Goal: Task Accomplishment & Management: Manage account settings

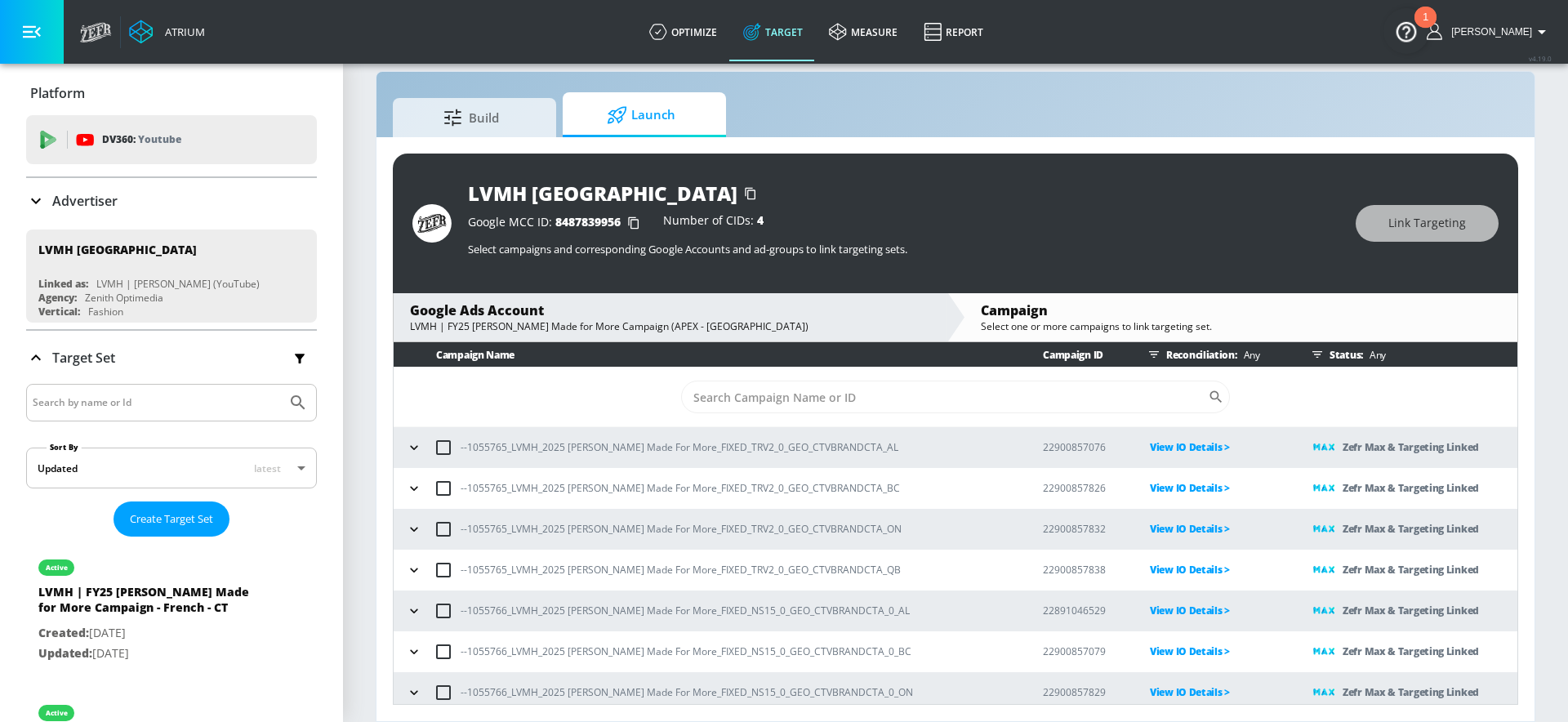
scroll to position [172, 0]
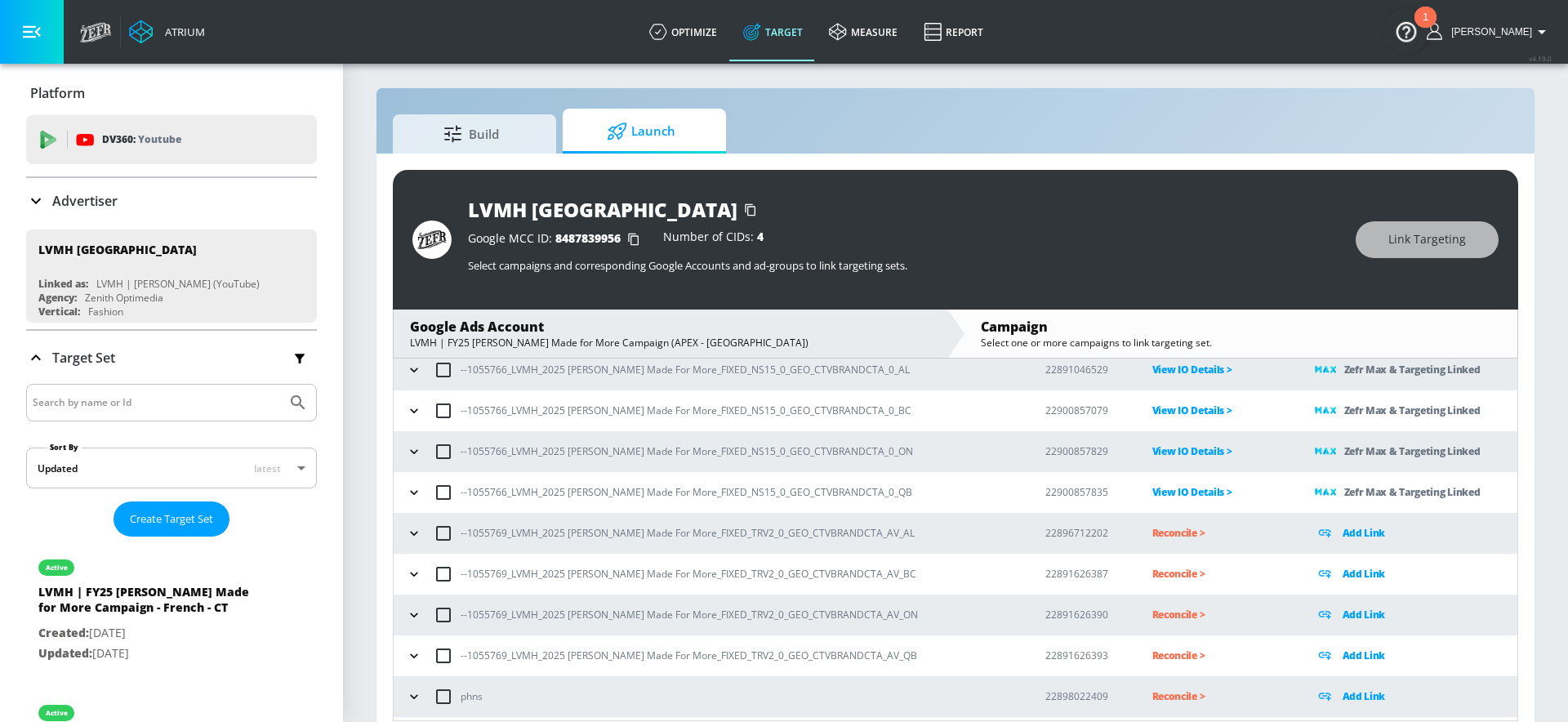
scroll to position [295, 0]
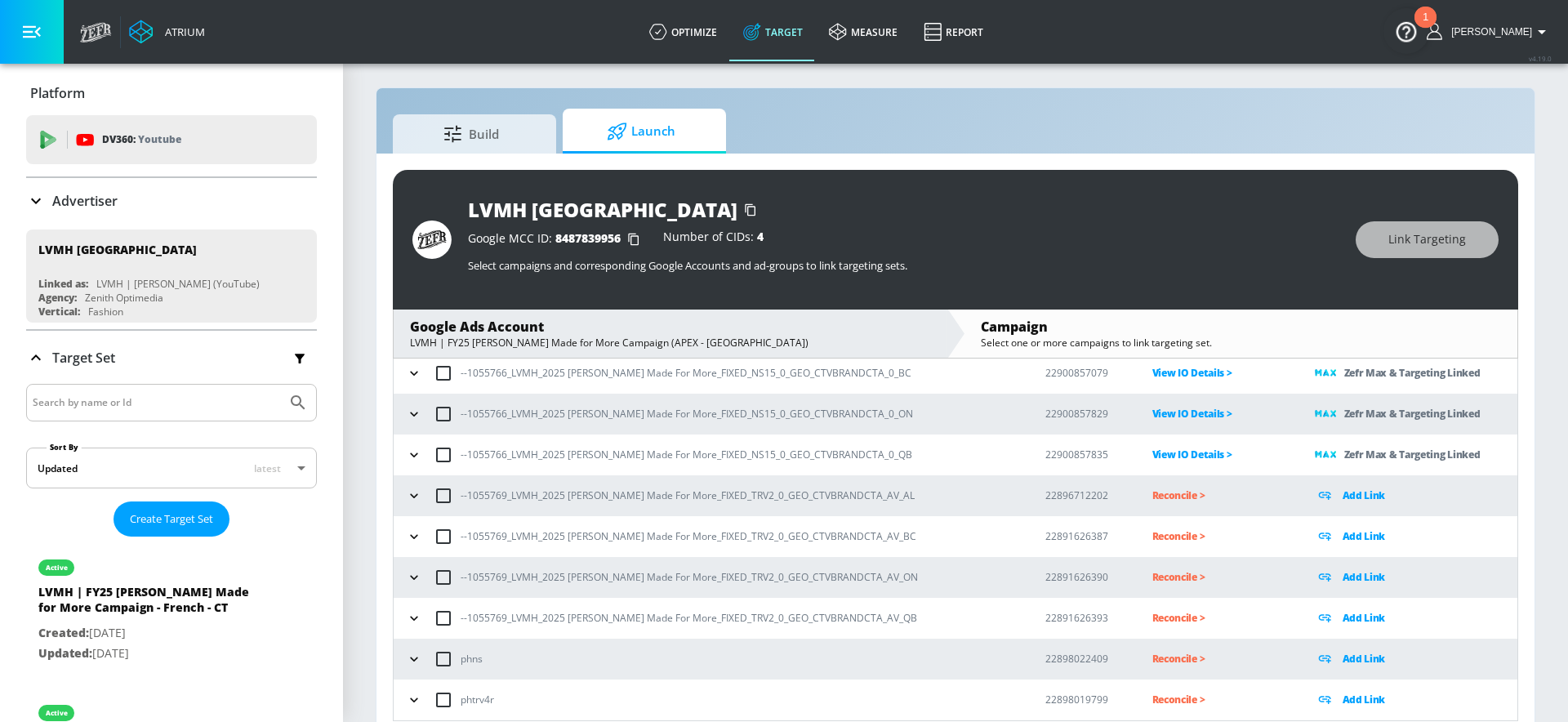
click at [419, 614] on icon "button" at bounding box center [413, 618] width 17 height 17
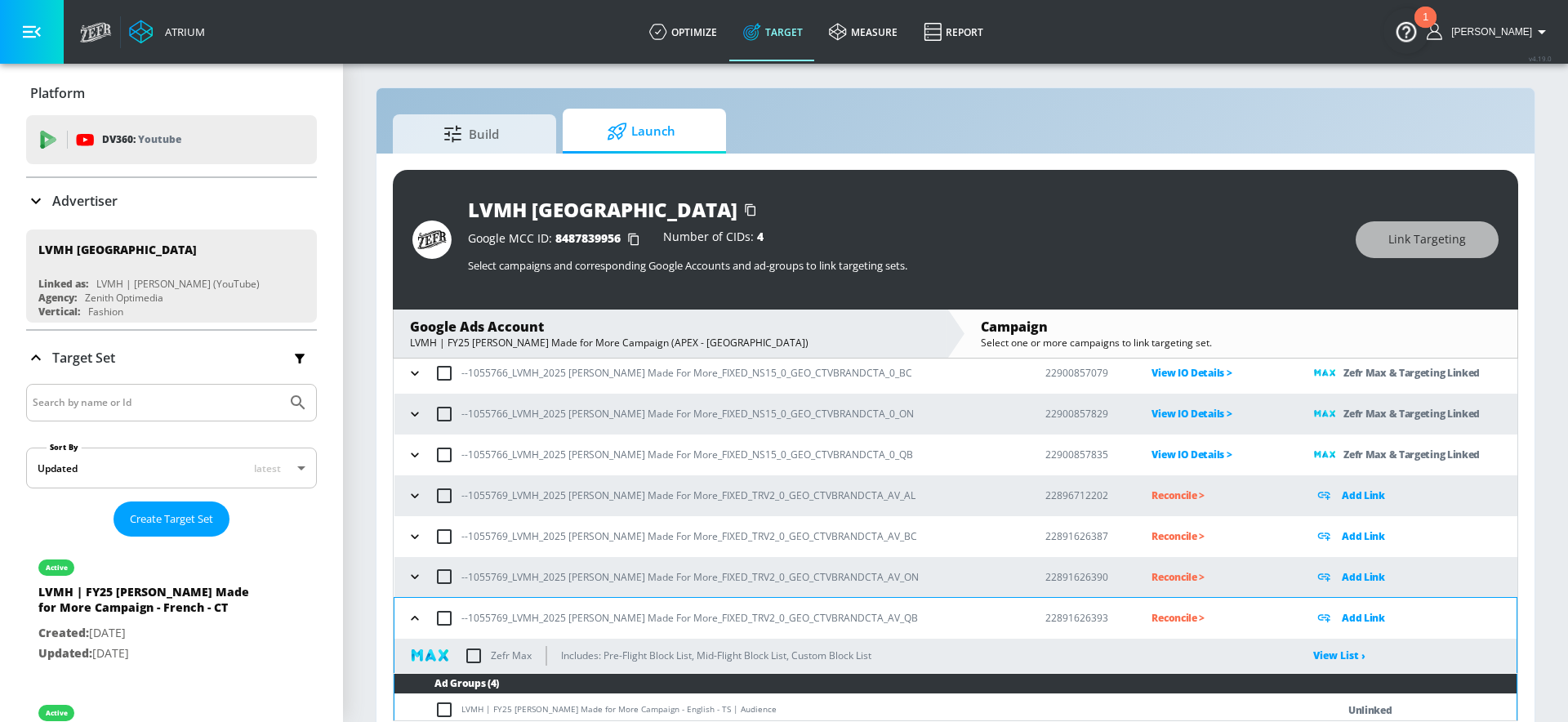
click at [415, 573] on icon "button" at bounding box center [414, 576] width 17 height 17
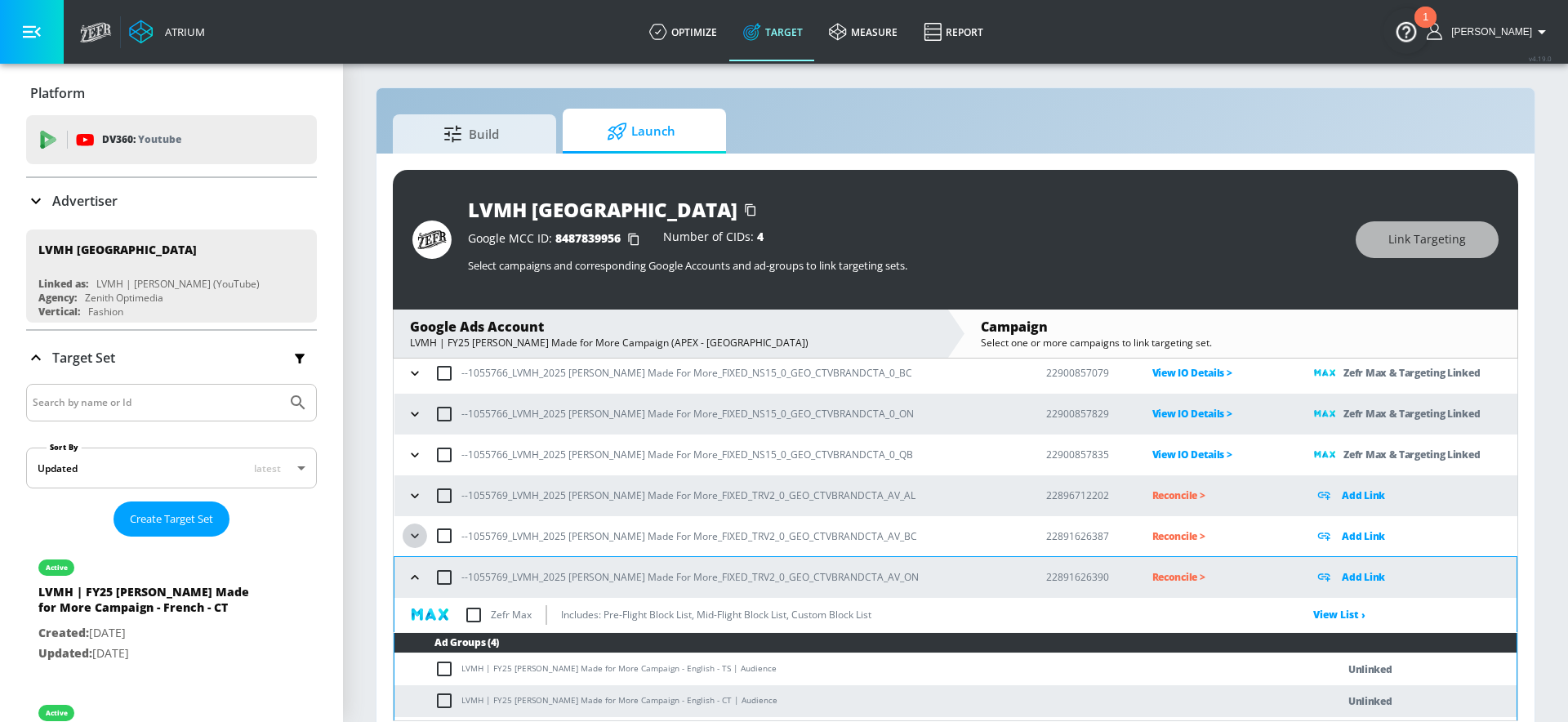
click at [414, 538] on icon "button" at bounding box center [414, 535] width 17 height 17
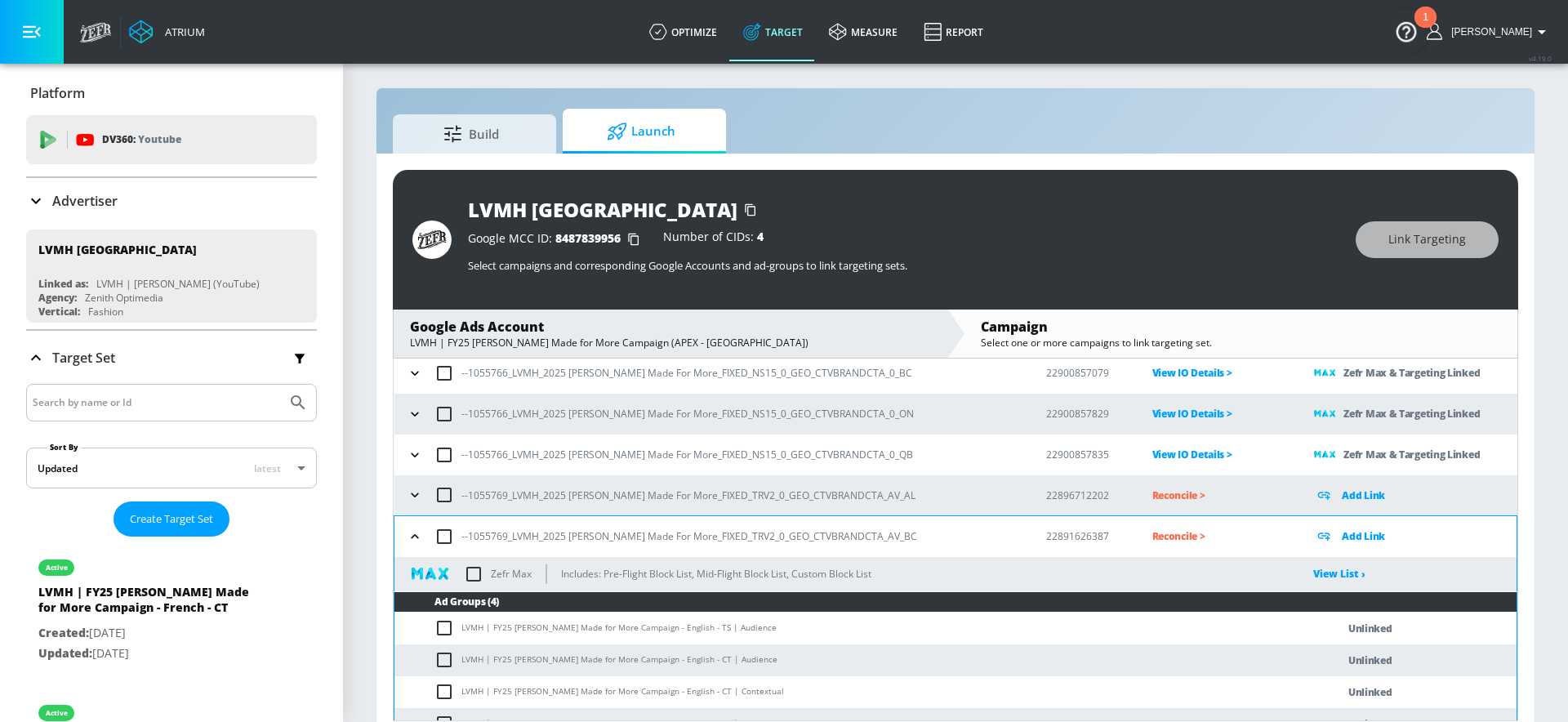
click at [410, 494] on icon "button" at bounding box center [414, 494] width 17 height 17
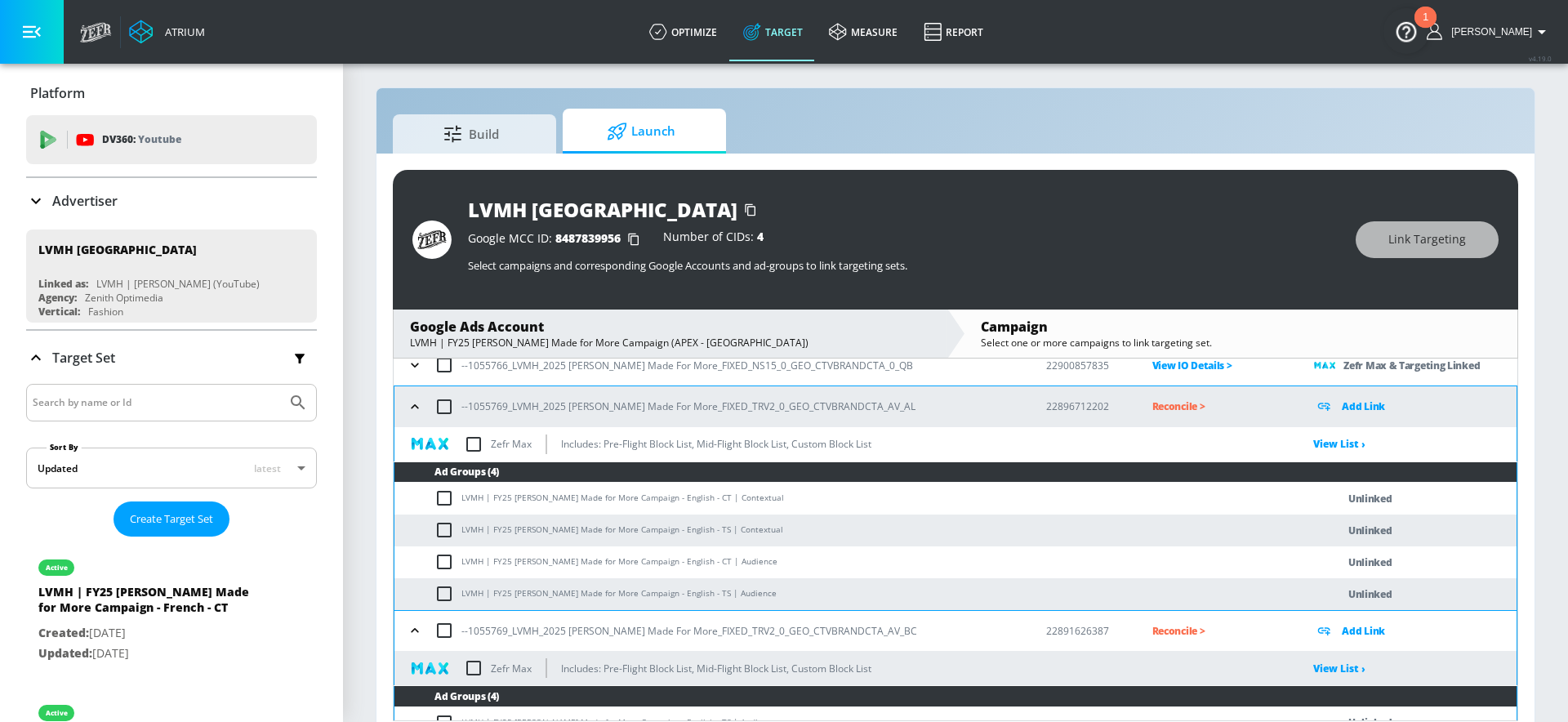
scroll to position [402, 0]
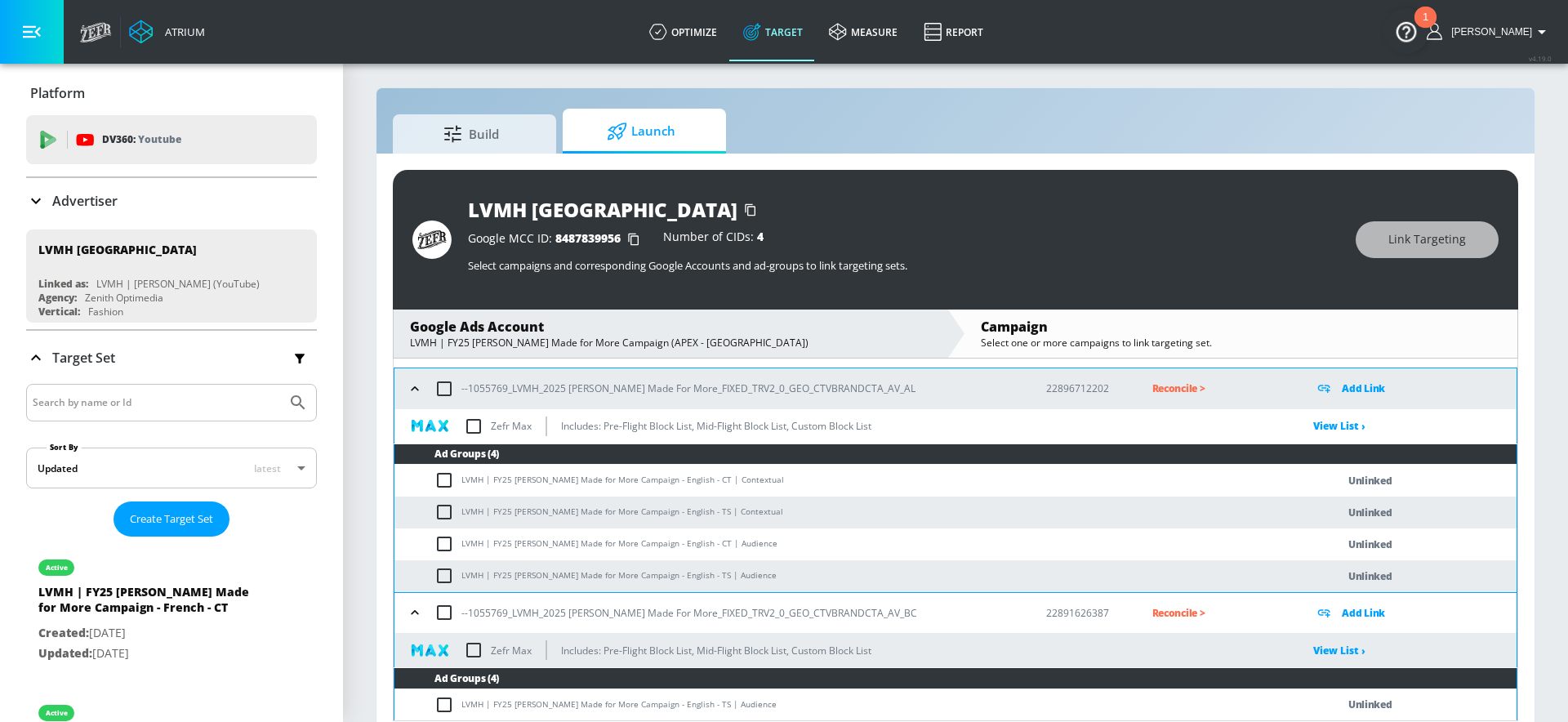
drag, startPoint x: 697, startPoint y: 479, endPoint x: 559, endPoint y: 479, distance: 138.0
click at [559, 479] on td "LVMH | FY25 [PERSON_NAME] Made for More Campaign - English - CT | Contextual" at bounding box center [849, 481] width 909 height 32
drag, startPoint x: 697, startPoint y: 480, endPoint x: 573, endPoint y: 480, distance: 124.0
click at [573, 481] on td "LVMH | FY25 [PERSON_NAME] Made for More Campaign - English - CT | Contextual" at bounding box center [849, 481] width 909 height 32
drag, startPoint x: 700, startPoint y: 480, endPoint x: 463, endPoint y: 478, distance: 237.0
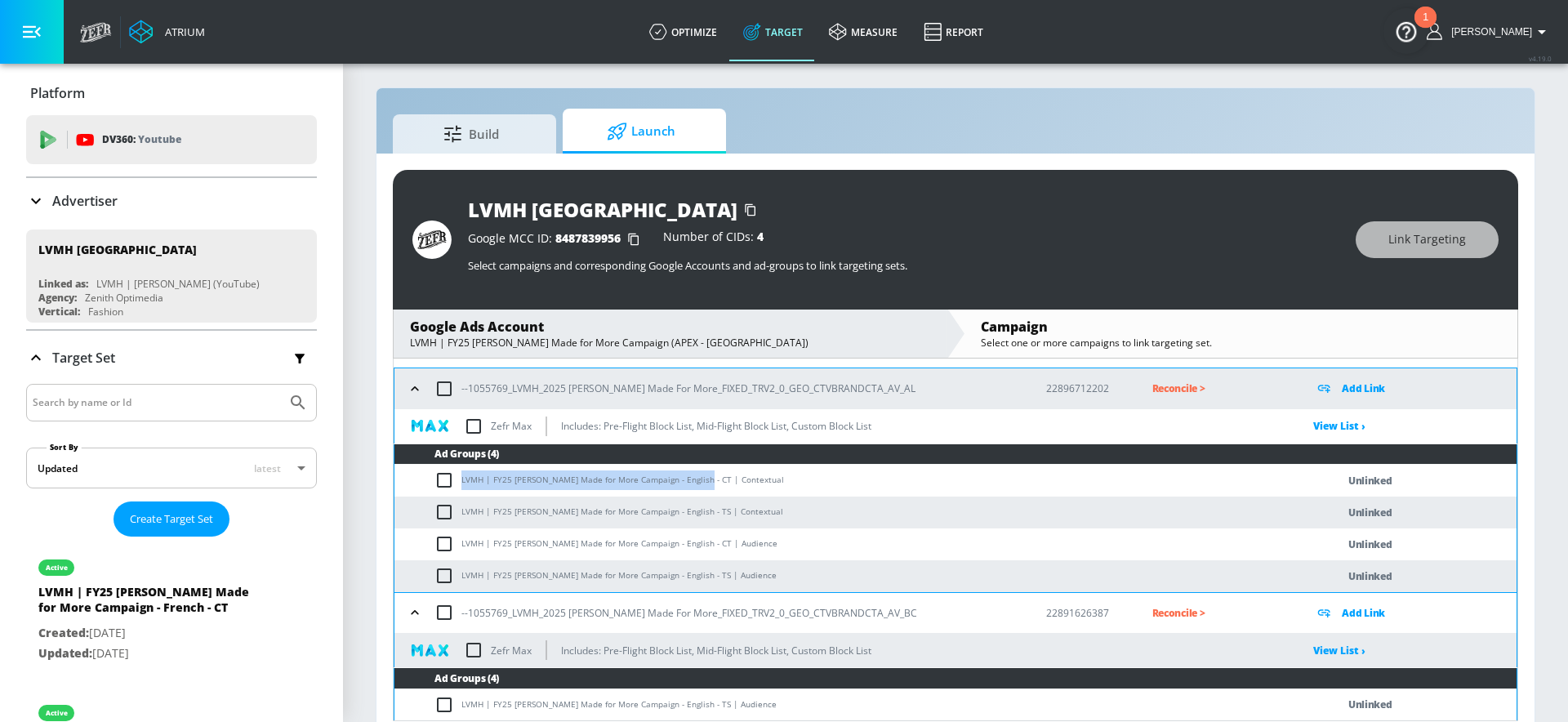
click at [463, 478] on td "LVMH | FY25 [PERSON_NAME] Made for More Campaign - English - CT | Contextual" at bounding box center [849, 481] width 909 height 32
copy td "LVMH | FY25 [PERSON_NAME] Made for More Campaign - English - CT"
click at [443, 483] on input "checkbox" at bounding box center [448, 481] width 27 height 19
checkbox input "true"
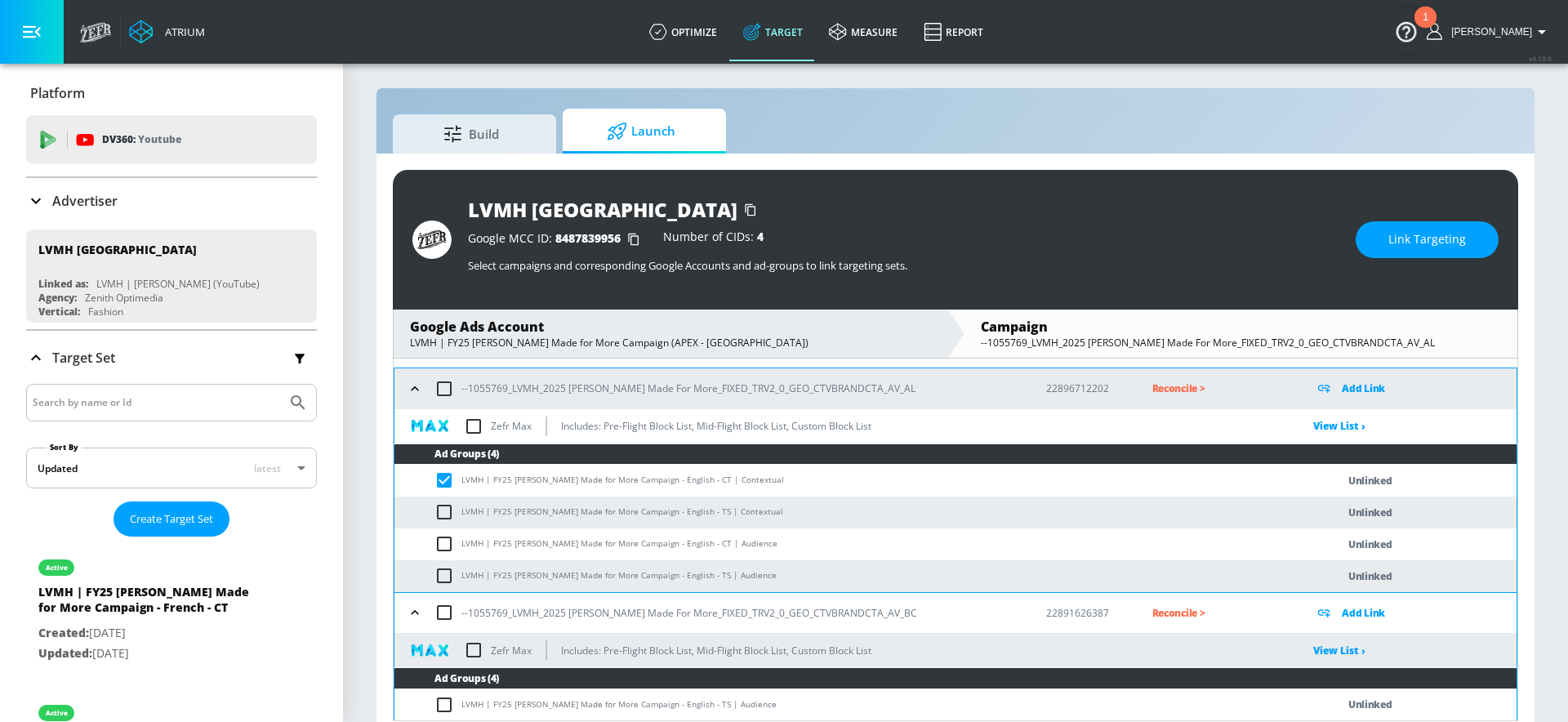
click at [443, 541] on input "checkbox" at bounding box center [448, 544] width 27 height 19
checkbox input "true"
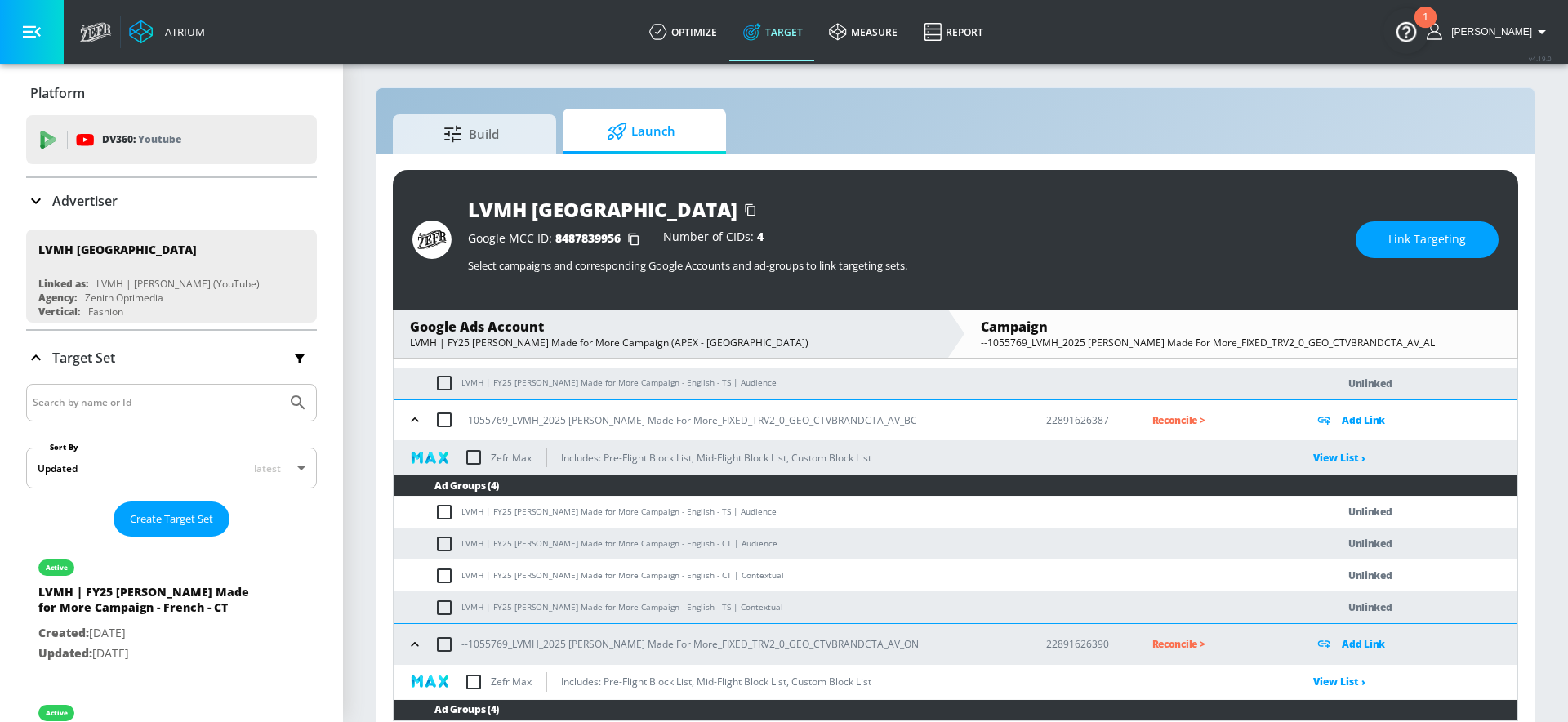
scroll to position [644, 0]
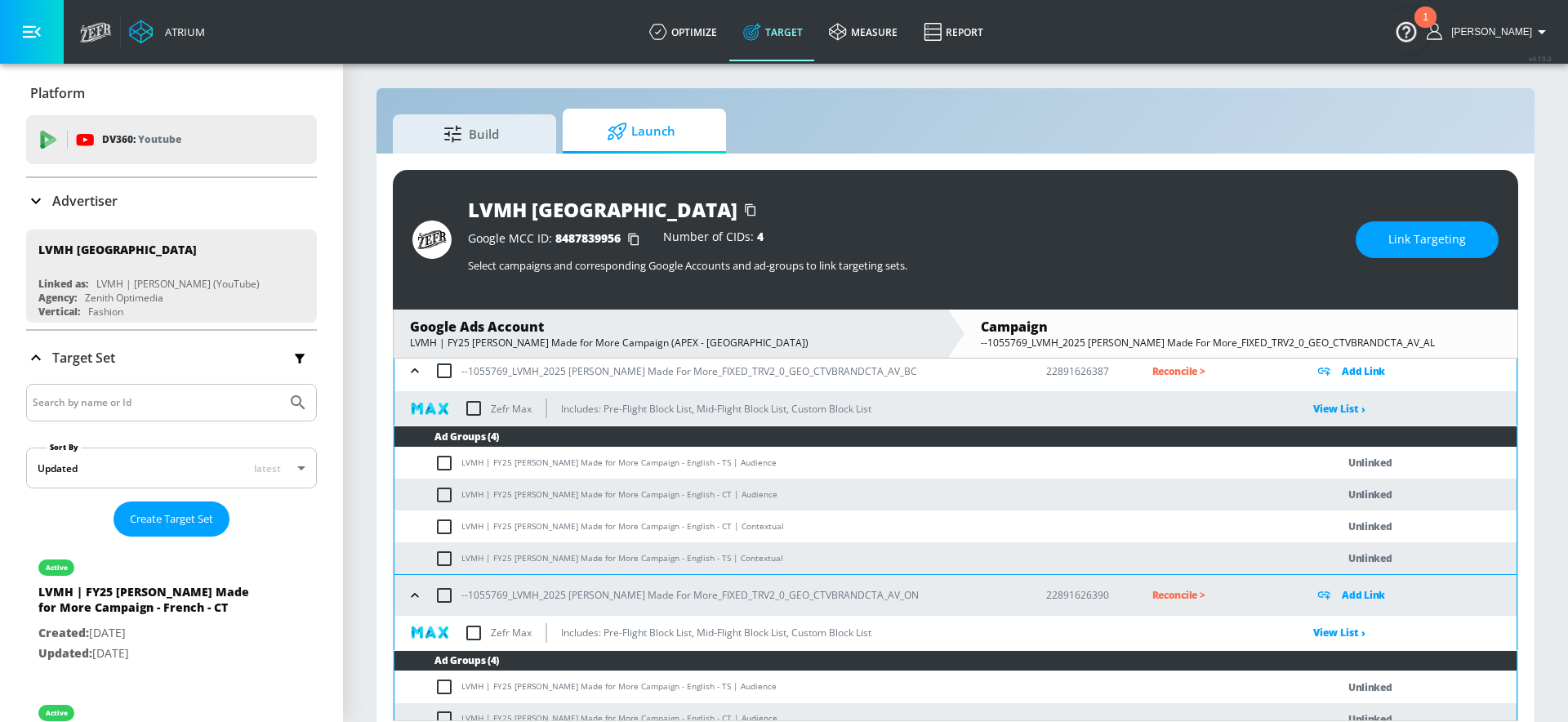
click at [436, 500] on input "checkbox" at bounding box center [448, 495] width 27 height 19
checkbox input "true"
click at [446, 529] on input "checkbox" at bounding box center [448, 527] width 27 height 19
checkbox input "true"
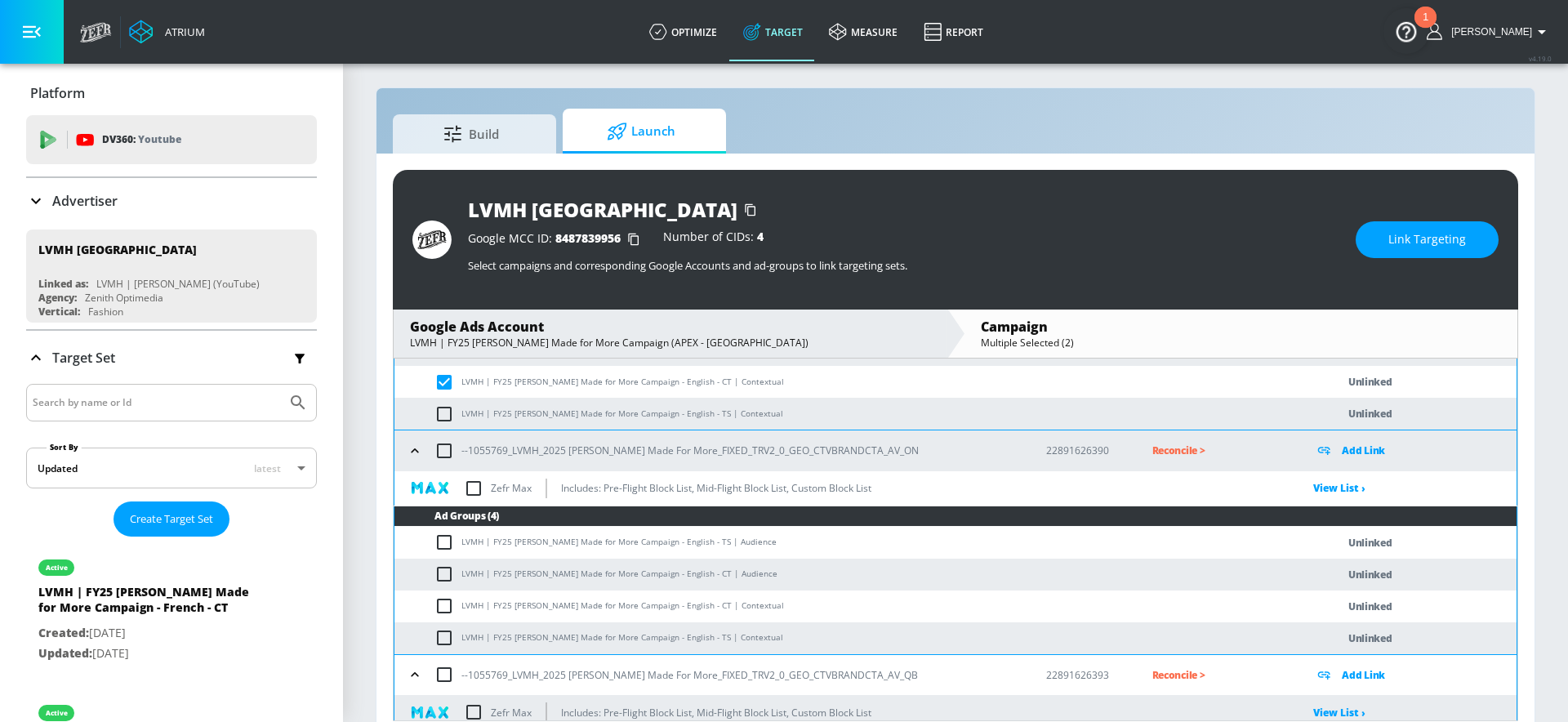
scroll to position [798, 0]
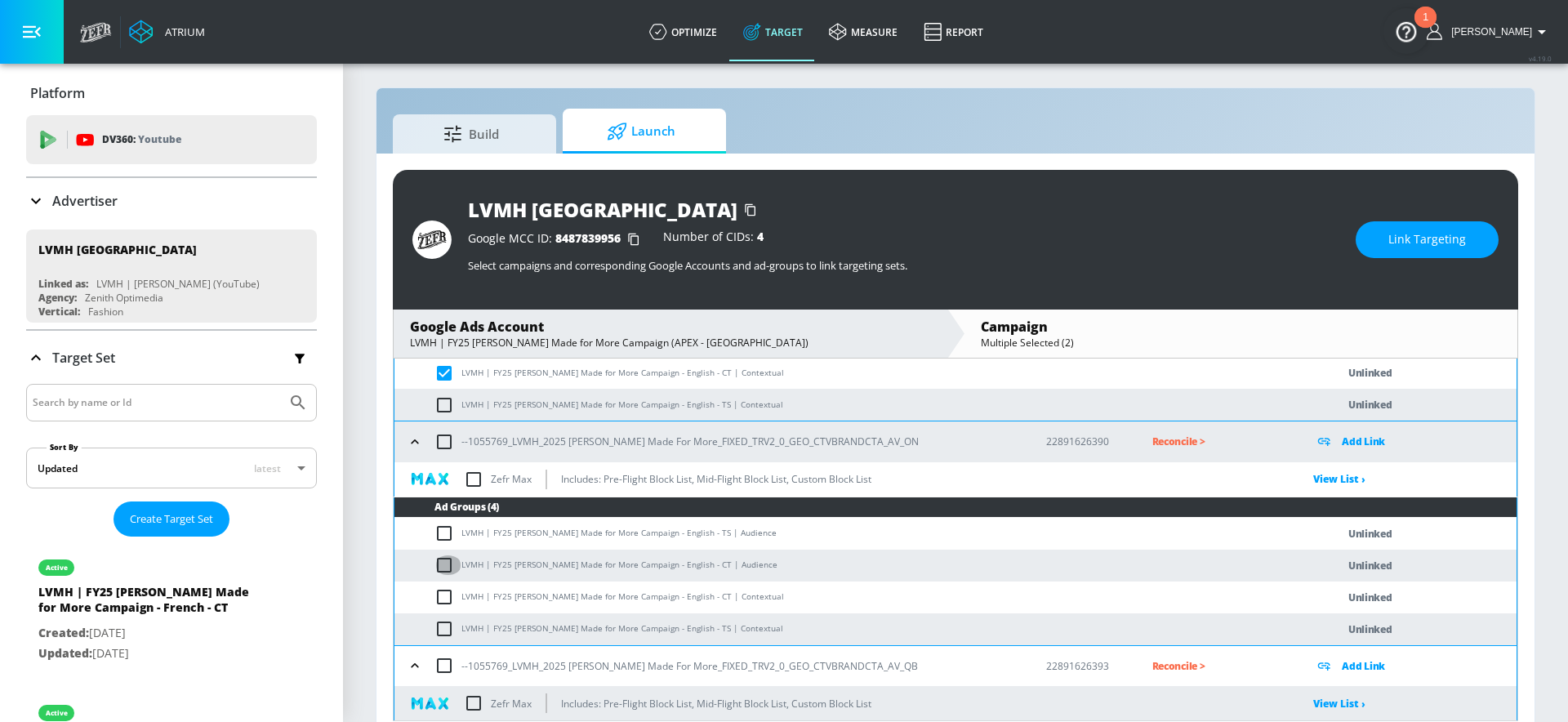
click at [446, 567] on input "checkbox" at bounding box center [448, 565] width 27 height 19
checkbox input "true"
click at [446, 592] on input "checkbox" at bounding box center [448, 597] width 27 height 19
checkbox input "true"
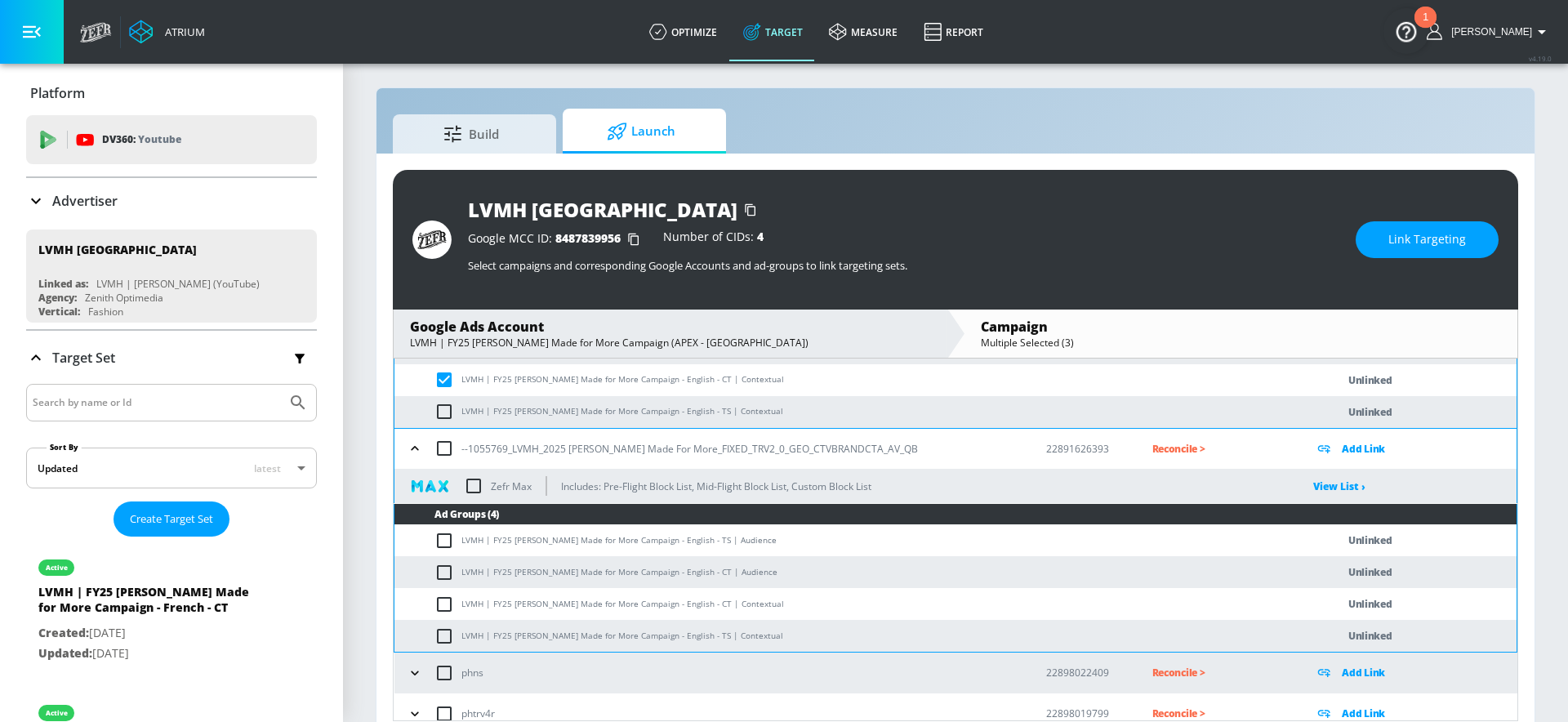
scroll to position [1020, 0]
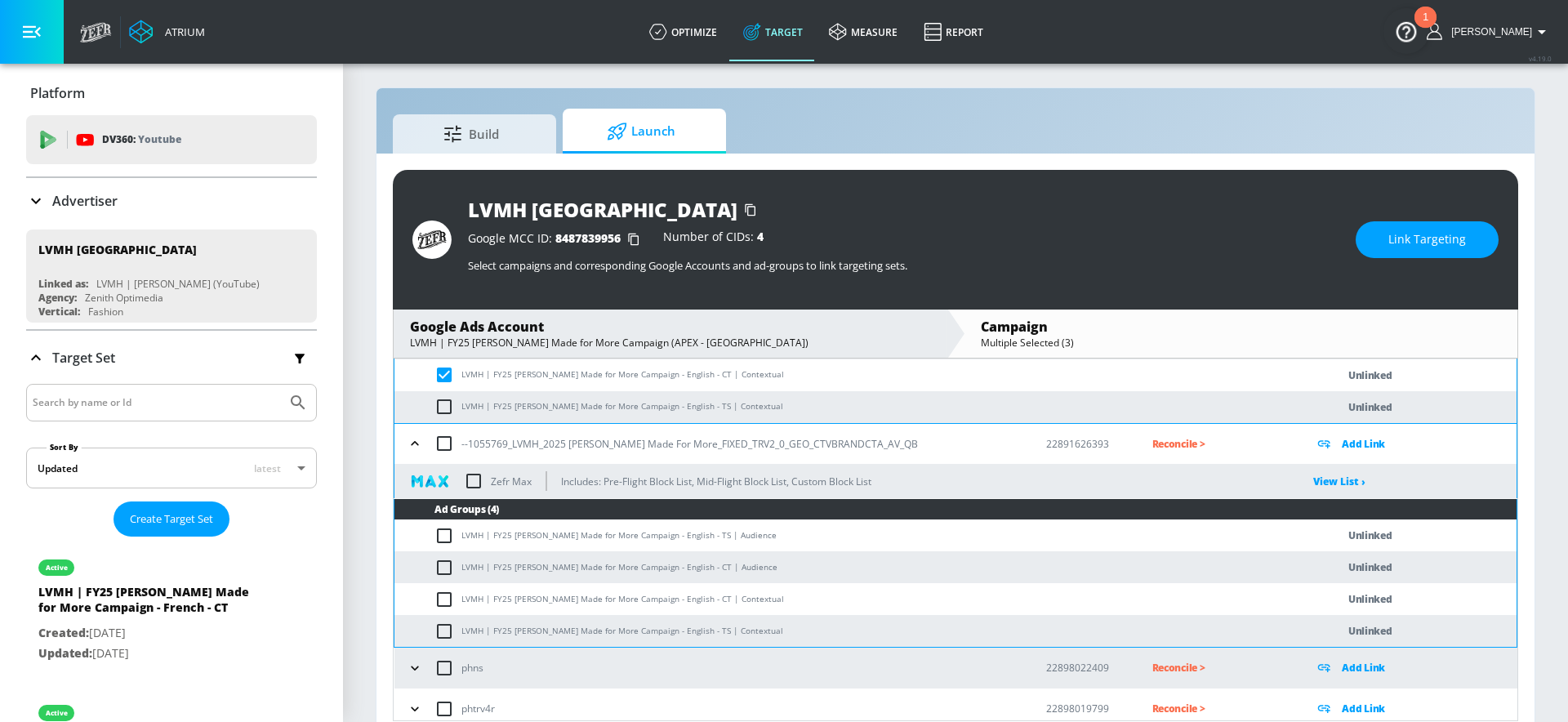
click at [445, 568] on input "checkbox" at bounding box center [448, 567] width 27 height 19
checkbox input "true"
click at [445, 593] on input "checkbox" at bounding box center [448, 599] width 27 height 19
checkbox input "true"
click at [1374, 235] on button "Link Targeting" at bounding box center [1427, 240] width 143 height 37
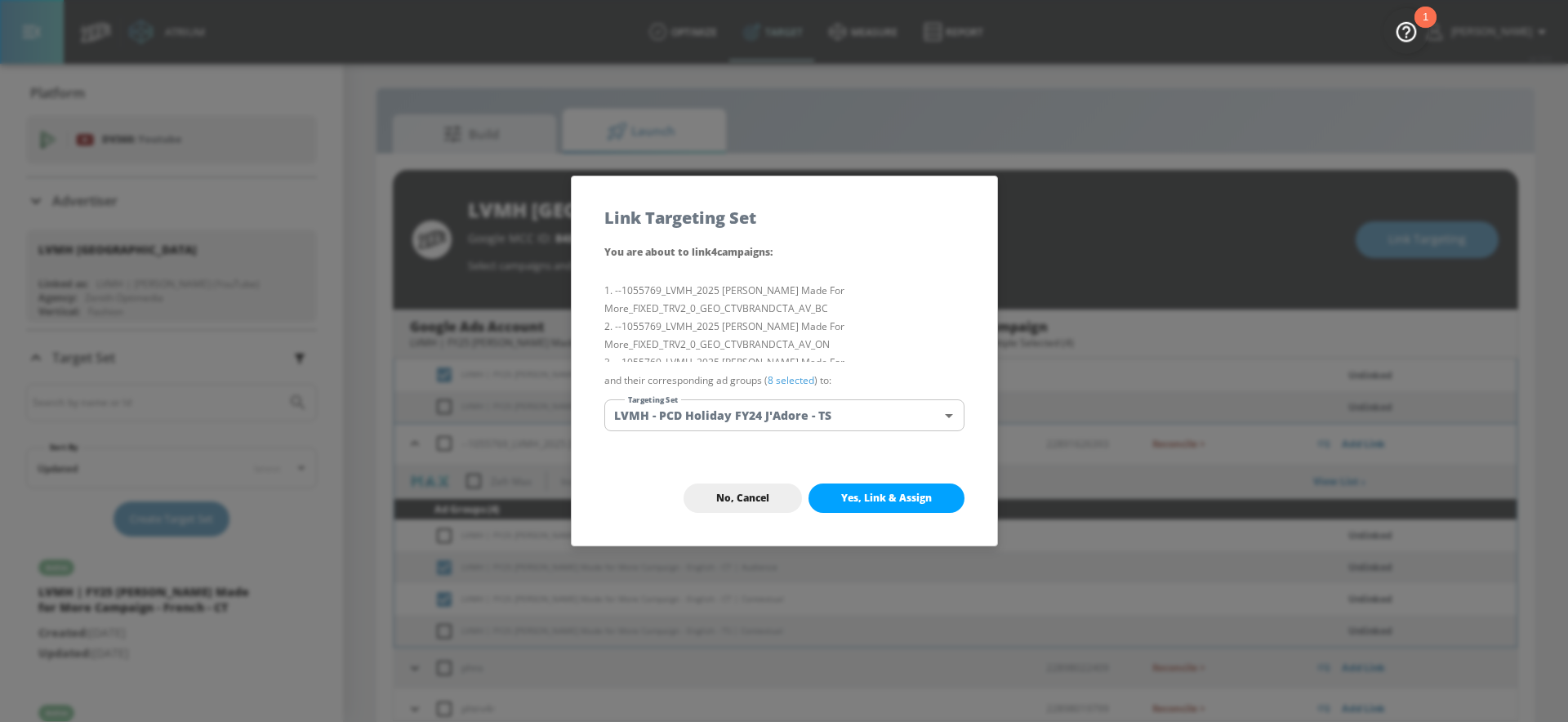
click at [786, 414] on body "Atrium optimize Target measure Report optimize Target measure Report v 4.19.0 […" at bounding box center [784, 365] width 1568 height 746
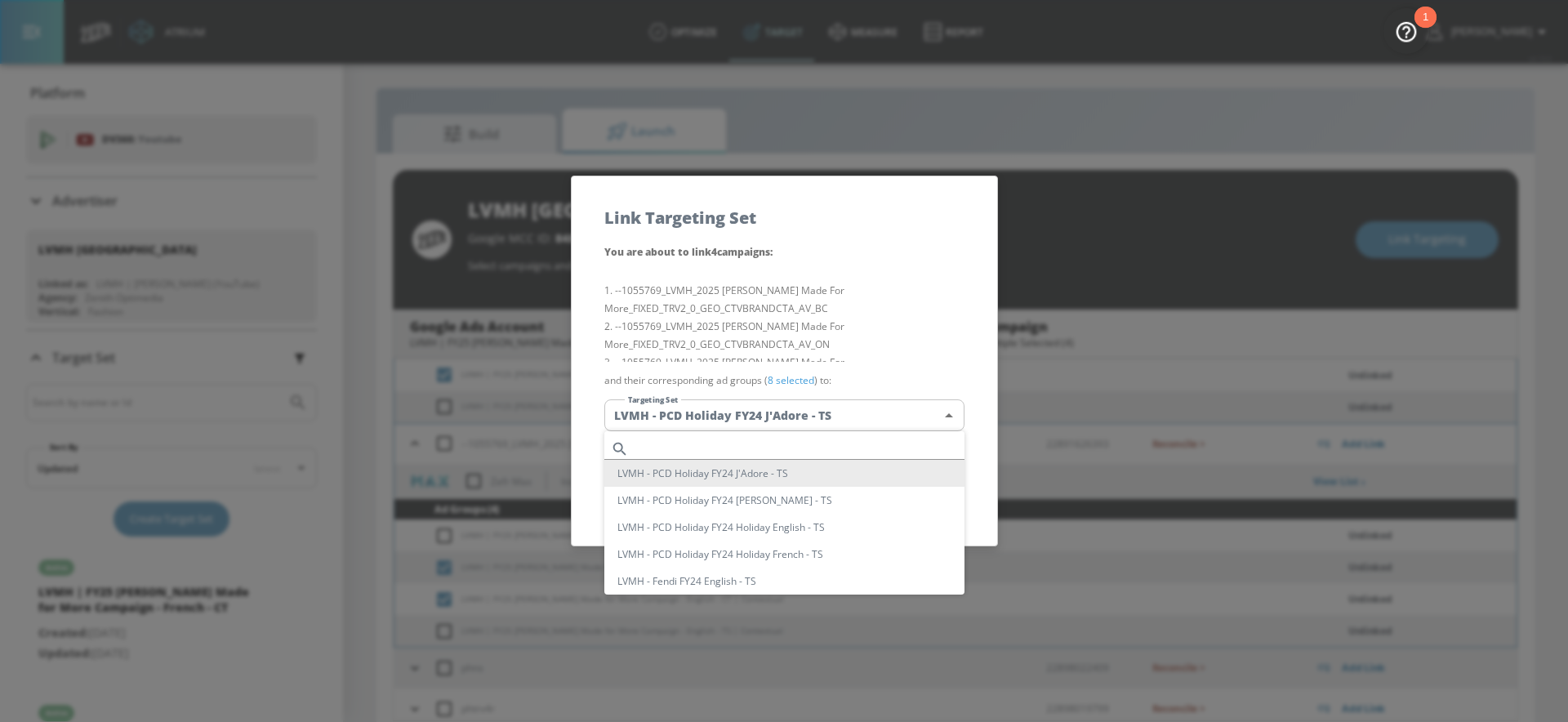
click at [761, 433] on ul "LVMH - PCD Holiday FY24 J'Adore - TS LVMH - PCD Holiday FY24 [PERSON_NAME] - TS…" at bounding box center [784, 624] width 360 height 385
click at [741, 448] on input "text" at bounding box center [800, 449] width 329 height 22
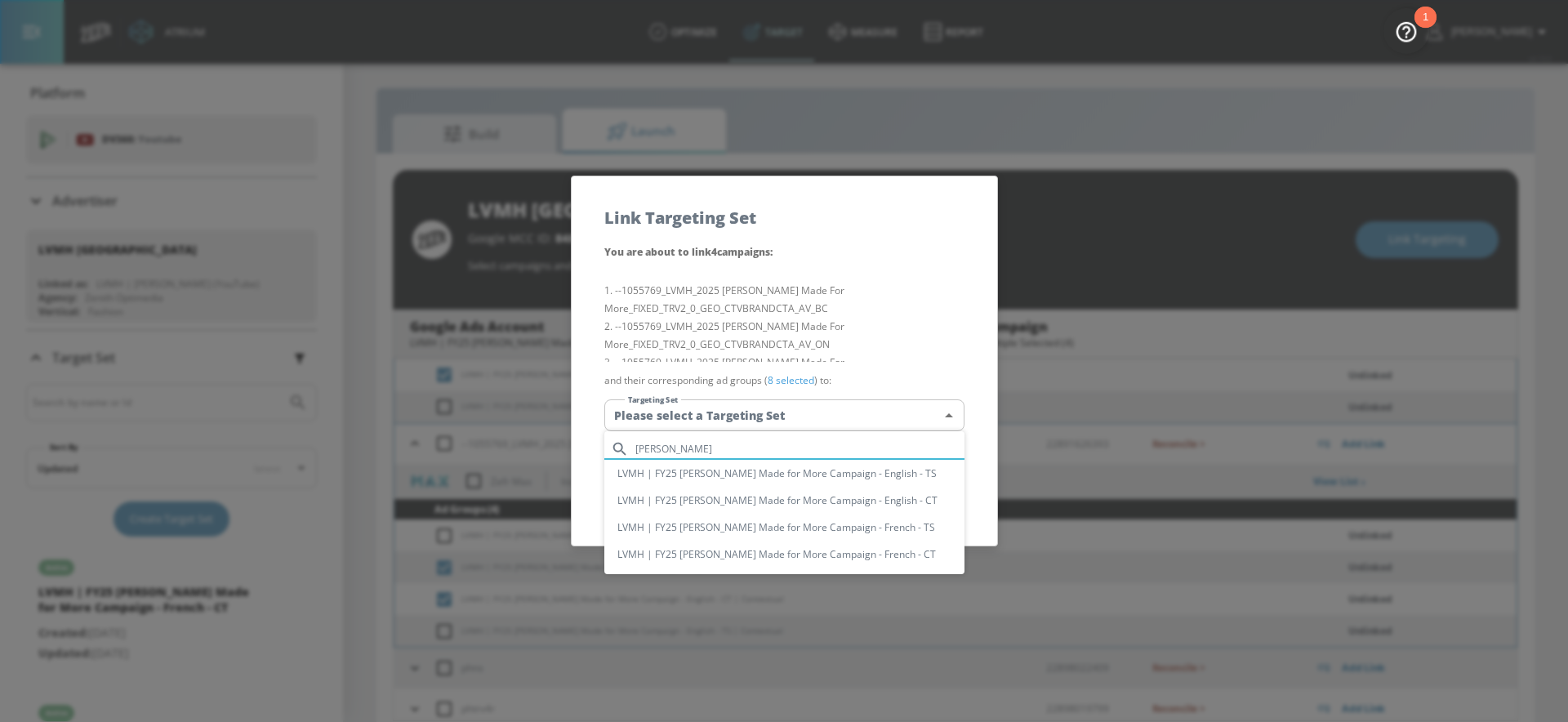
type input "[PERSON_NAME]"
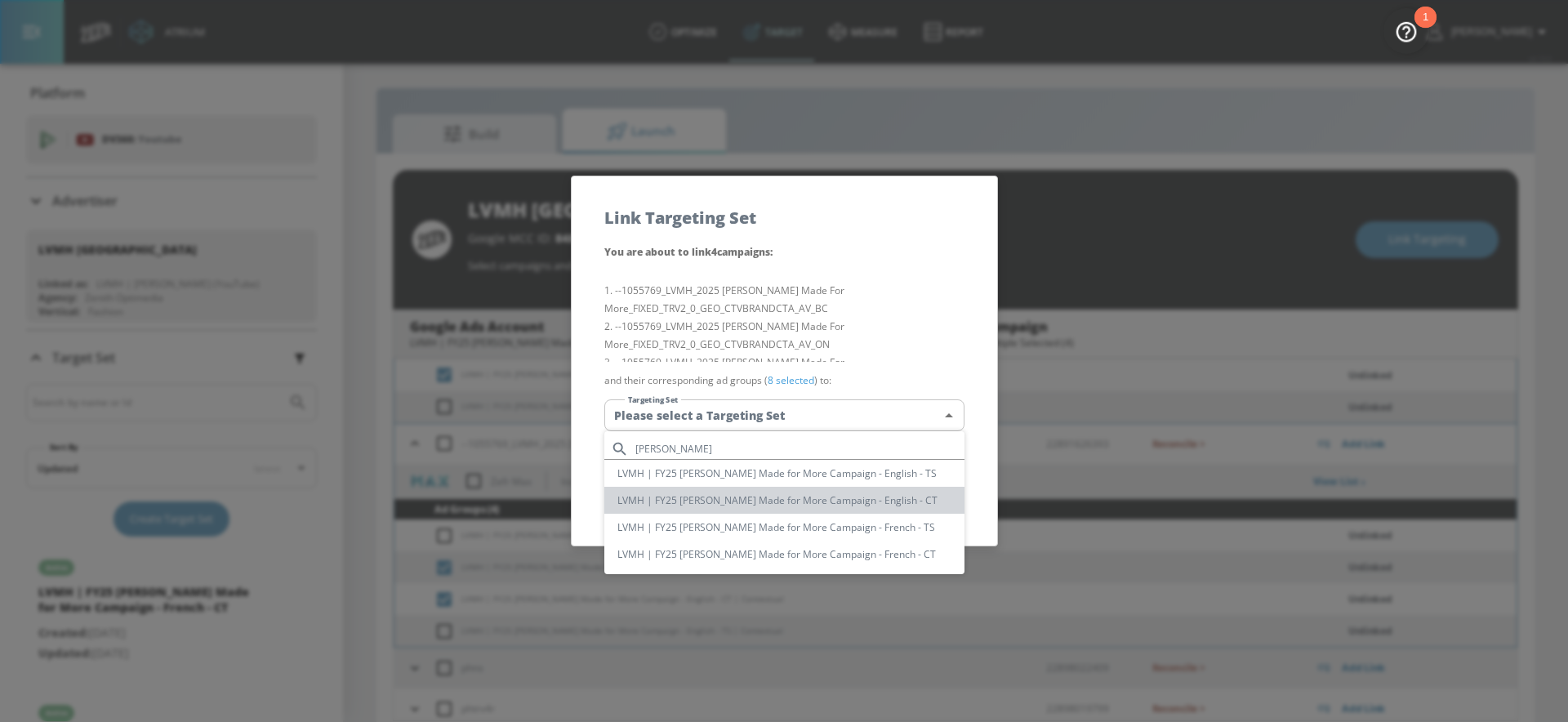
click at [788, 497] on li "LVMH | FY25 [PERSON_NAME] Made for More Campaign - English - CT" at bounding box center [784, 500] width 360 height 27
type input "a5b57a82-d681-4a68-bc60-5cdb7c51fdc6"
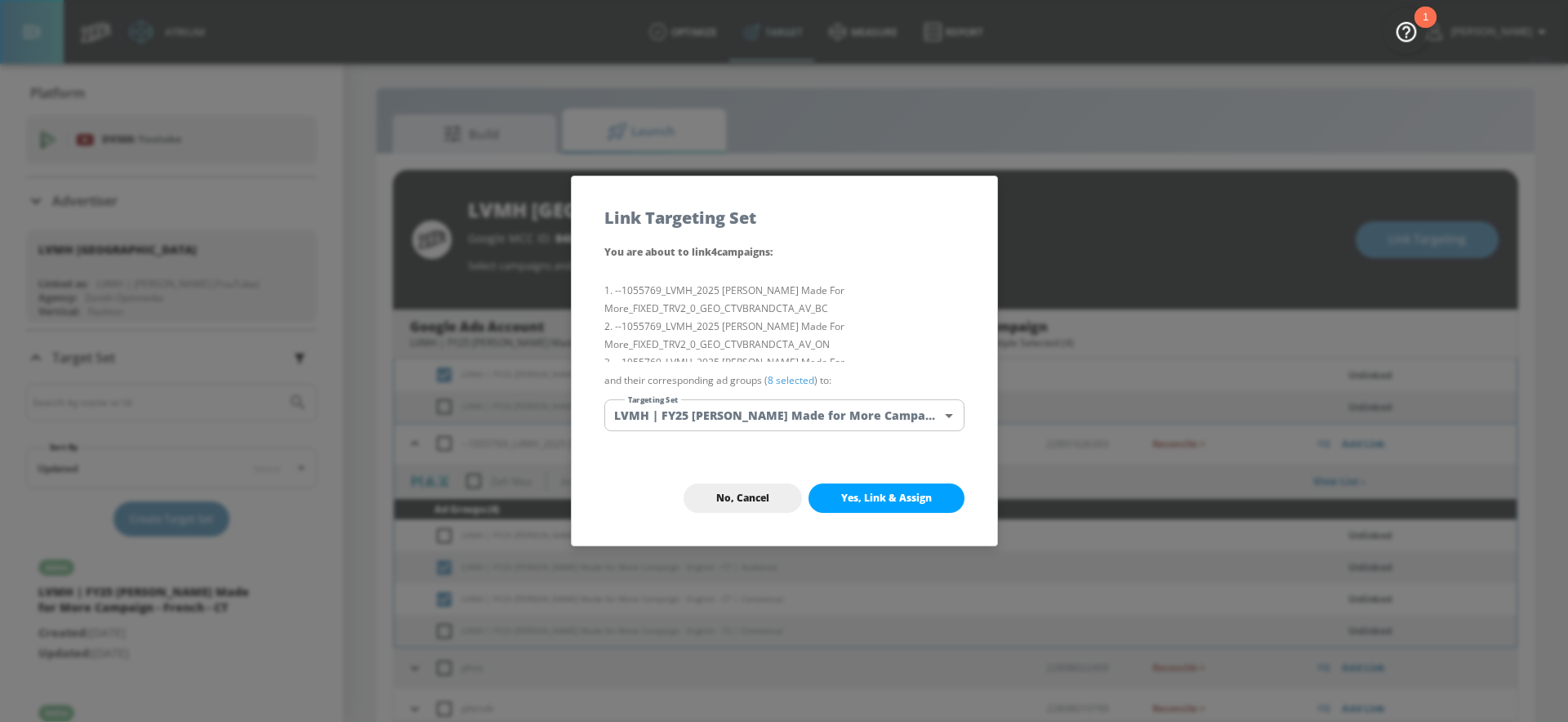
click at [859, 284] on li "--1055769_LVMH_2025 [PERSON_NAME] Made For More_FIXED_TRV2_0_GEO_CTVBRANDCTA_AV…" at bounding box center [784, 300] width 360 height 36
click at [928, 491] on span "Yes, Link & Assign" at bounding box center [886, 497] width 90 height 13
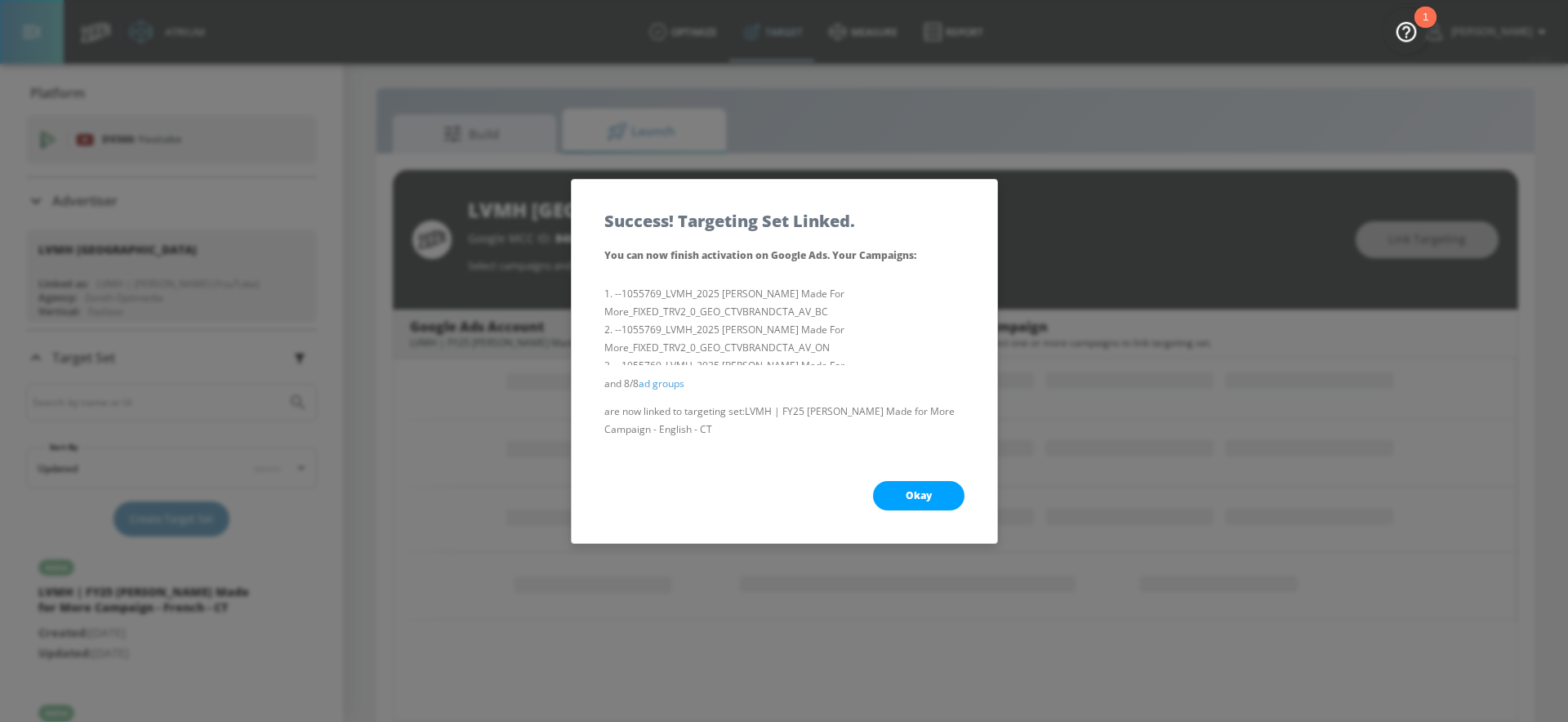
scroll to position [261, 0]
click at [928, 489] on span "Okay" at bounding box center [918, 495] width 26 height 13
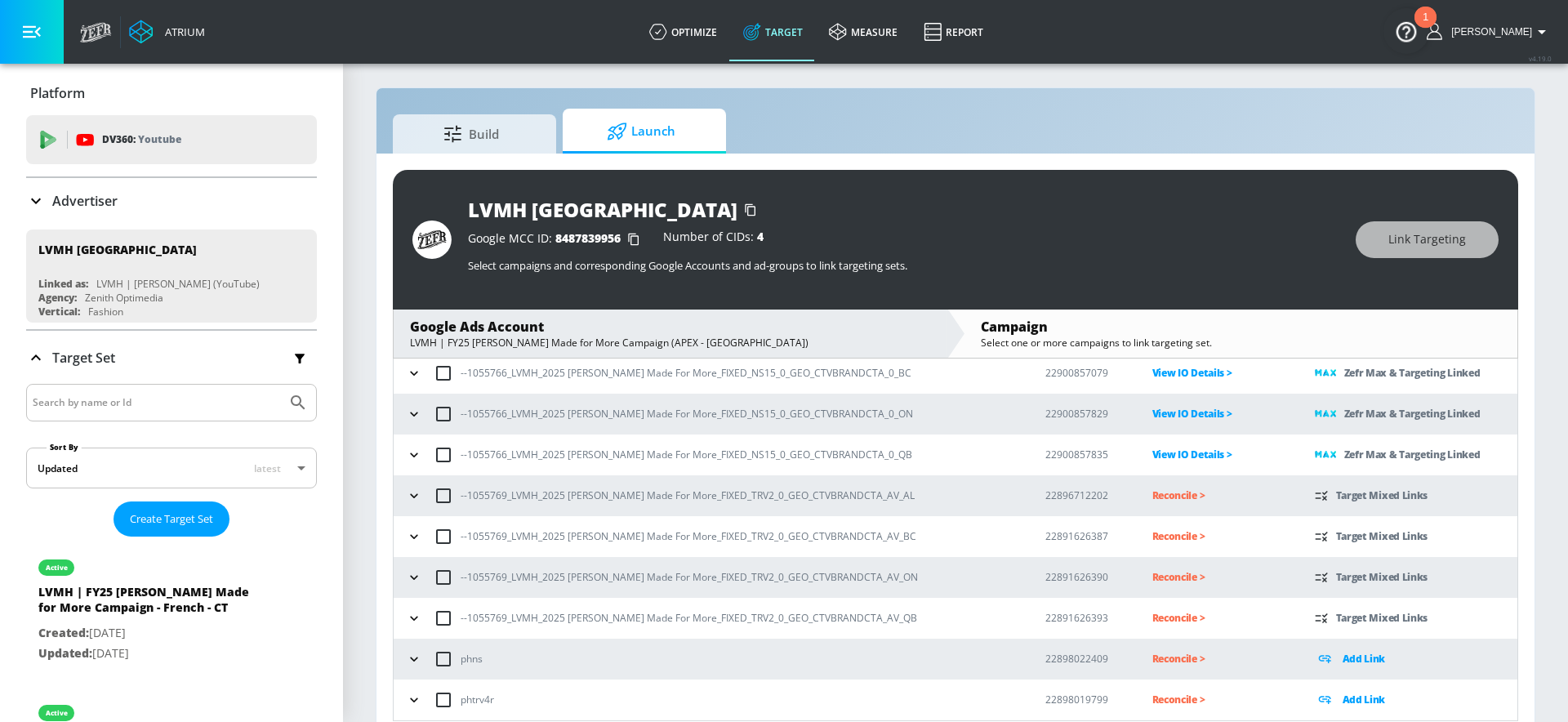
scroll to position [23, 0]
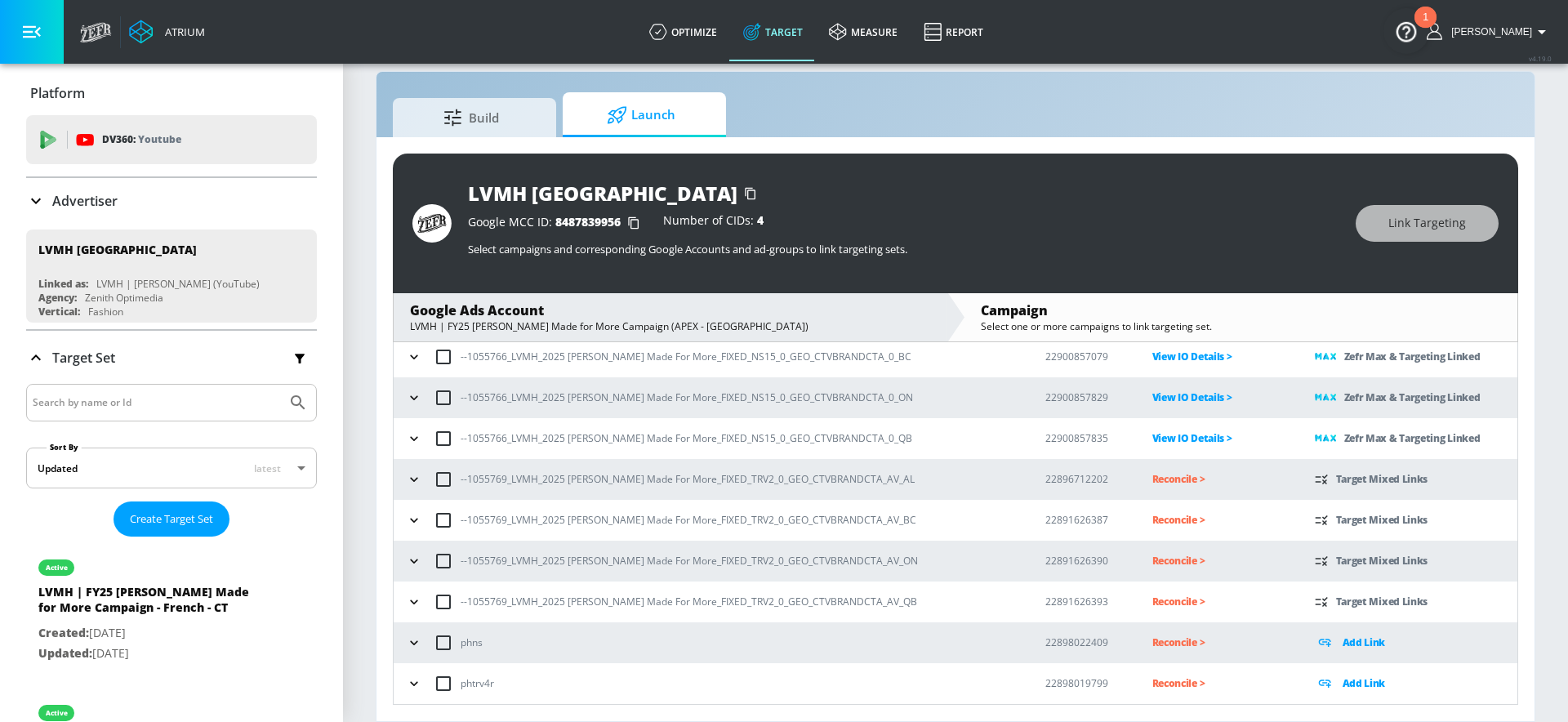
click at [412, 598] on icon "button" at bounding box center [413, 601] width 17 height 17
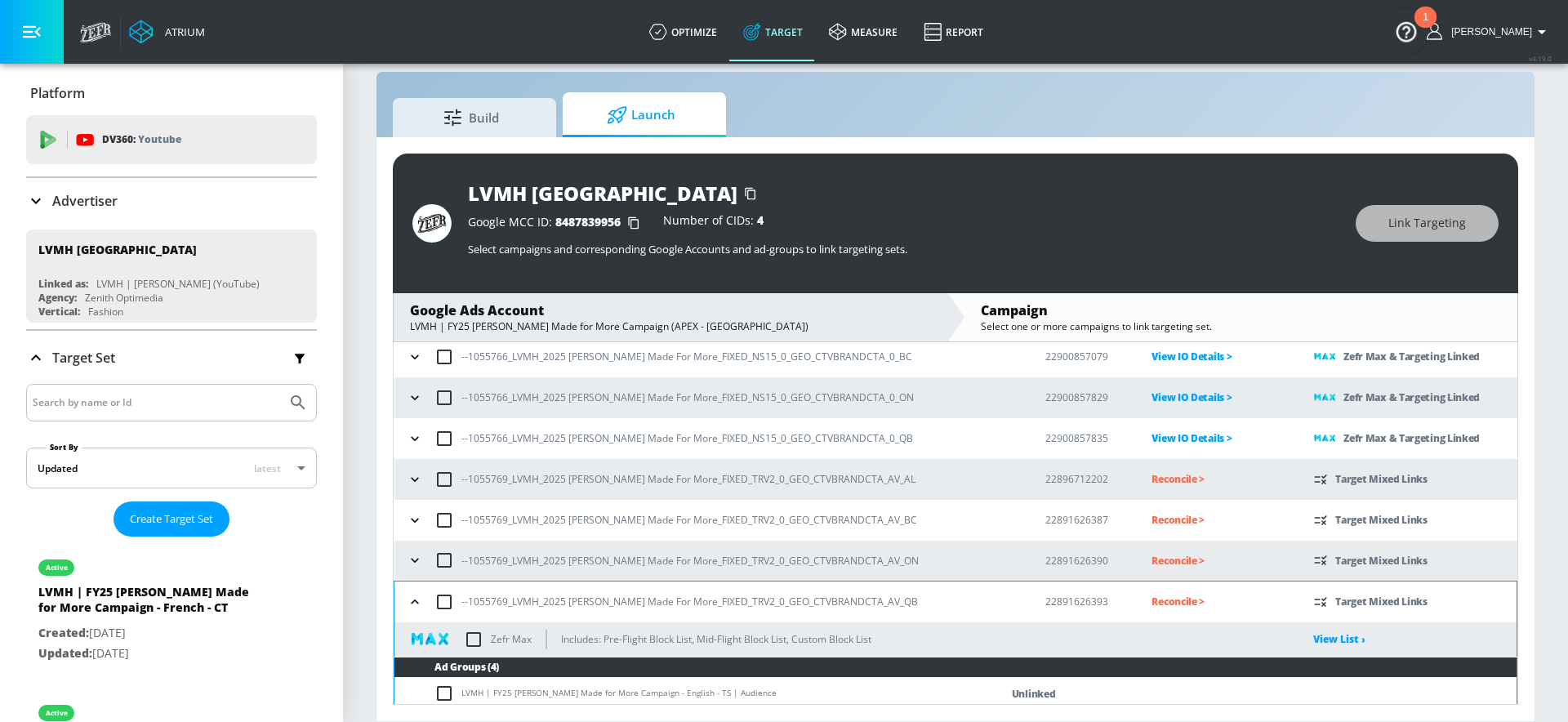
click at [412, 569] on button "button" at bounding box center [414, 560] width 24 height 24
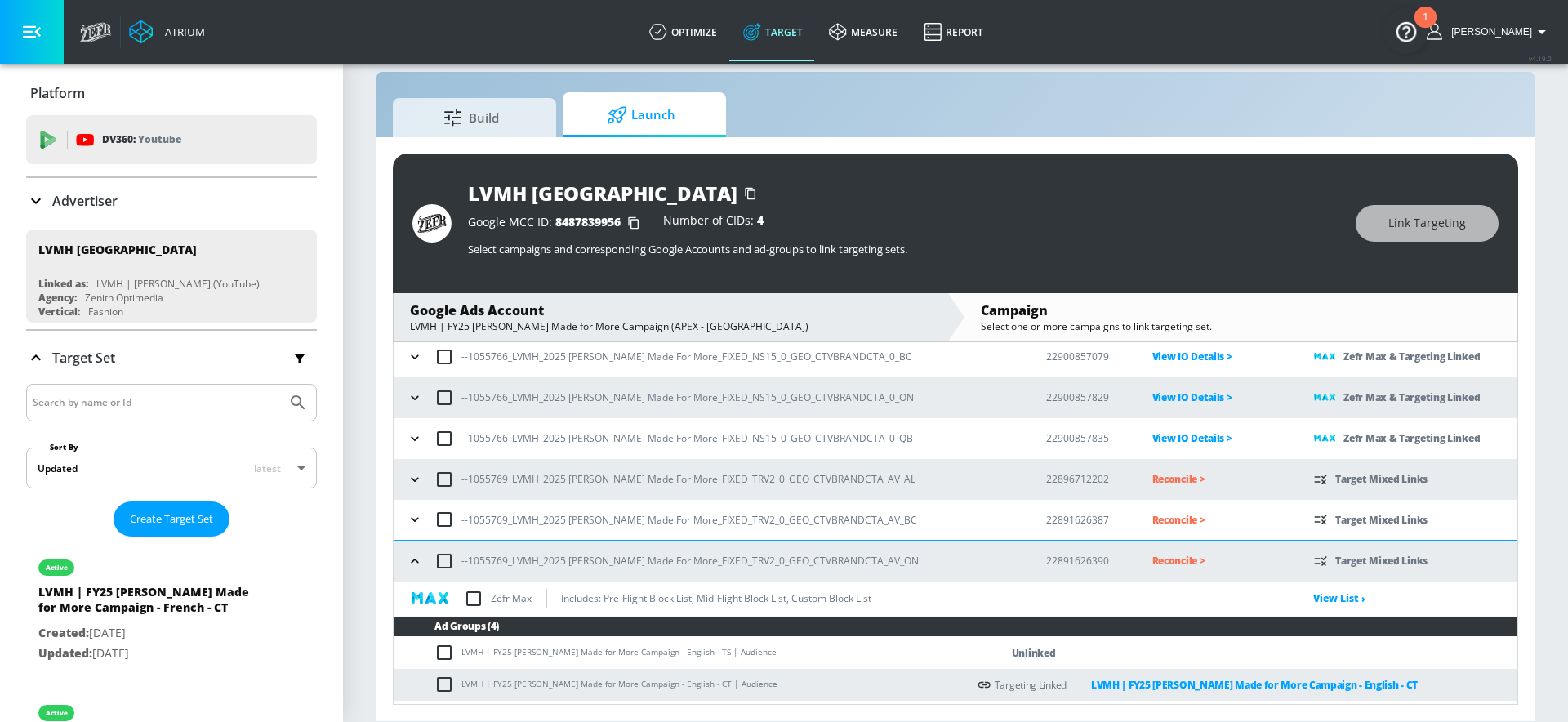
click at [412, 512] on icon "button" at bounding box center [414, 520] width 17 height 17
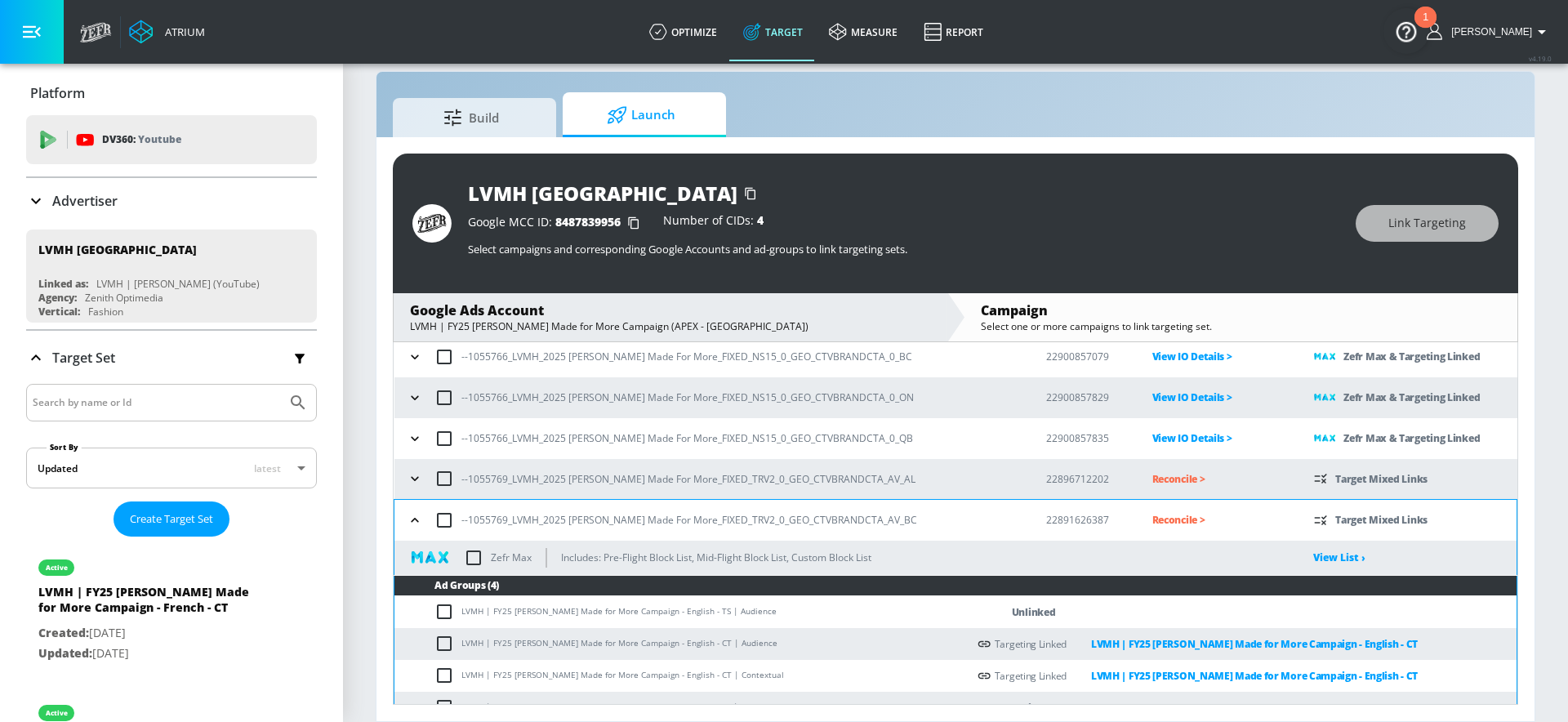
click at [412, 467] on button "button" at bounding box center [414, 478] width 24 height 24
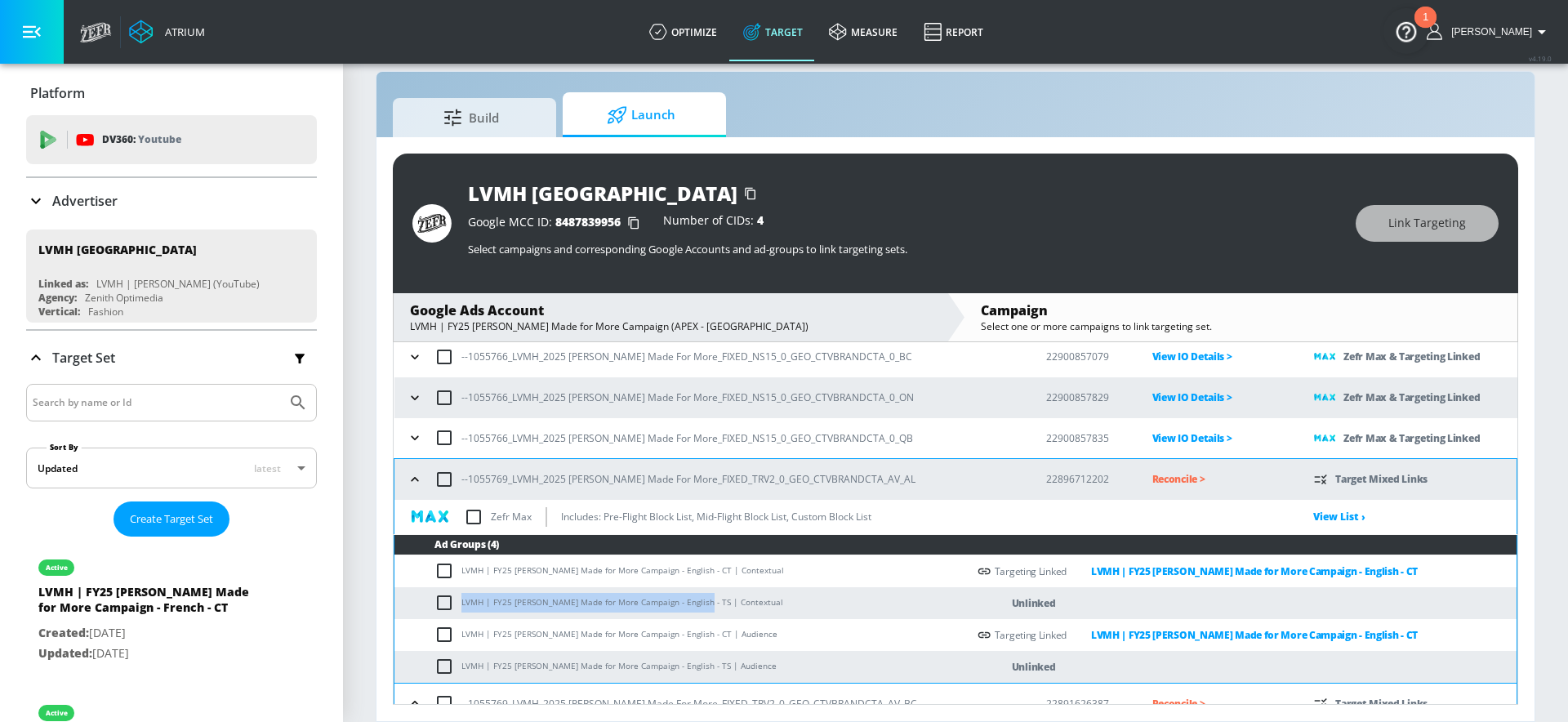
drag, startPoint x: 698, startPoint y: 599, endPoint x: 462, endPoint y: 596, distance: 236.0
click at [462, 596] on td "LVMH | FY25 [PERSON_NAME] Made for More Campaign - English - TS | Contextual" at bounding box center [681, 603] width 573 height 32
copy td "LVMH | FY25 [PERSON_NAME] Made for More Campaign - English - TS"
click at [448, 599] on input "checkbox" at bounding box center [448, 603] width 27 height 19
checkbox input "true"
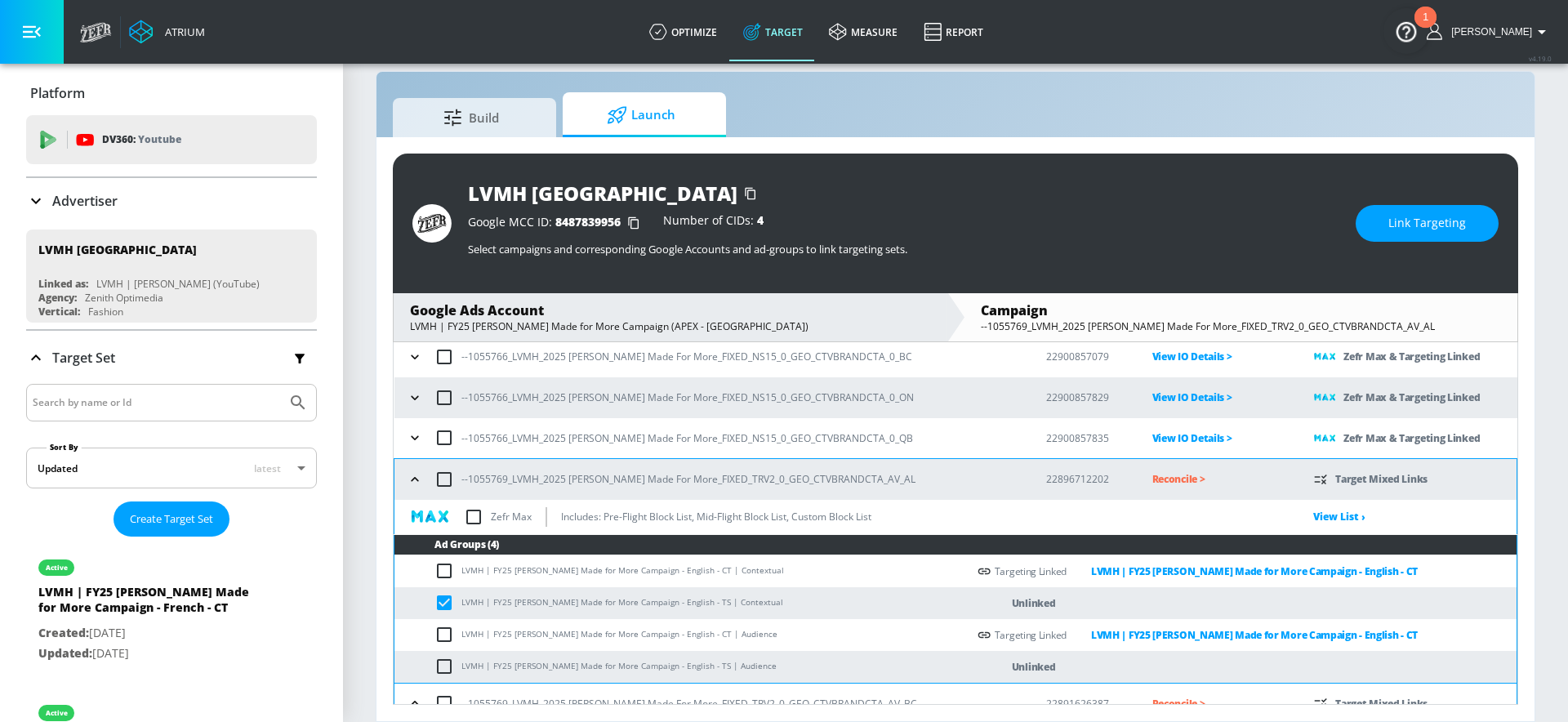
click at [447, 670] on input "checkbox" at bounding box center [448, 667] width 27 height 19
checkbox input "true"
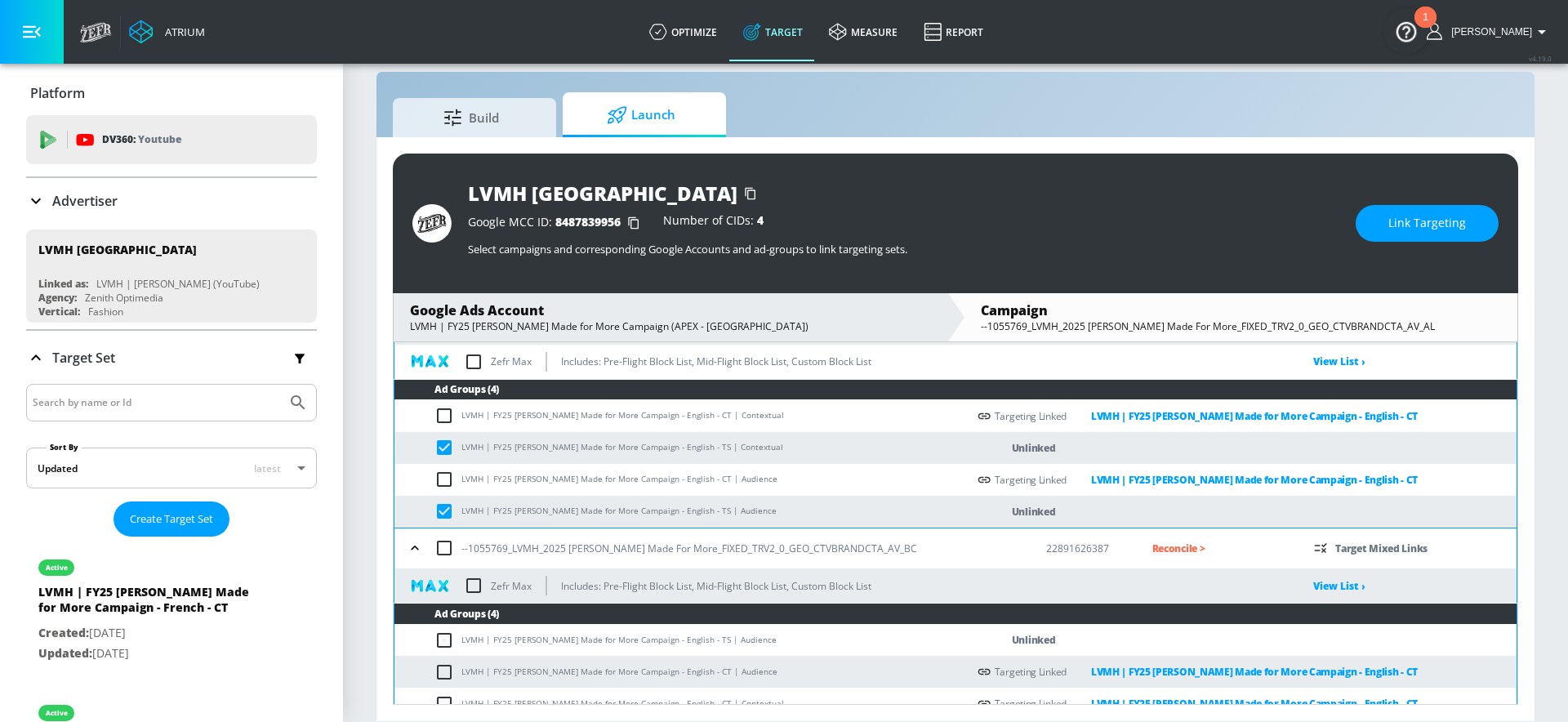
scroll to position [527, 0]
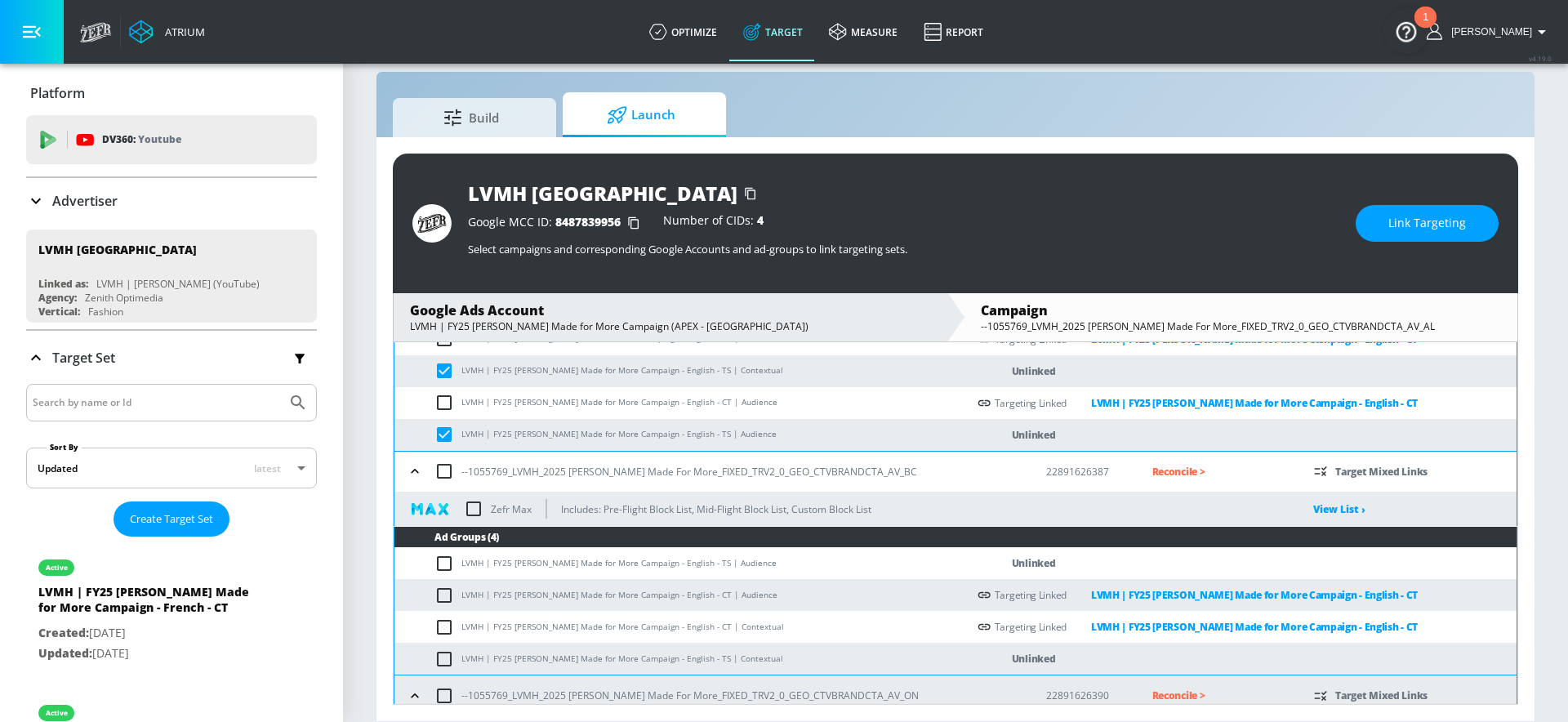
click at [445, 557] on input "checkbox" at bounding box center [448, 563] width 27 height 19
checkbox input "true"
click at [456, 662] on input "checkbox" at bounding box center [448, 660] width 27 height 19
checkbox input "true"
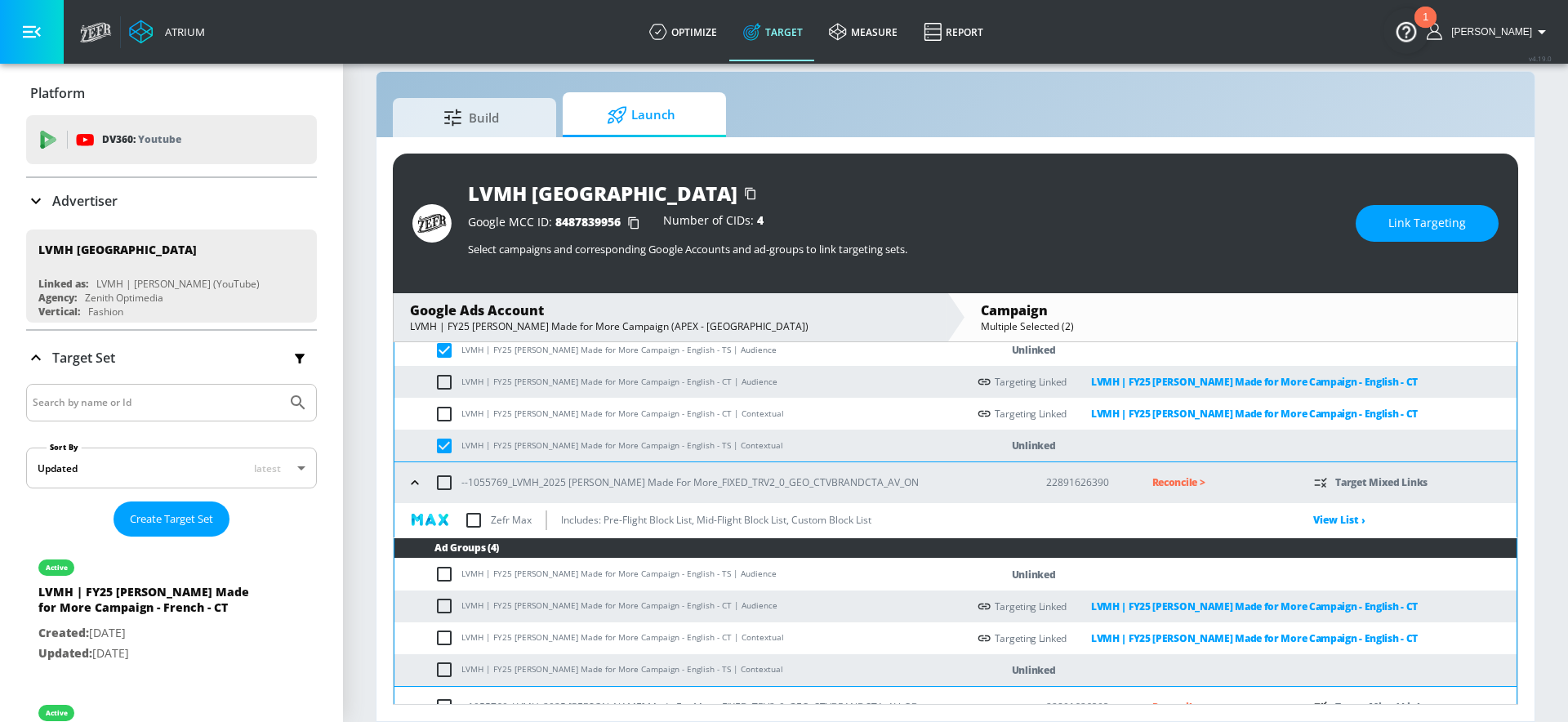
scroll to position [858, 0]
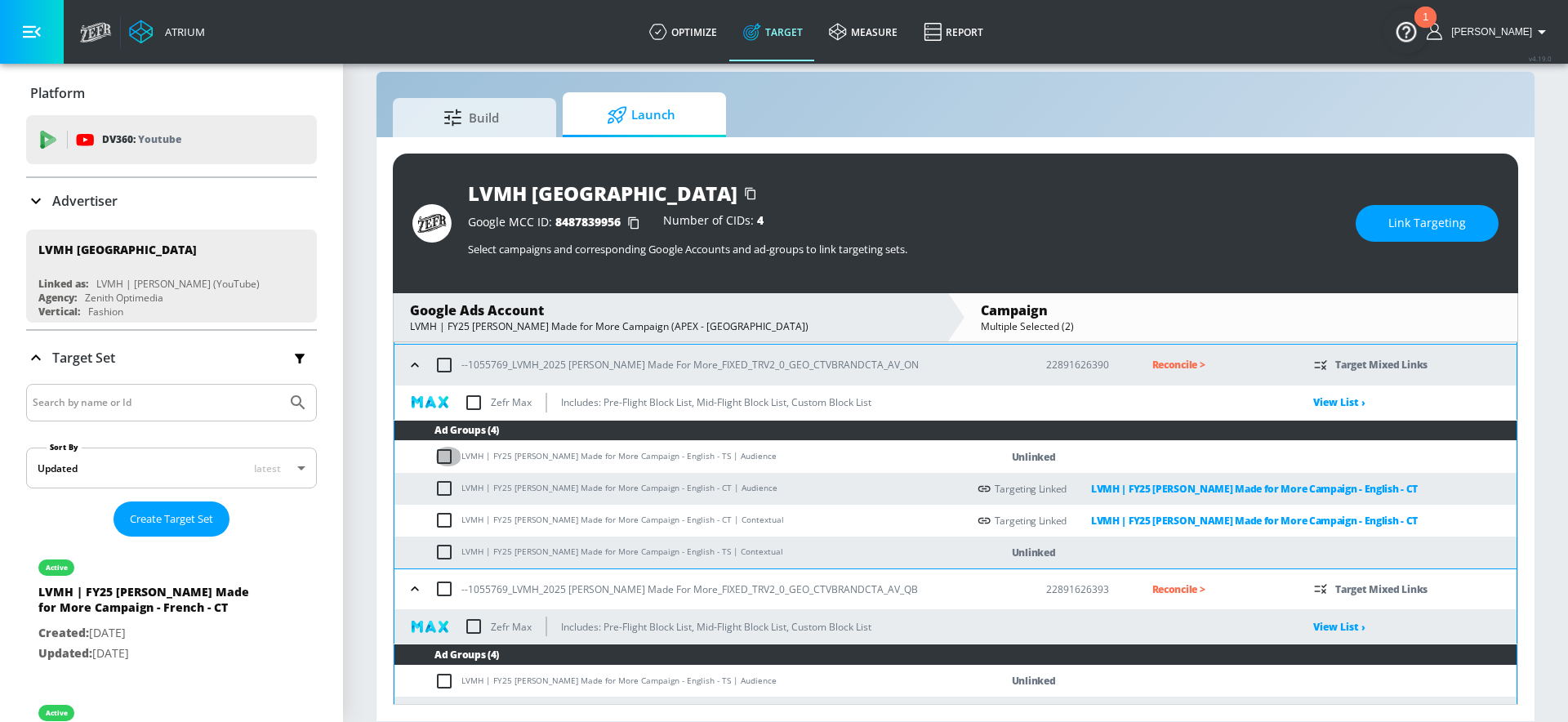
click at [446, 456] on input "checkbox" at bounding box center [448, 456] width 27 height 19
checkbox input "true"
click at [447, 551] on input "checkbox" at bounding box center [448, 553] width 27 height 19
checkbox input "true"
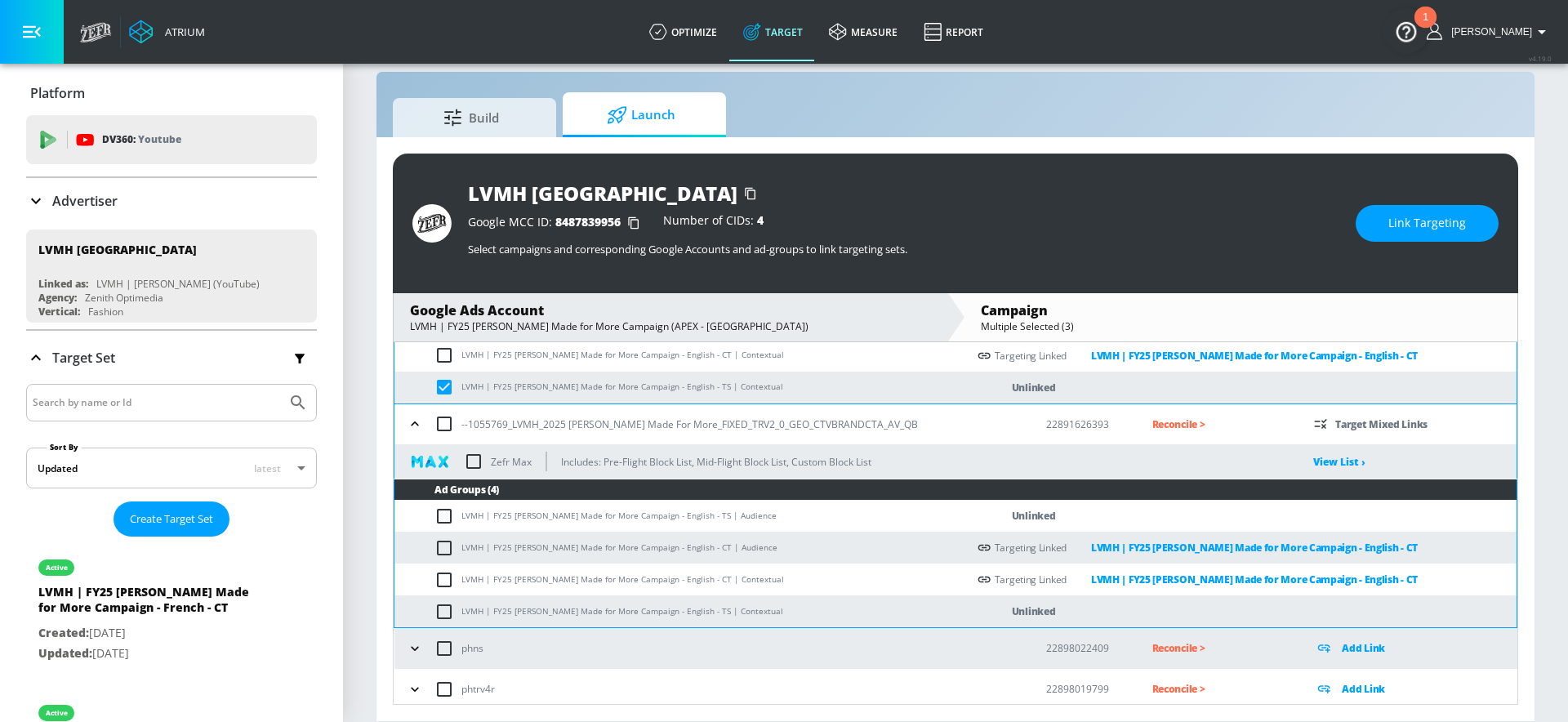
scroll to position [1029, 0]
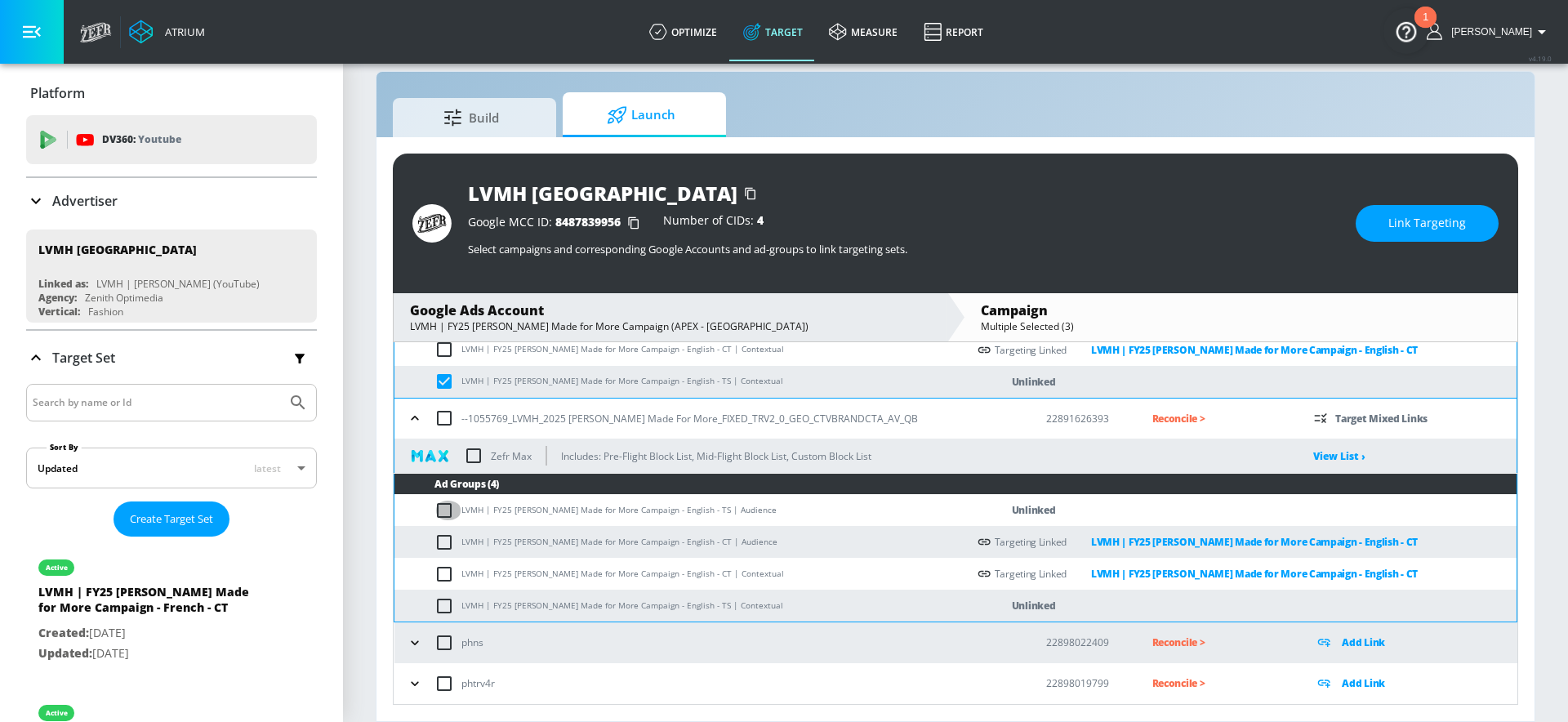
click at [443, 505] on input "checkbox" at bounding box center [448, 511] width 27 height 19
checkbox input "true"
click at [447, 604] on input "checkbox" at bounding box center [448, 606] width 27 height 19
checkbox input "true"
click at [1391, 241] on button "Link Targeting" at bounding box center [1427, 224] width 143 height 37
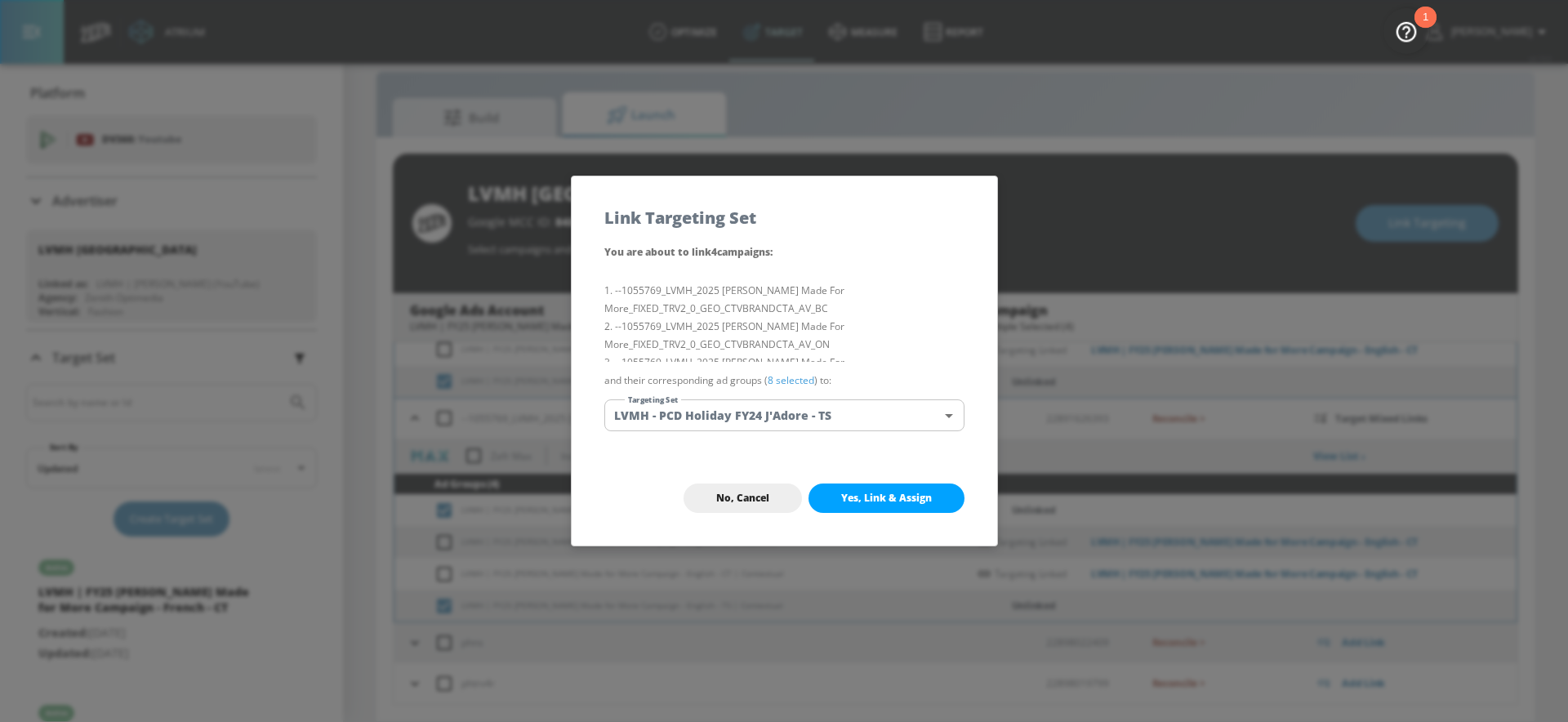
click at [841, 407] on body "Atrium optimize Target measure Report optimize Target measure Report v 4.19.0 […" at bounding box center [784, 349] width 1568 height 746
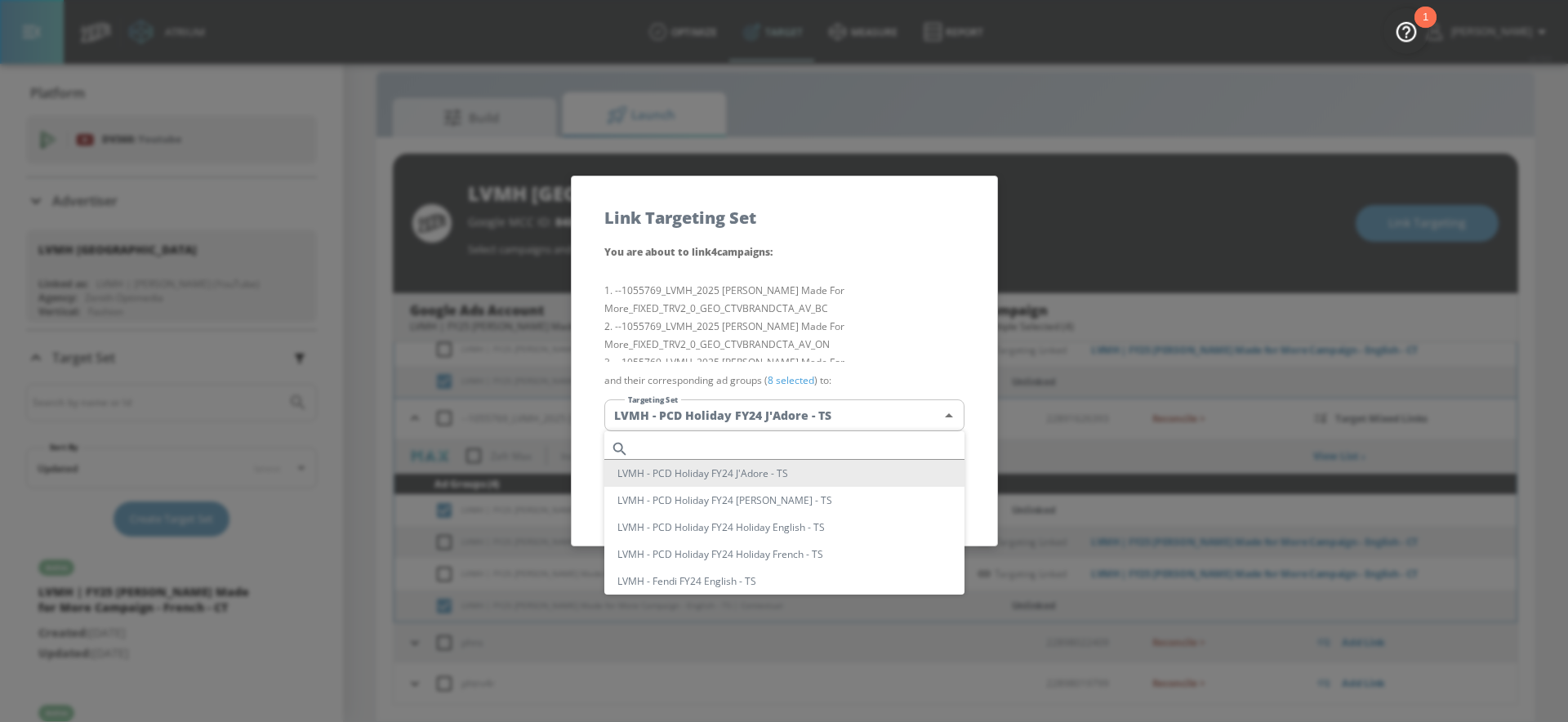
click at [805, 444] on input "text" at bounding box center [800, 449] width 329 height 22
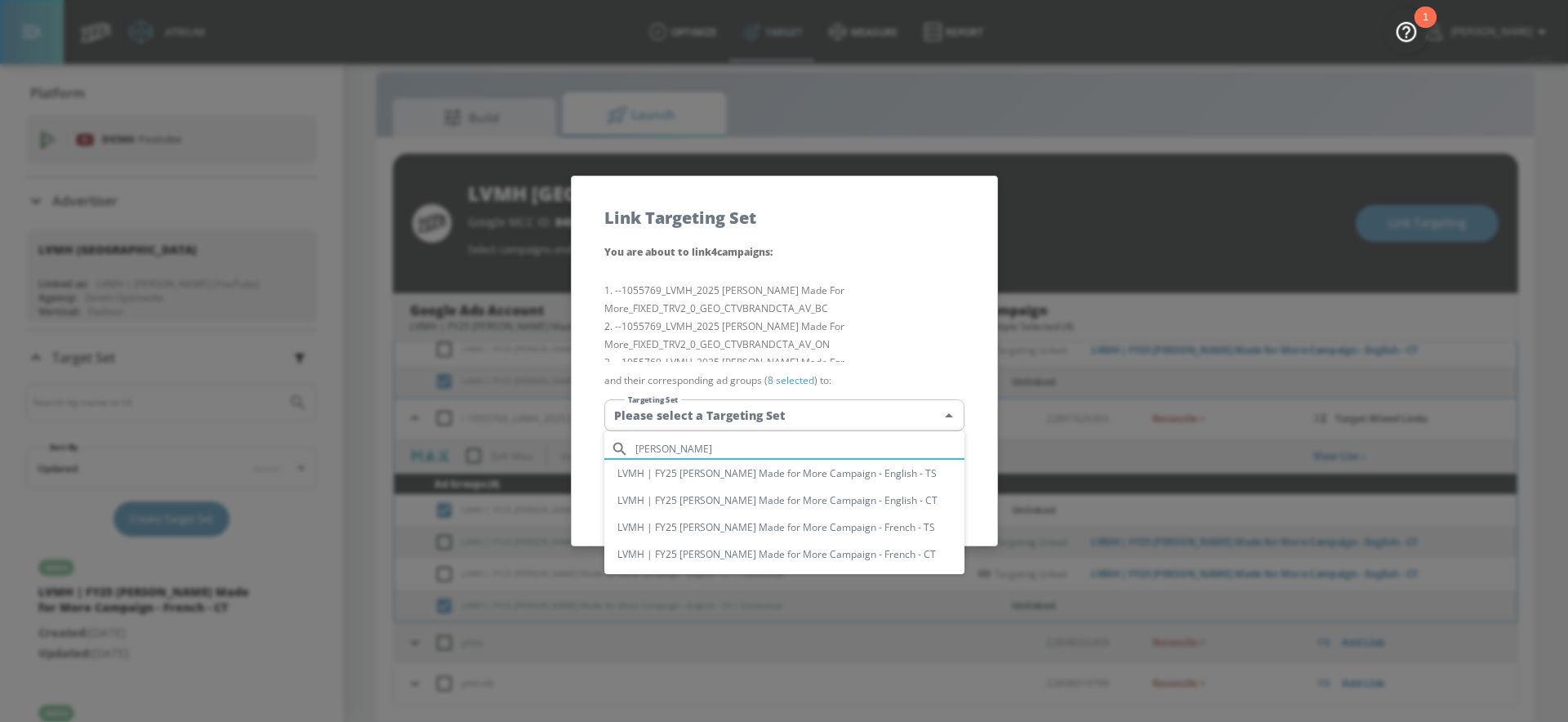
type input "[PERSON_NAME]"
click at [820, 474] on li "LVMH | FY25 [PERSON_NAME] Made for More Campaign - English - TS" at bounding box center [784, 474] width 360 height 27
type input "b3faea31-b82e-4eab-bdd3-966af37c20bf"
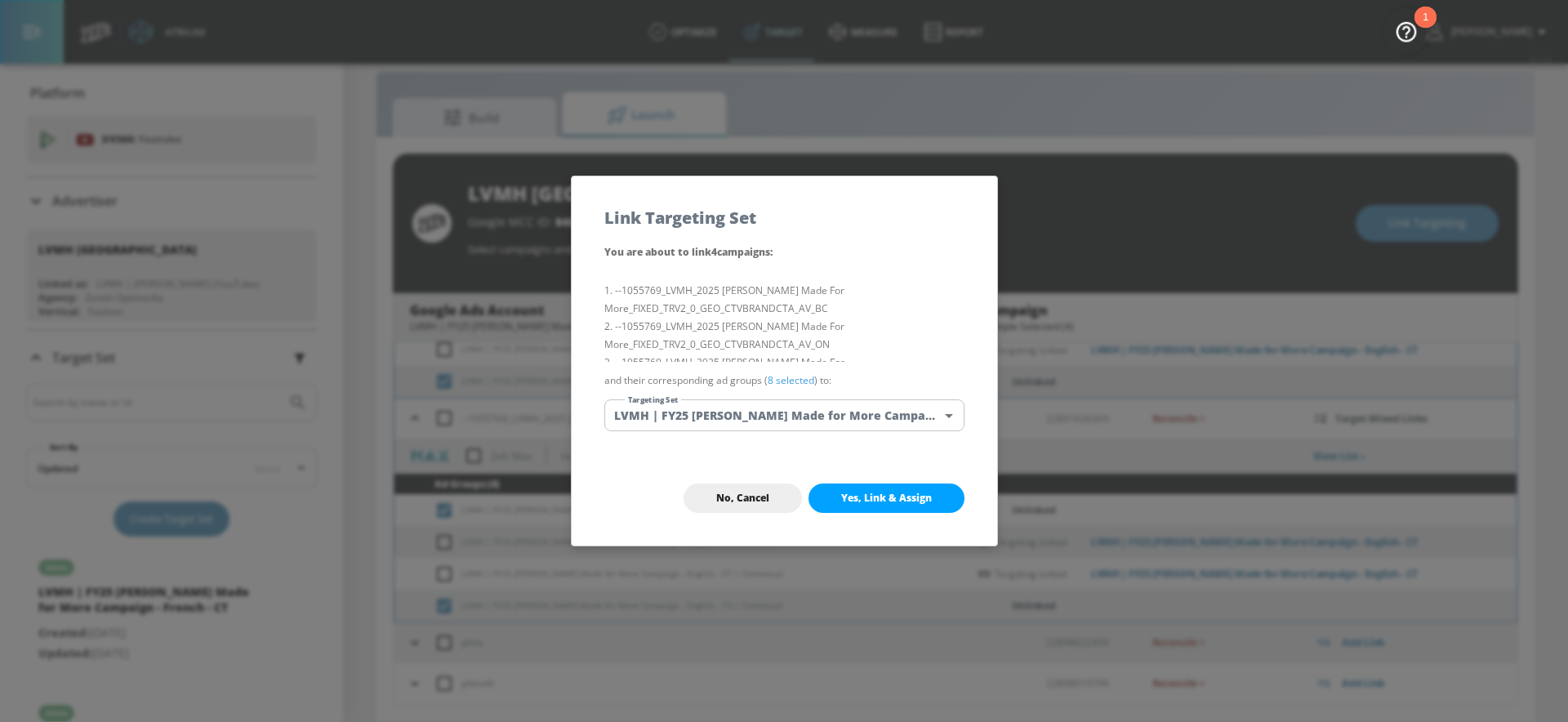
click at [849, 312] on li "--1055769_LVMH_2025 [PERSON_NAME] Made For More_FIXED_TRV2_0_GEO_CTVBRANDCTA_AV…" at bounding box center [784, 300] width 360 height 36
click at [876, 492] on span "Yes, Link & Assign" at bounding box center [886, 497] width 90 height 13
checkbox input "false"
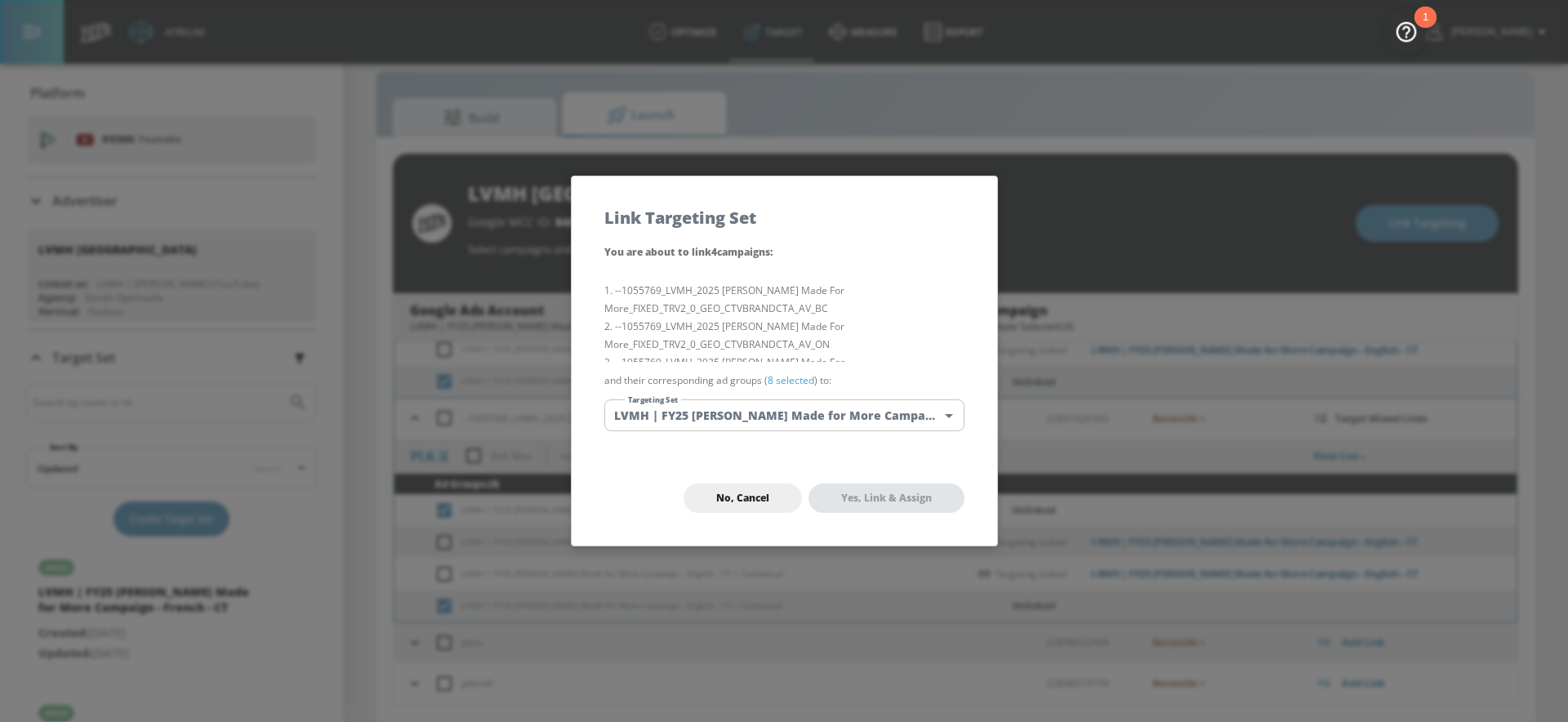
checkbox input "false"
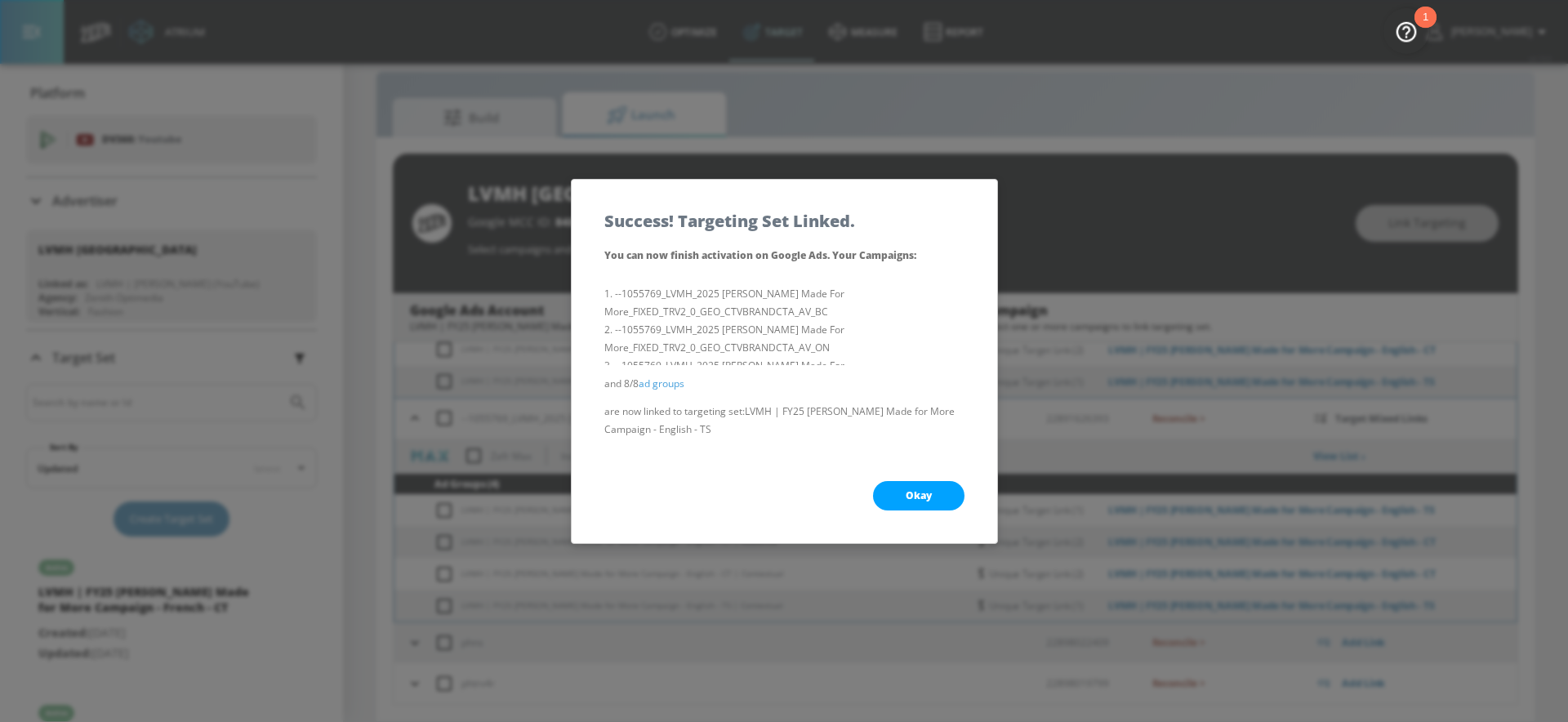
click at [895, 493] on button "Okay" at bounding box center [919, 496] width 91 height 29
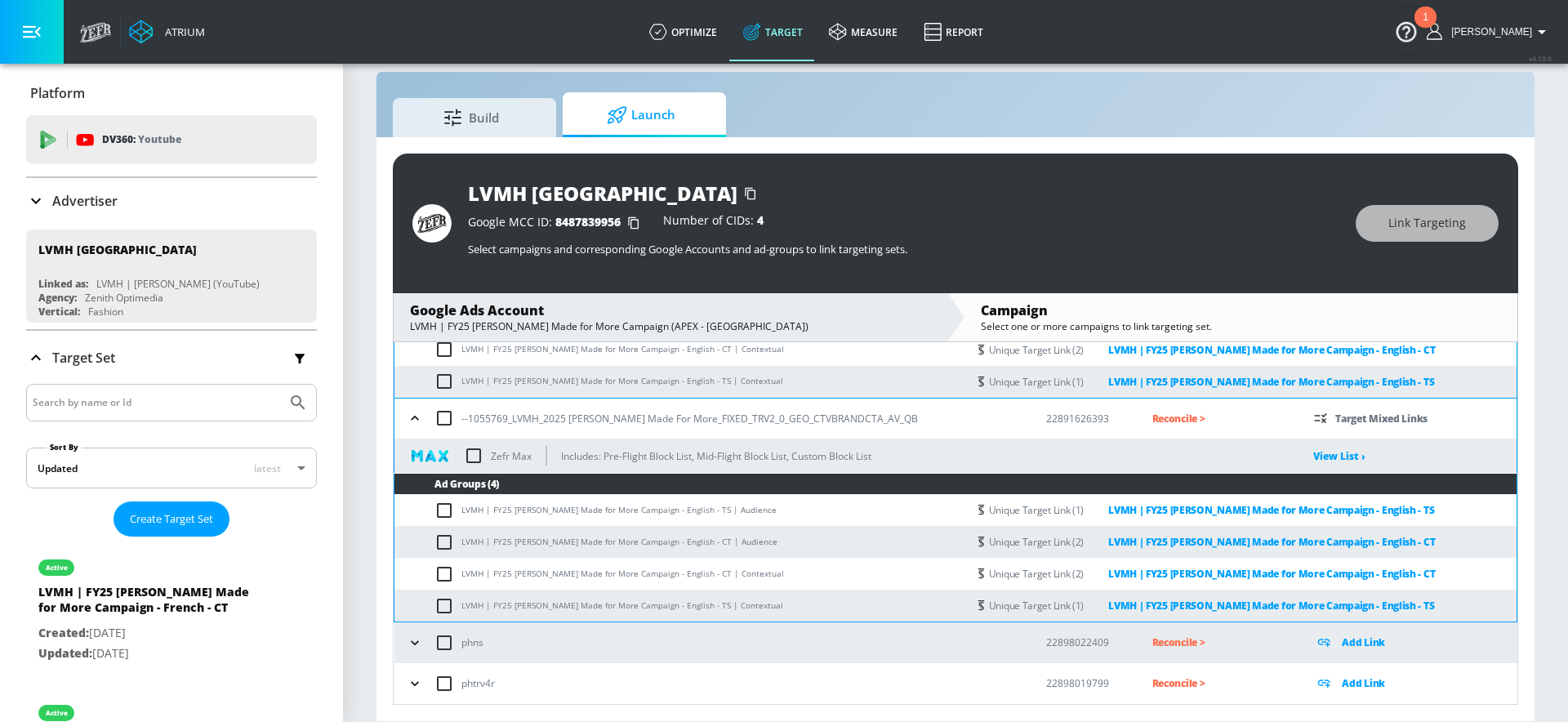
scroll to position [643, 0]
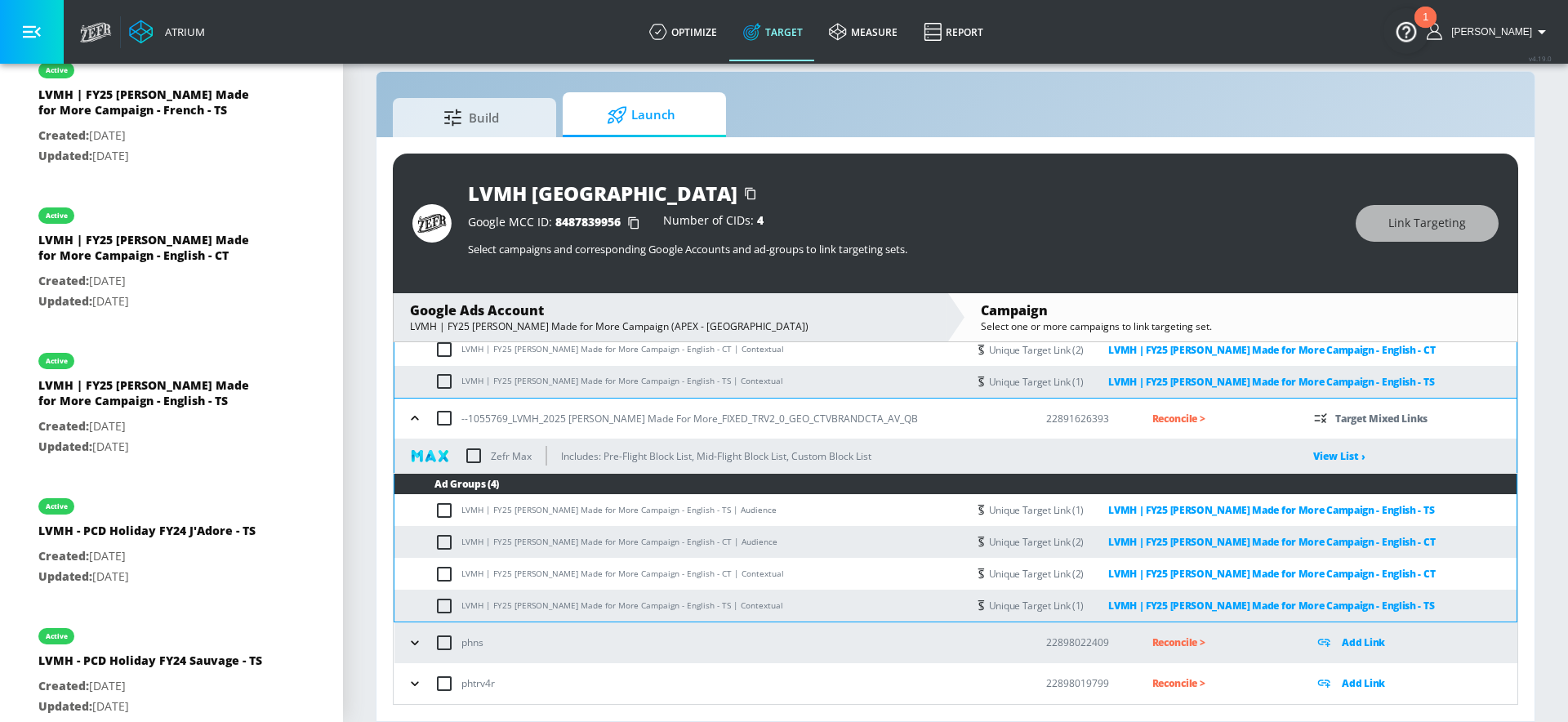
click at [761, 543] on td "LVMH | FY25 [PERSON_NAME] Made for More Campaign - English - CT | Audience" at bounding box center [681, 542] width 573 height 32
click at [468, 457] on input "checkbox" at bounding box center [473, 455] width 34 height 34
checkbox input "true"
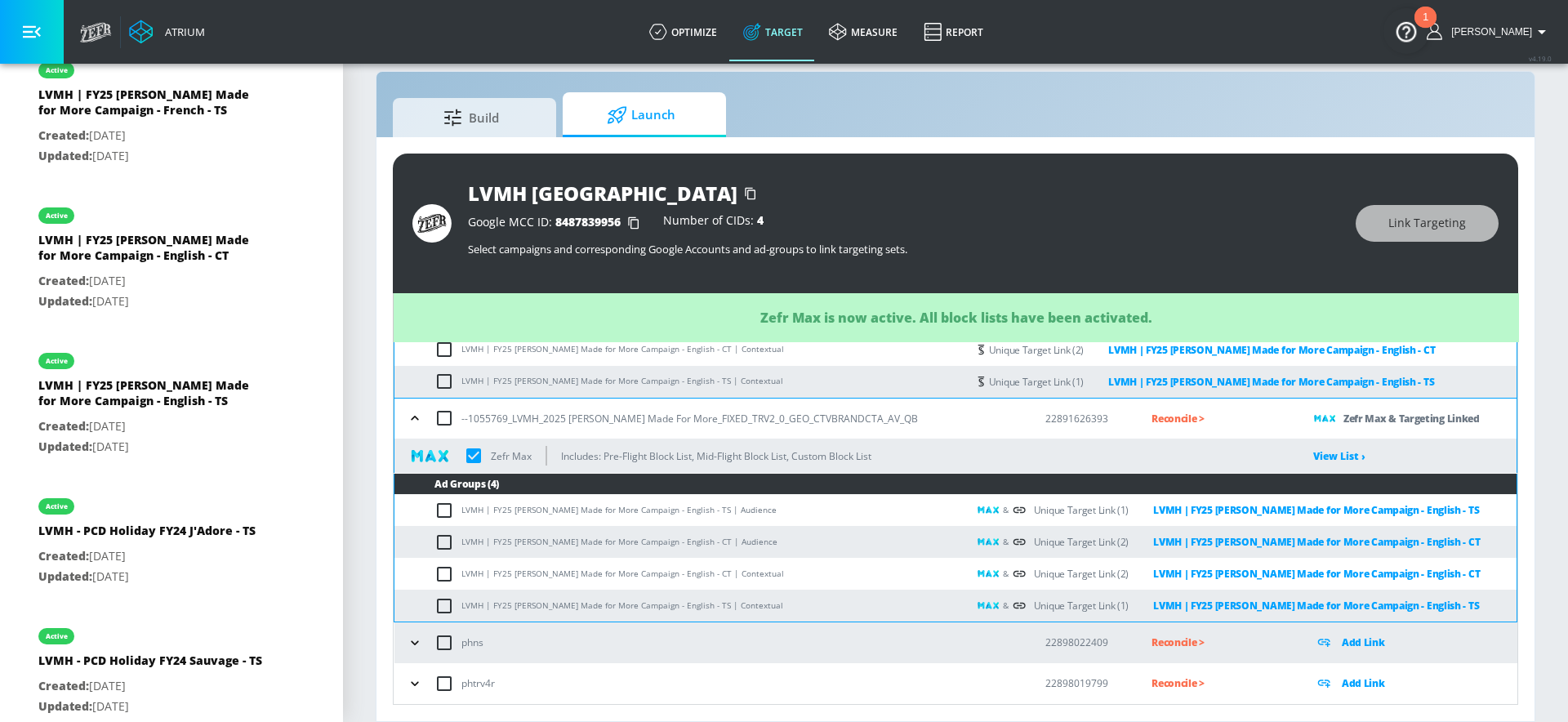
click at [416, 416] on icon "button" at bounding box center [414, 418] width 17 height 17
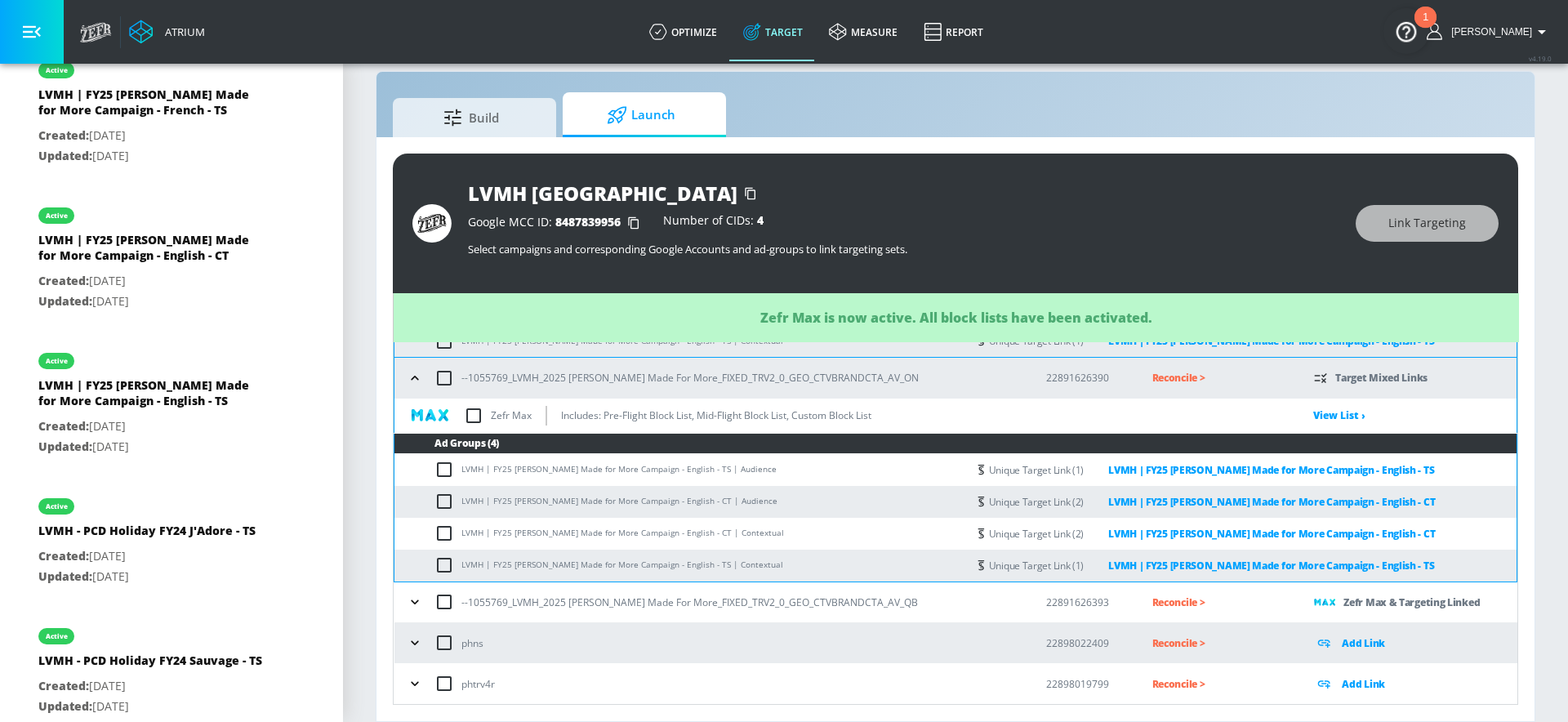
scroll to position [845, 0]
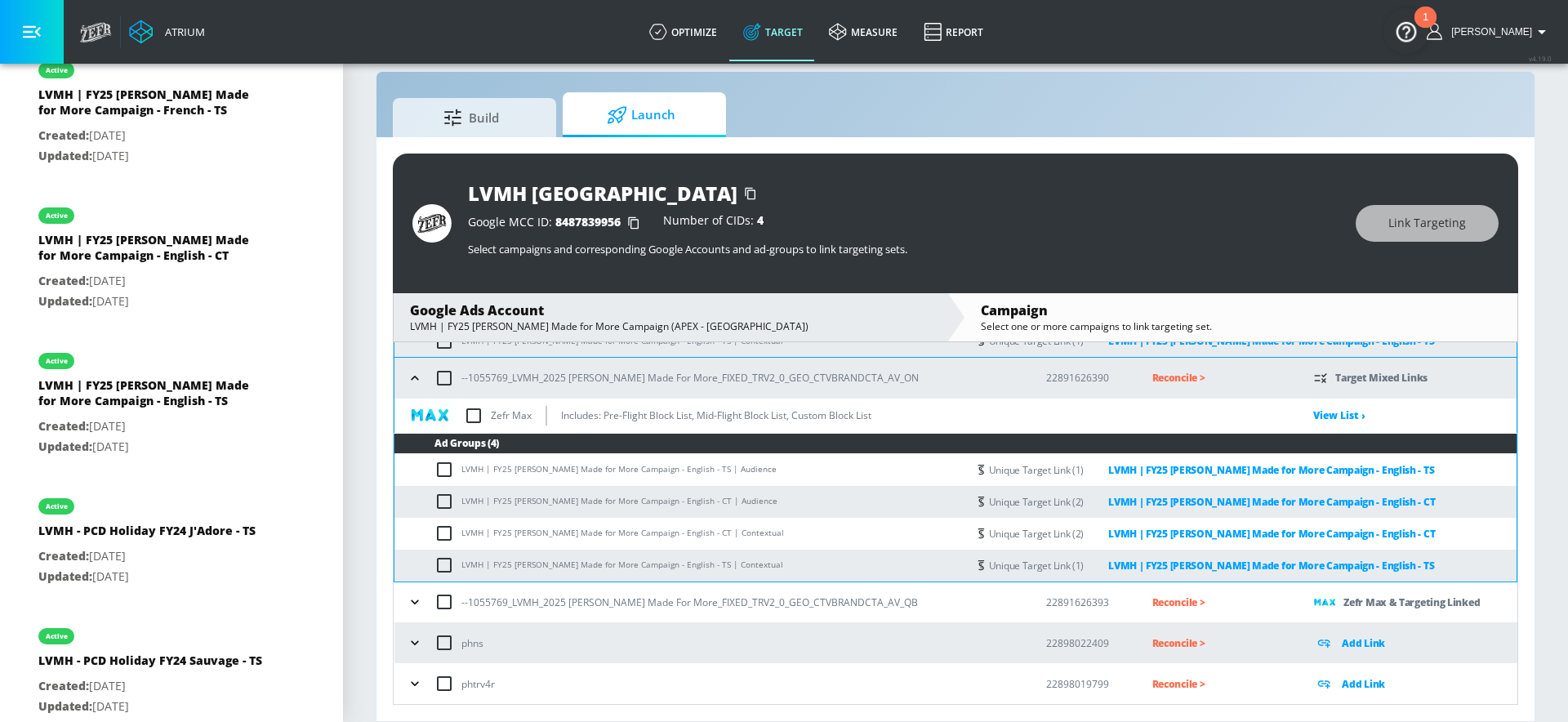
click at [468, 416] on input "checkbox" at bounding box center [473, 415] width 34 height 34
checkbox input "true"
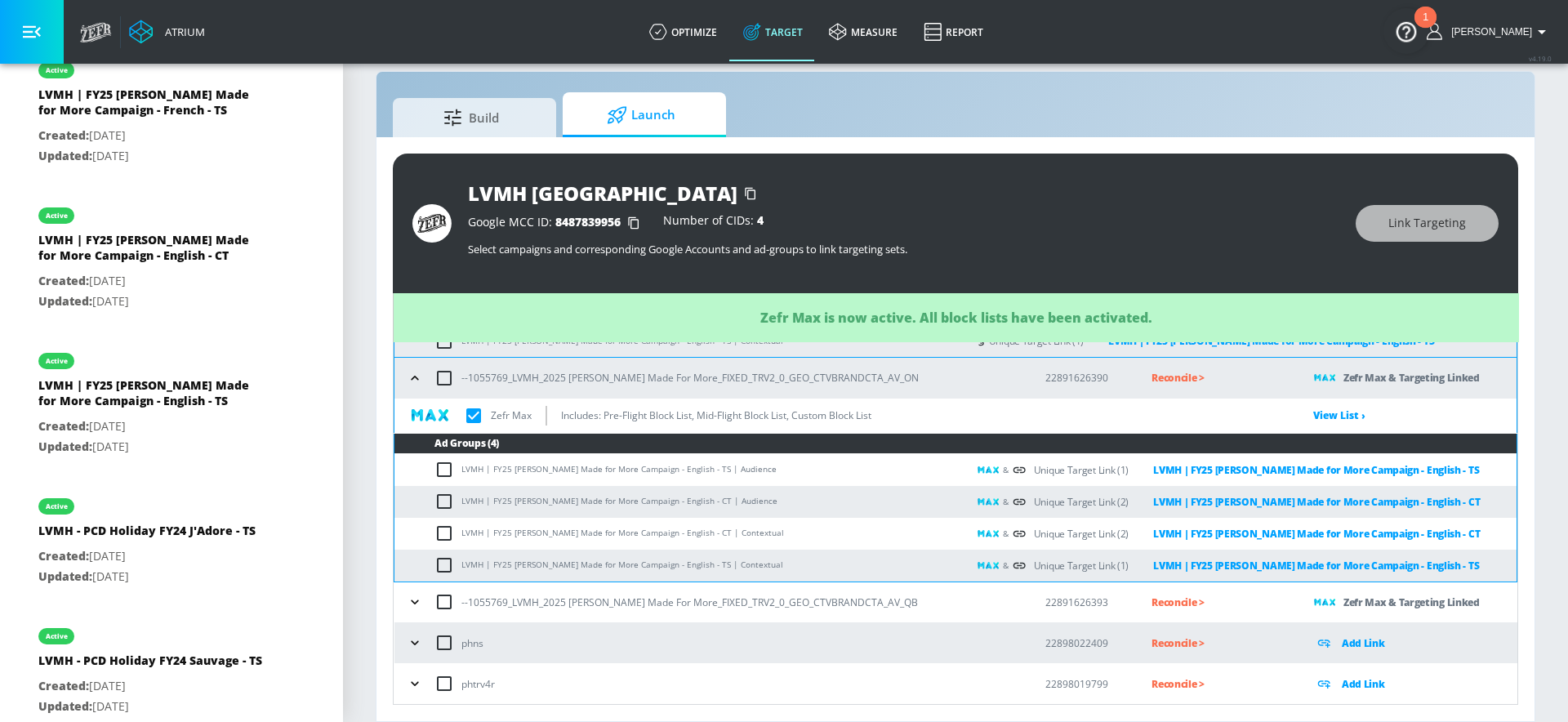
click at [415, 379] on icon "button" at bounding box center [414, 378] width 17 height 17
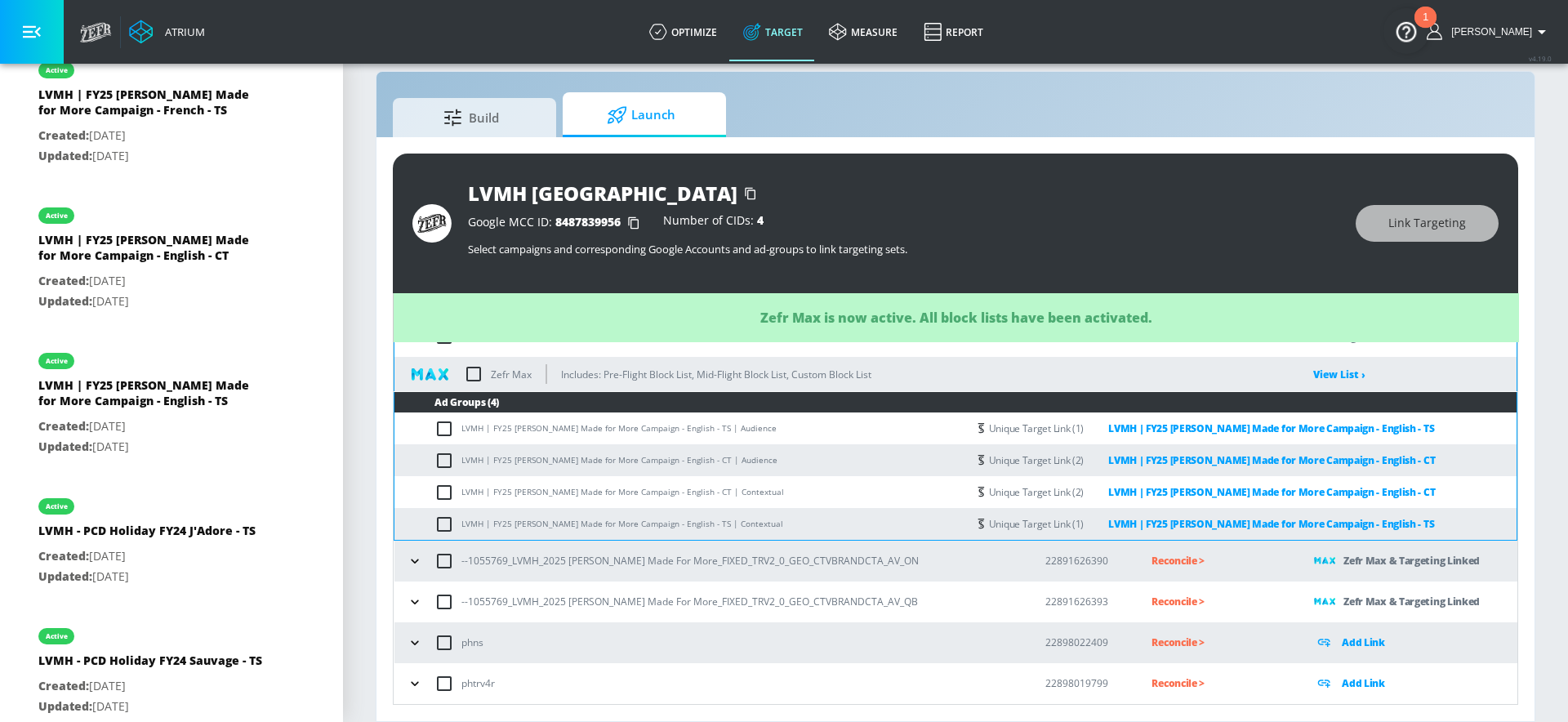
scroll to position [662, 0]
click at [471, 379] on input "checkbox" at bounding box center [473, 374] width 34 height 34
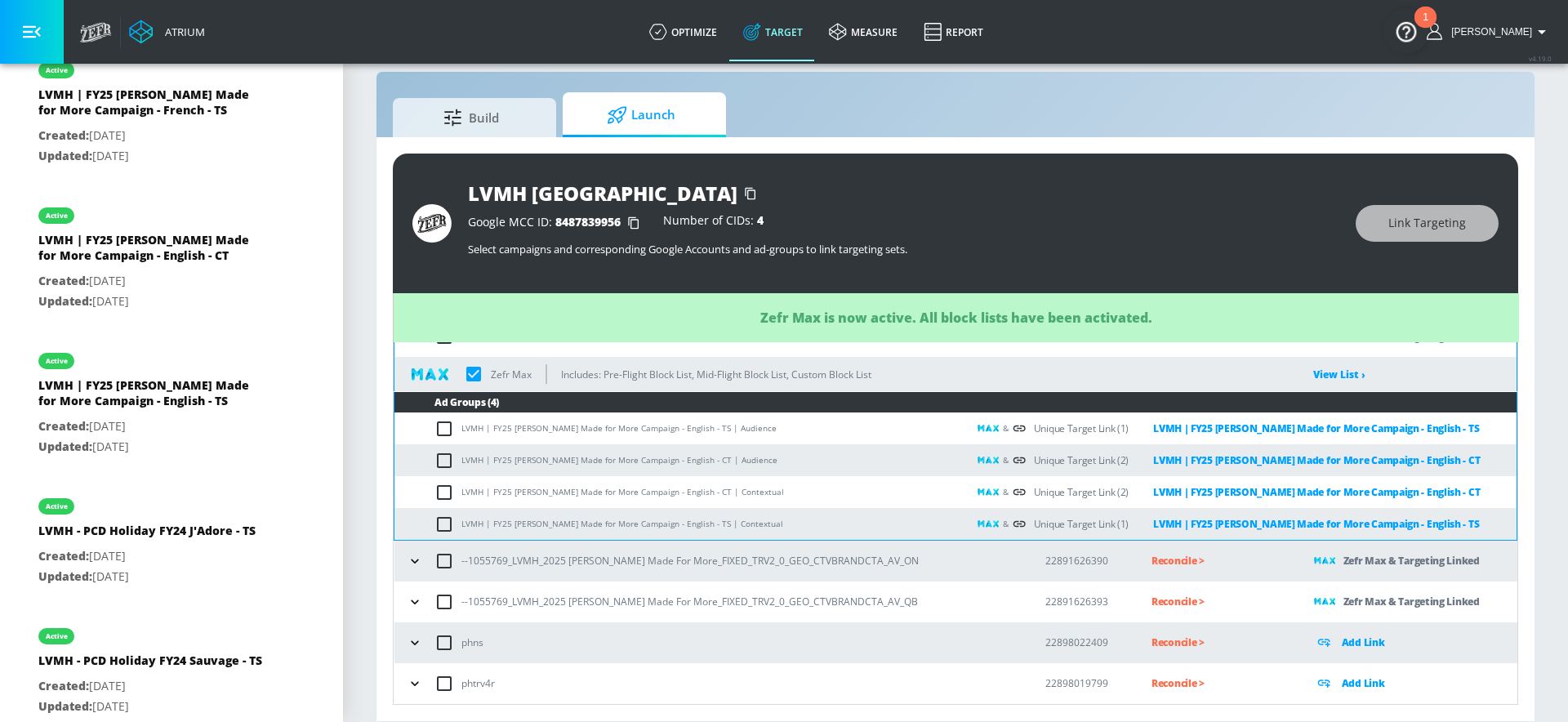
checkbox input "true"
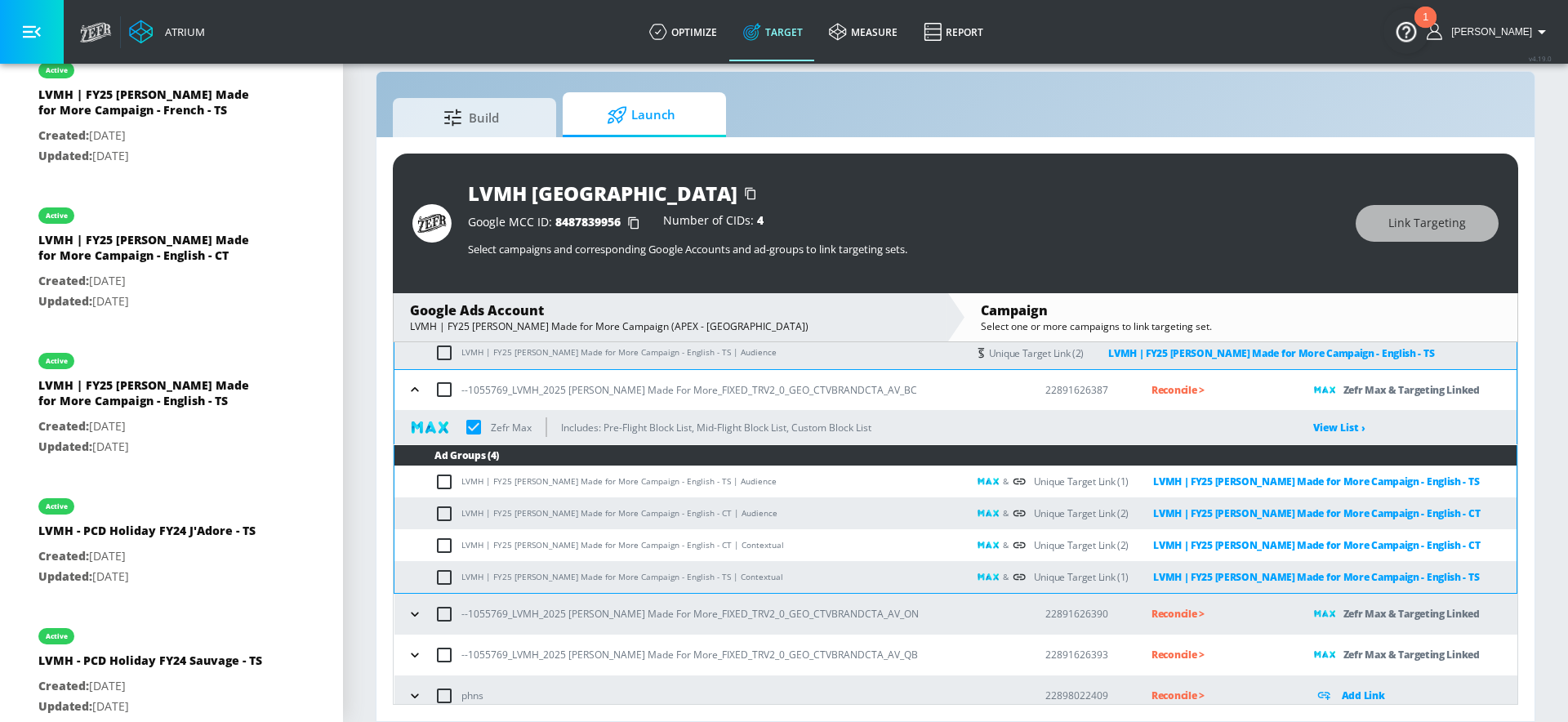
click at [410, 382] on icon "button" at bounding box center [414, 389] width 17 height 17
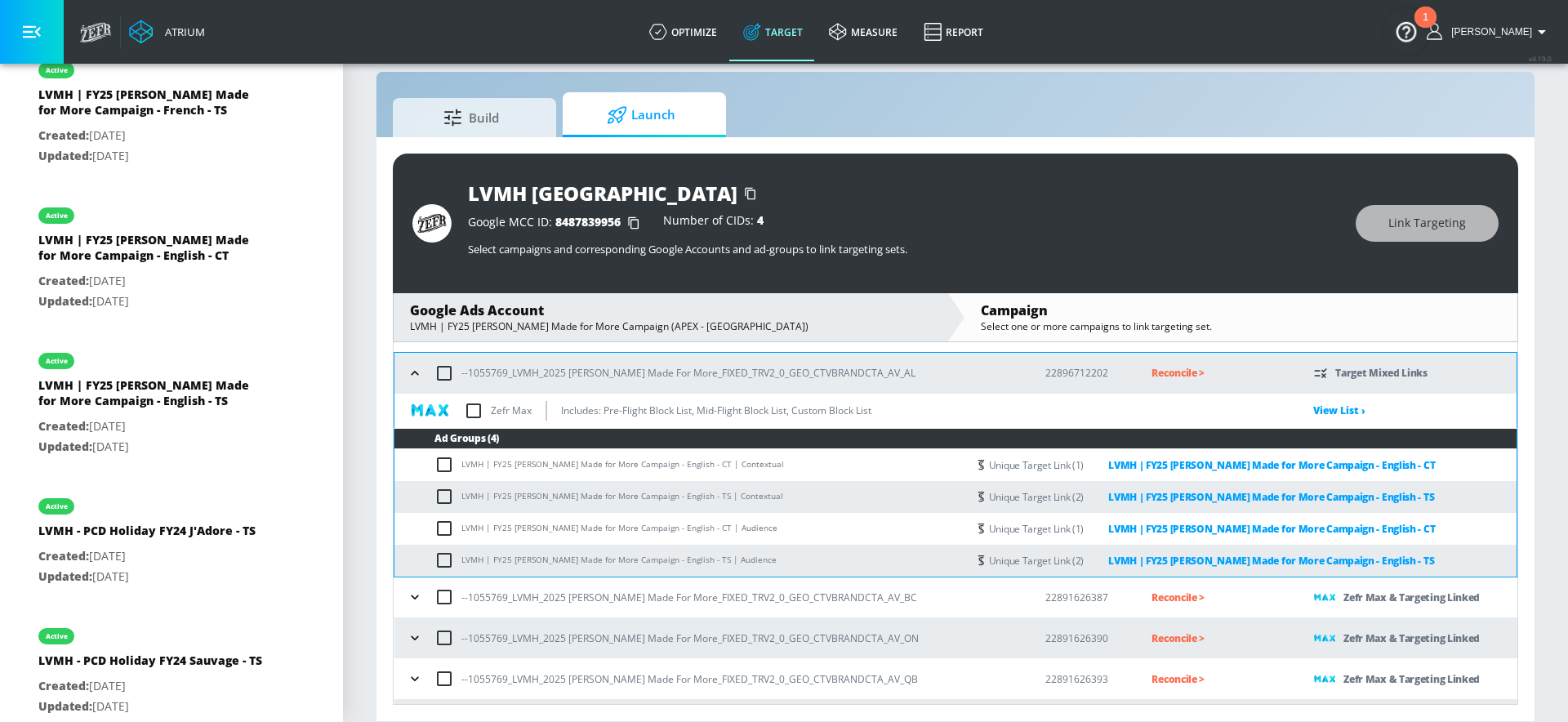
scroll to position [395, 0]
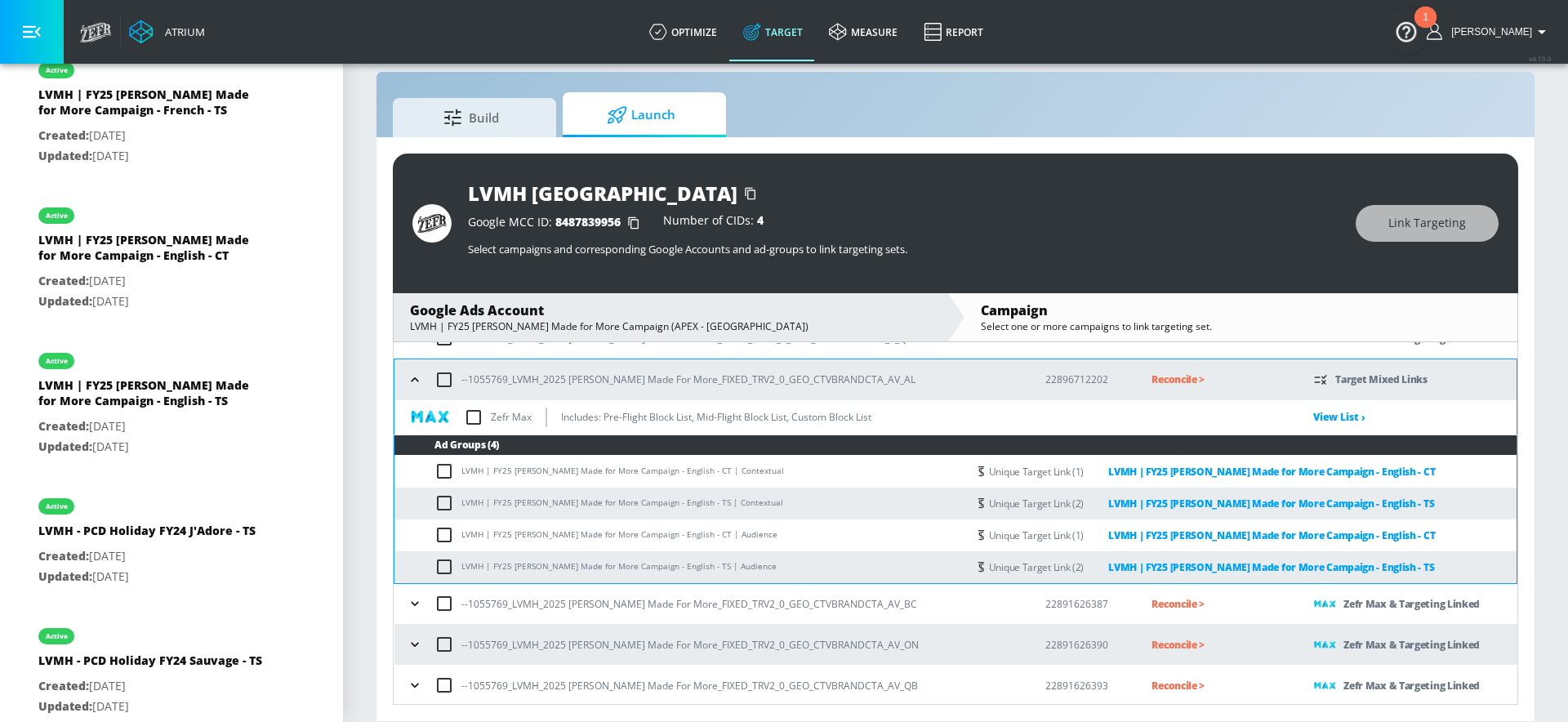
click at [466, 415] on input "checkbox" at bounding box center [473, 416] width 34 height 34
checkbox input "true"
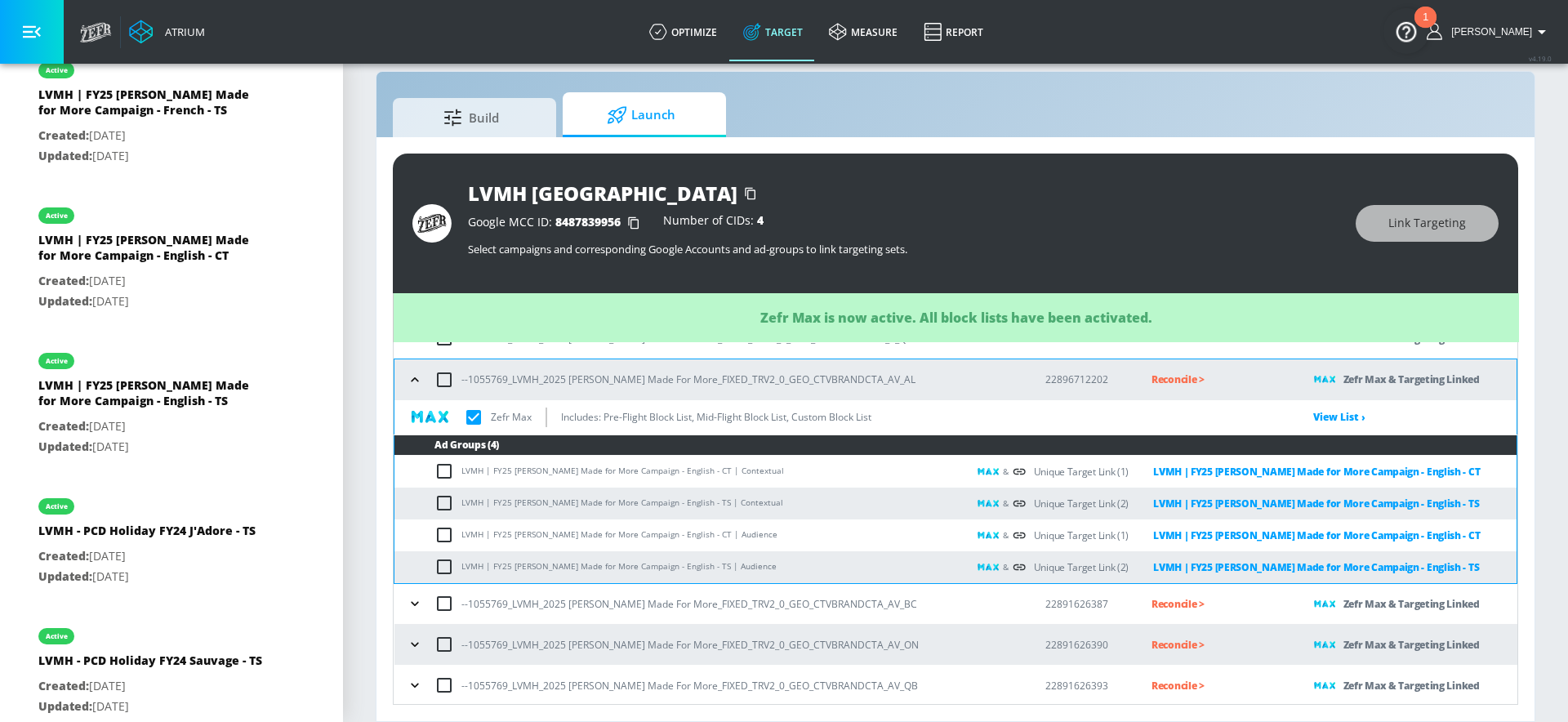
click at [412, 379] on icon "button" at bounding box center [414, 379] width 8 height 4
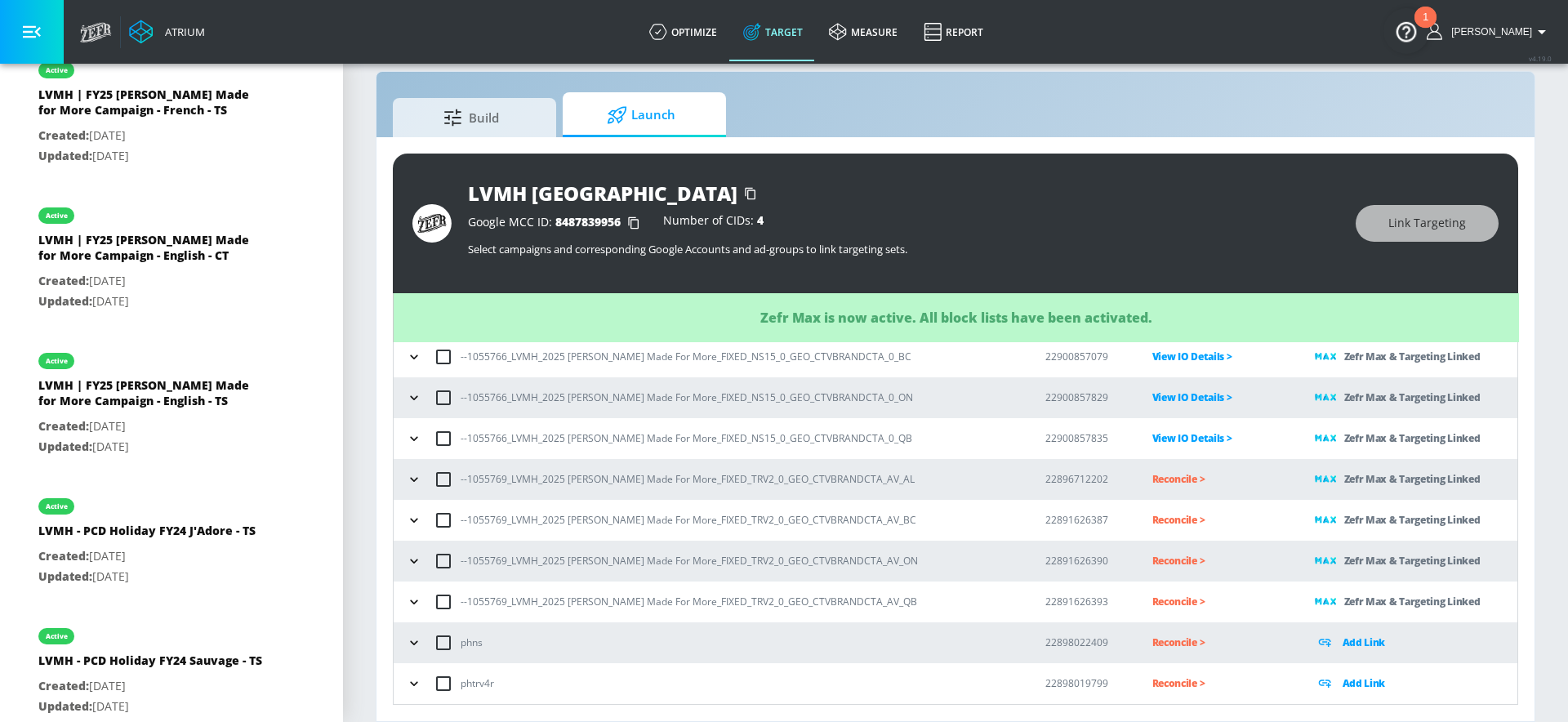
scroll to position [295, 0]
click at [932, 482] on div "--1055769_LVMH_2025 [PERSON_NAME] Made For More_FIXED_TRV2_0_GEO_CTVBRANDCTA_AV…" at bounding box center [710, 479] width 618 height 34
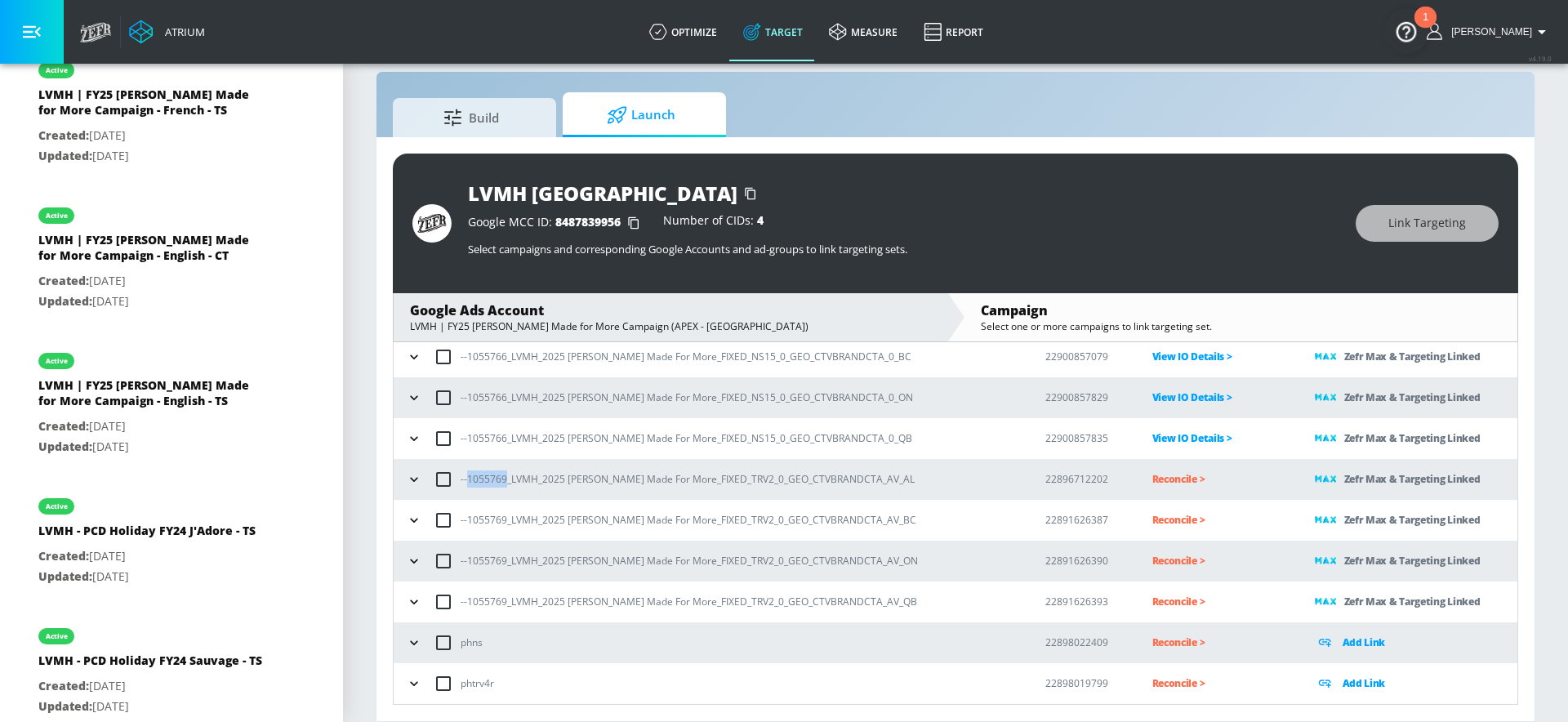
drag, startPoint x: 504, startPoint y: 480, endPoint x: 469, endPoint y: 473, distance: 35.7
click at [469, 473] on p "--1055769_LVMH_2025 [PERSON_NAME] Made For More_FIXED_TRV2_0_GEO_CTVBRANDCTA_AV…" at bounding box center [688, 480] width 454 height 18
copy p "1055769"
click at [614, 495] on div "--1055769_LVMH_2025 [PERSON_NAME] Made For More_FIXED_TRV2_0_GEO_CTVBRANDCTA_AV…" at bounding box center [710, 479] width 618 height 34
click at [1174, 478] on p "Reconcile >" at bounding box center [1221, 479] width 136 height 18
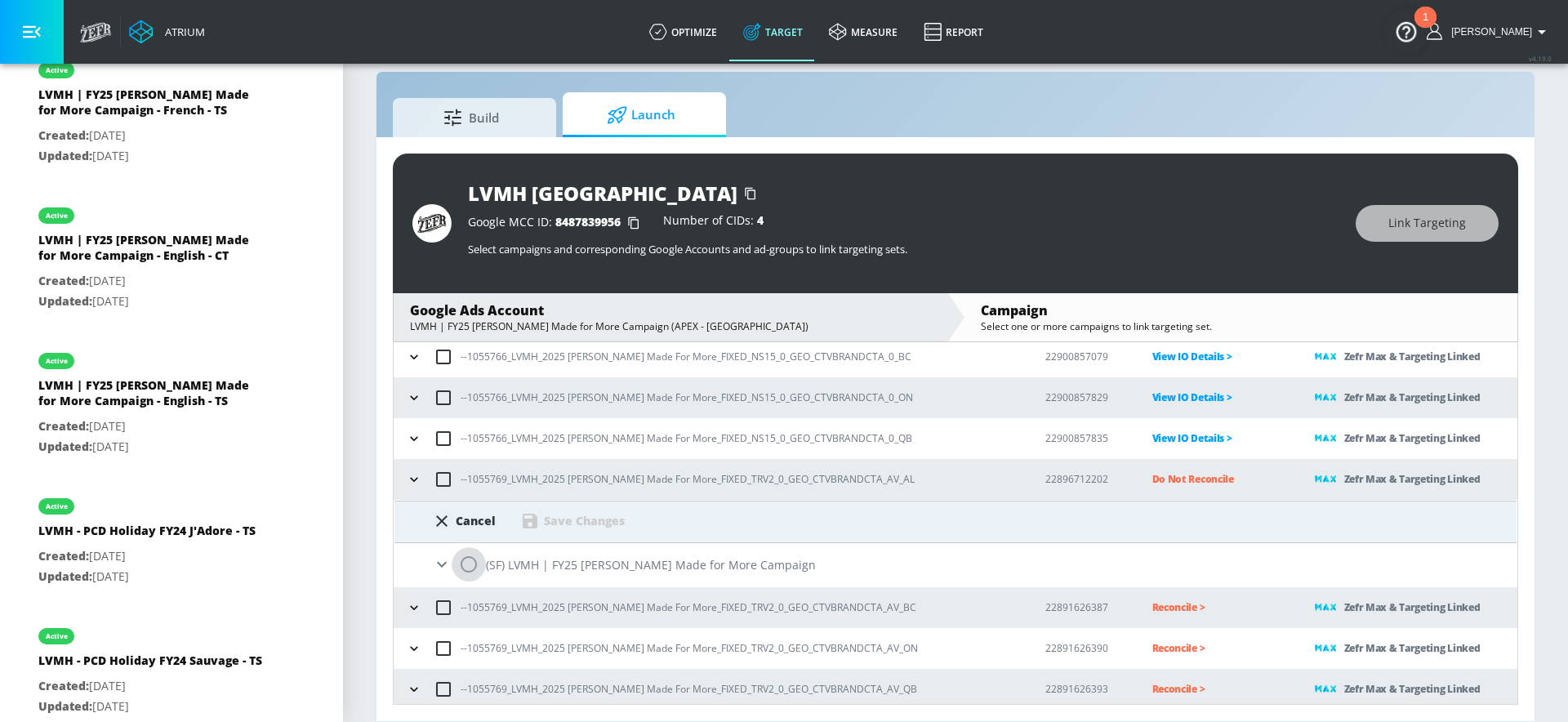
click at [464, 560] on input "radio" at bounding box center [468, 564] width 34 height 34
radio input "true"
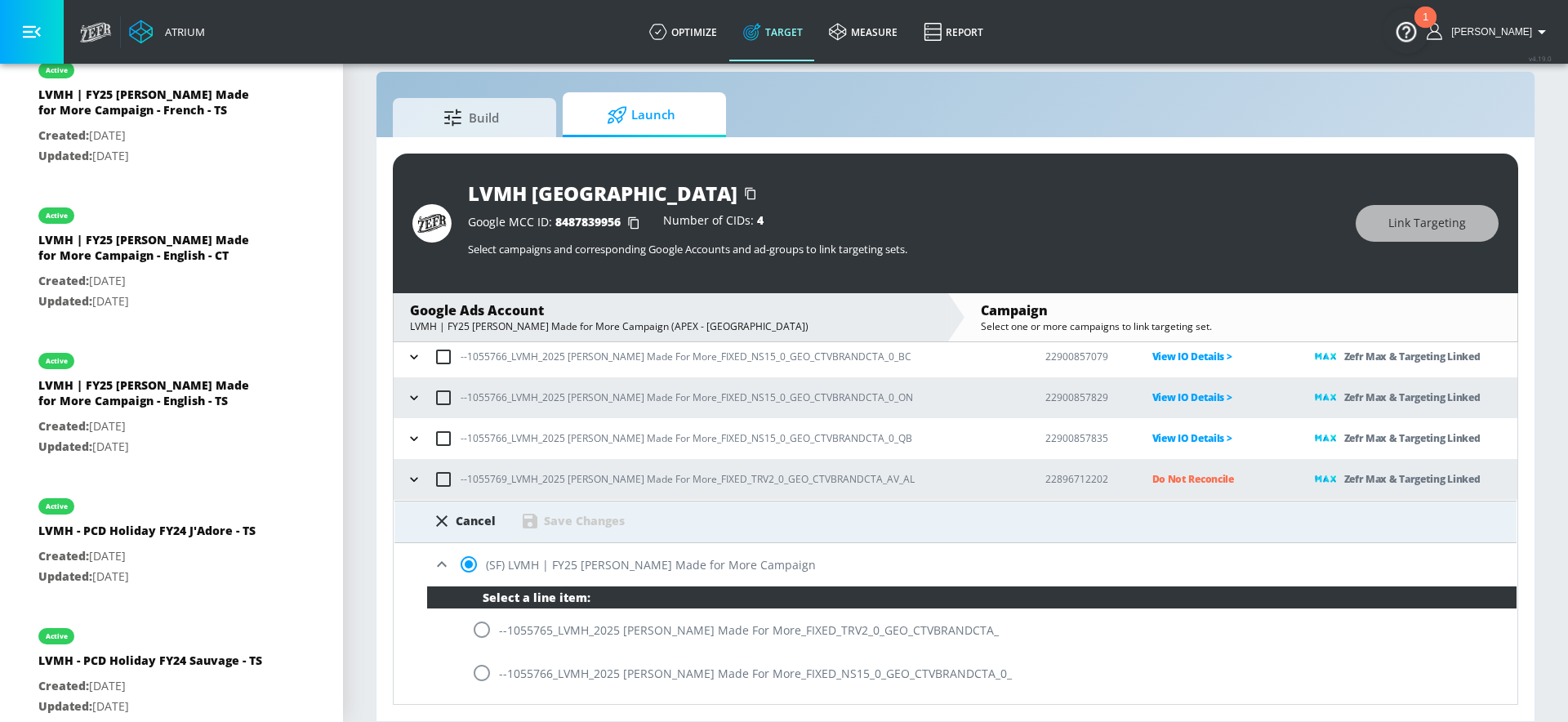
scroll to position [488, 0]
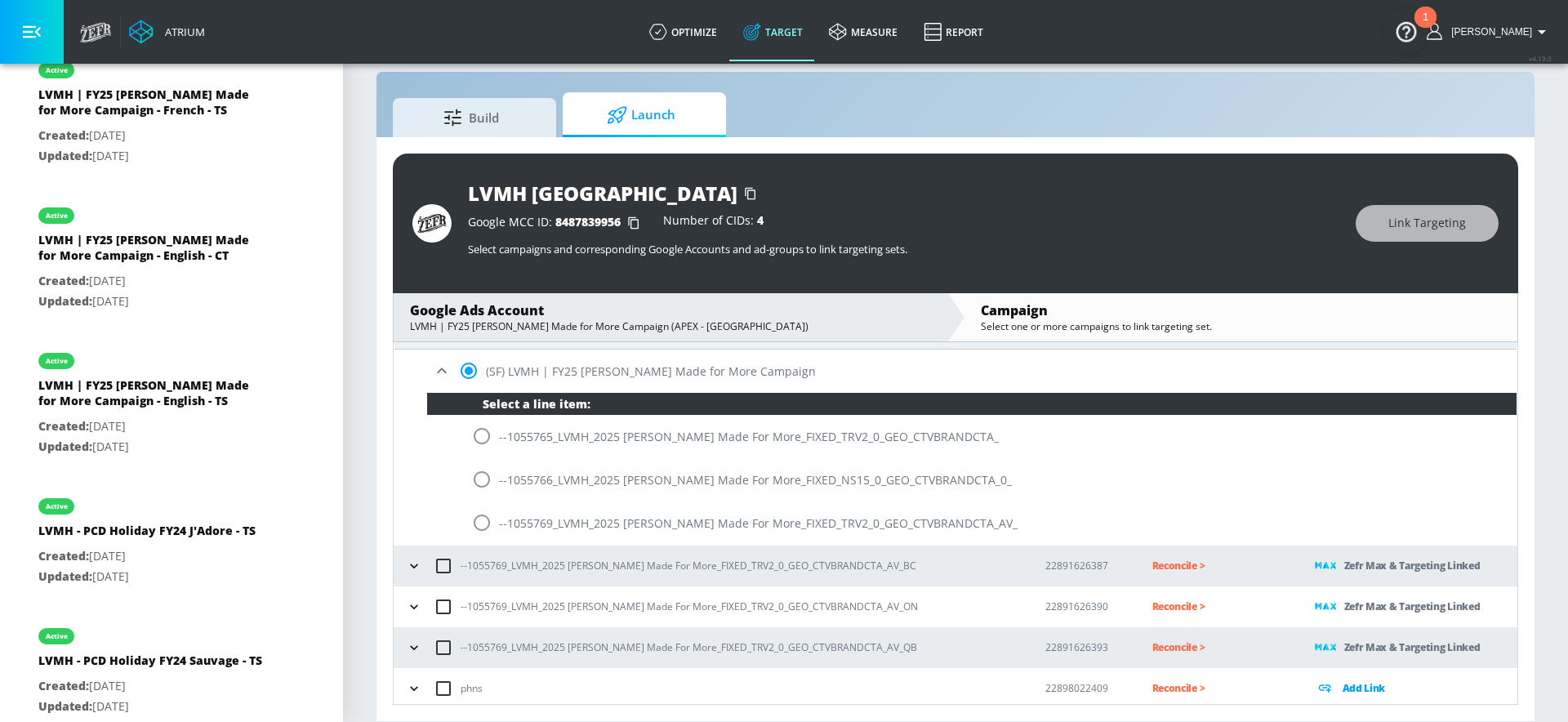
click at [486, 528] on input "radio" at bounding box center [481, 523] width 34 height 34
radio input "true"
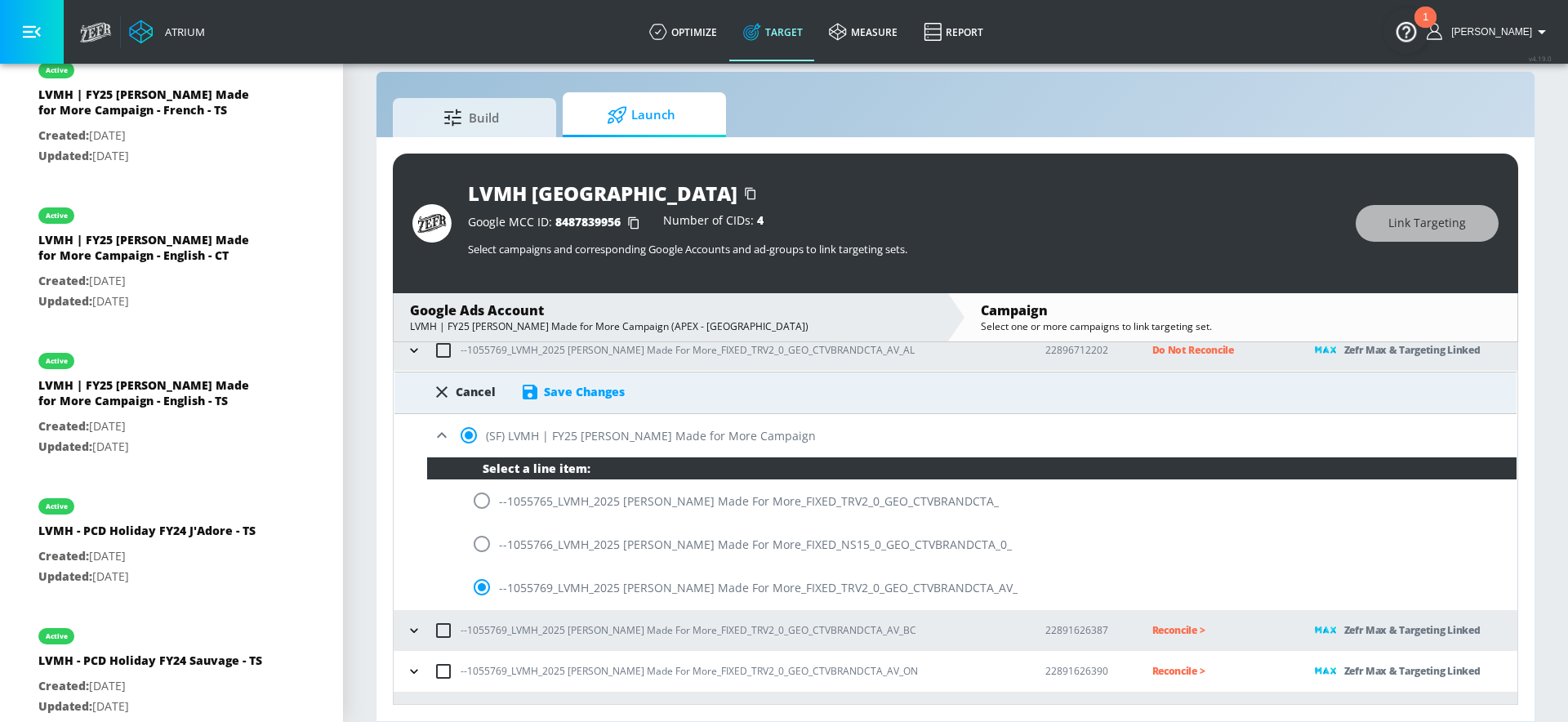
scroll to position [361, 0]
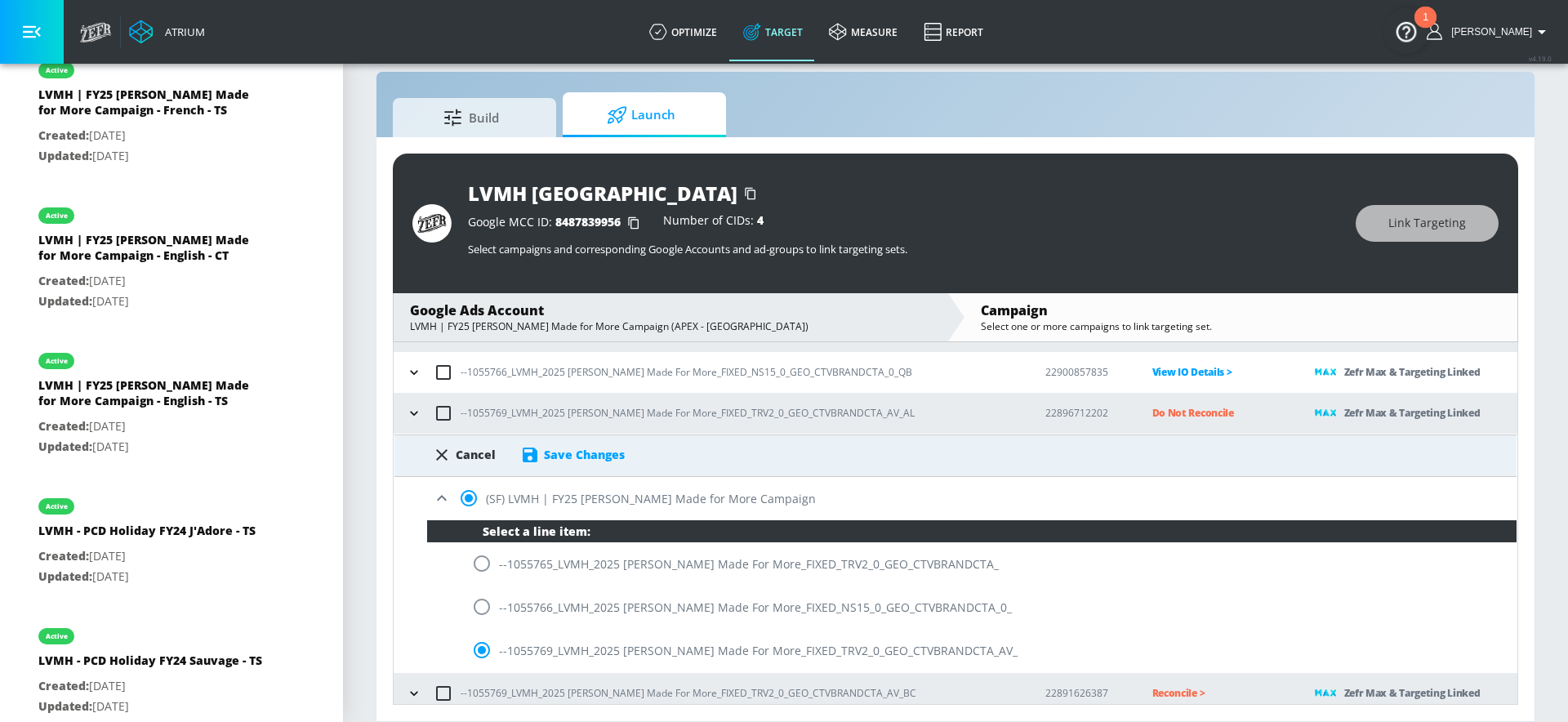
click at [563, 466] on div "Cancel Save Changes" at bounding box center [956, 456] width 1123 height 43
click at [563, 456] on div "Save Changes" at bounding box center [584, 454] width 81 height 16
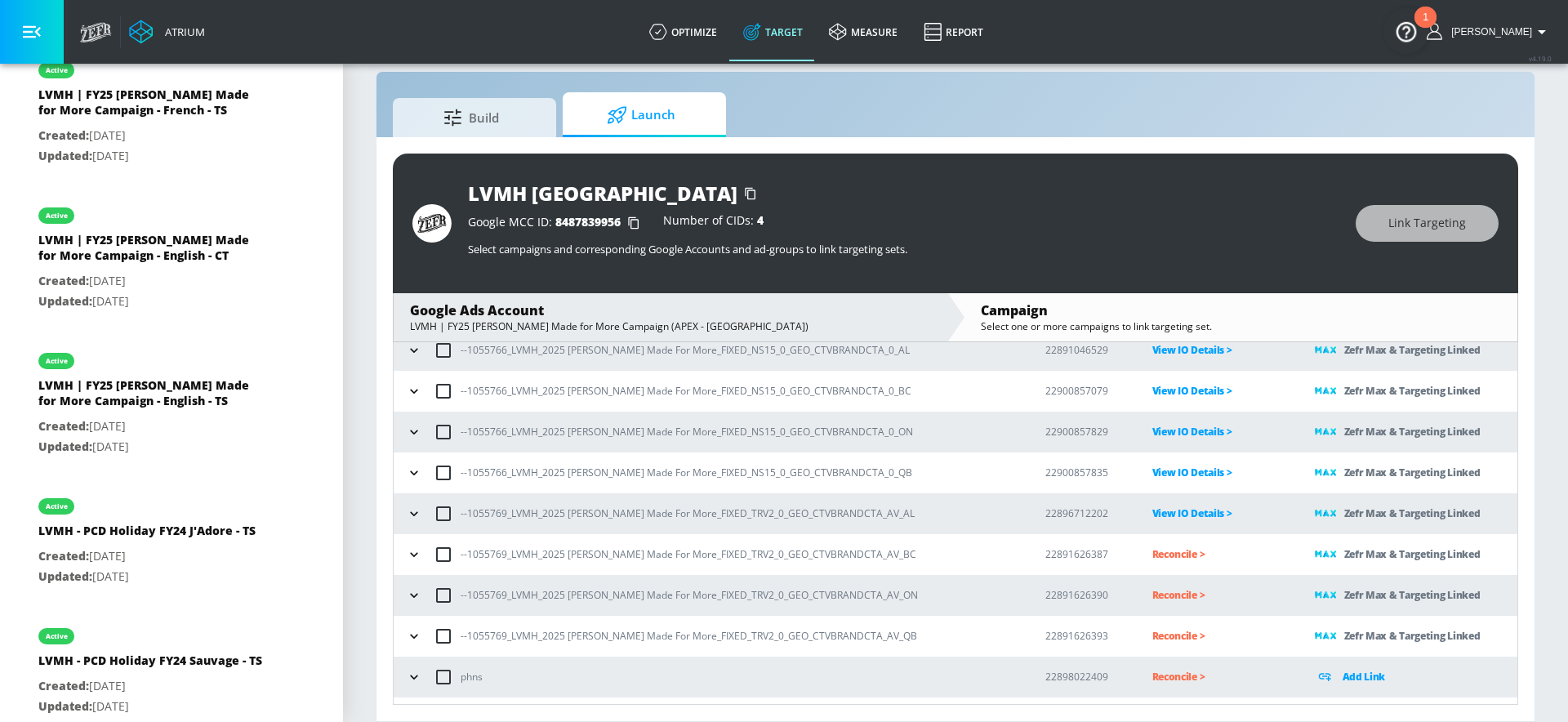
scroll to position [295, 0]
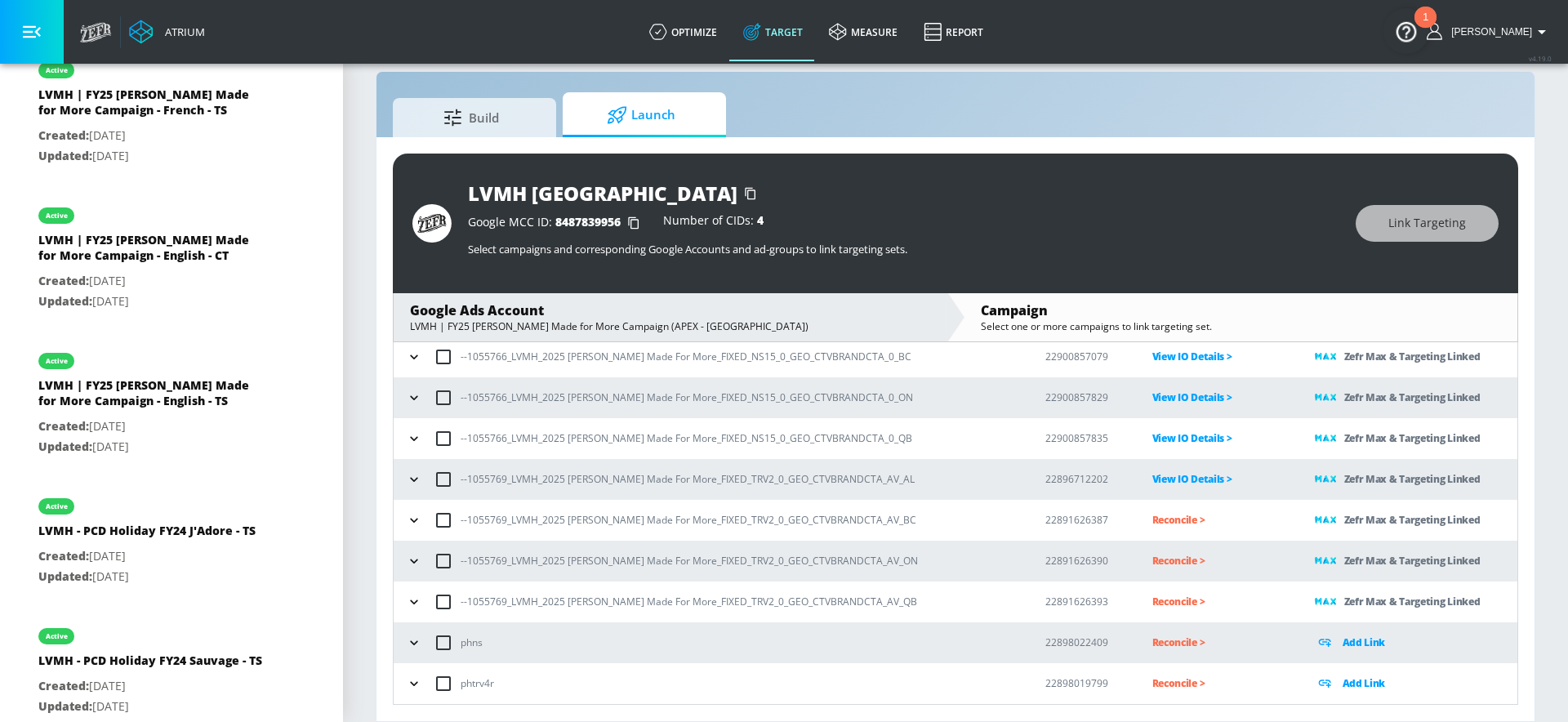
click at [1190, 521] on p "Reconcile >" at bounding box center [1221, 520] width 136 height 18
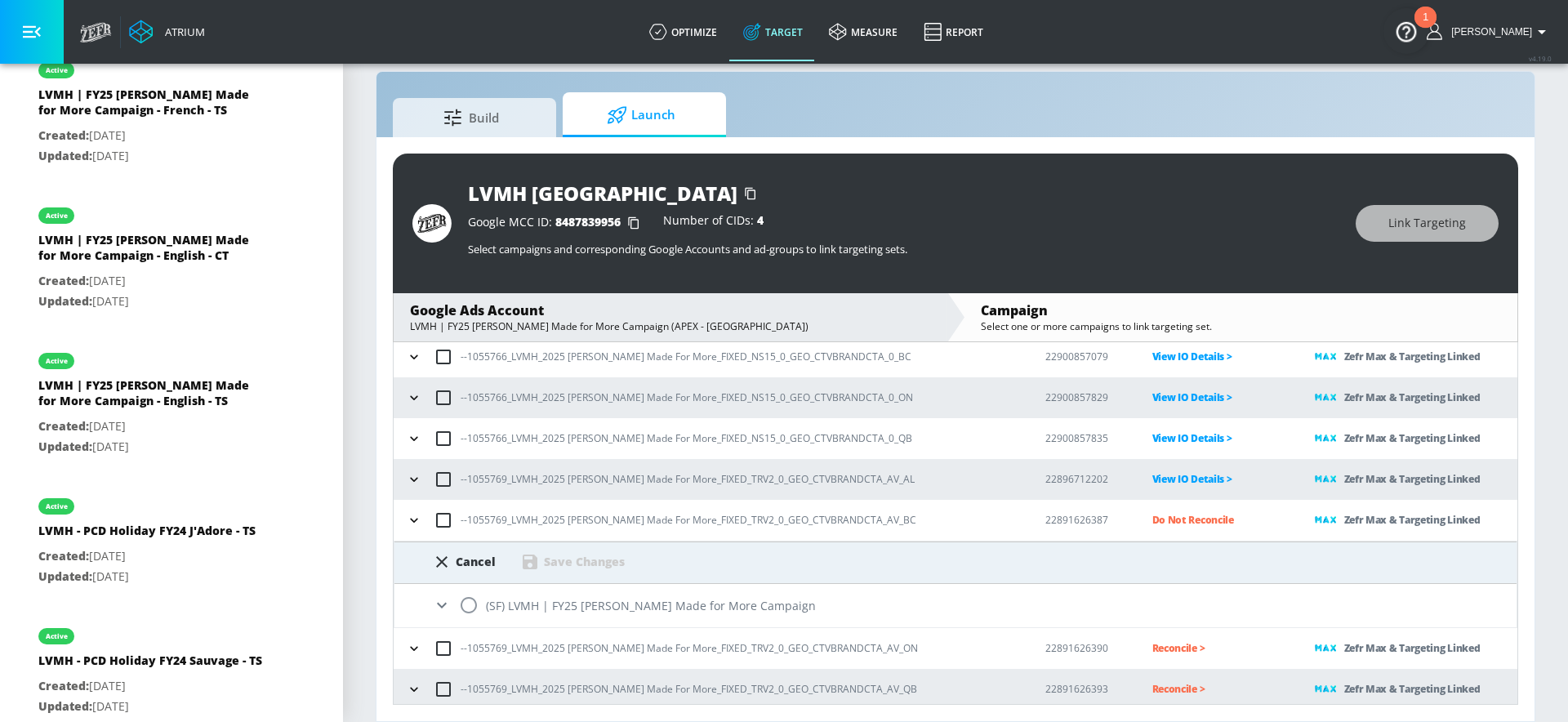
click at [467, 607] on input "radio" at bounding box center [468, 605] width 34 height 34
radio input "true"
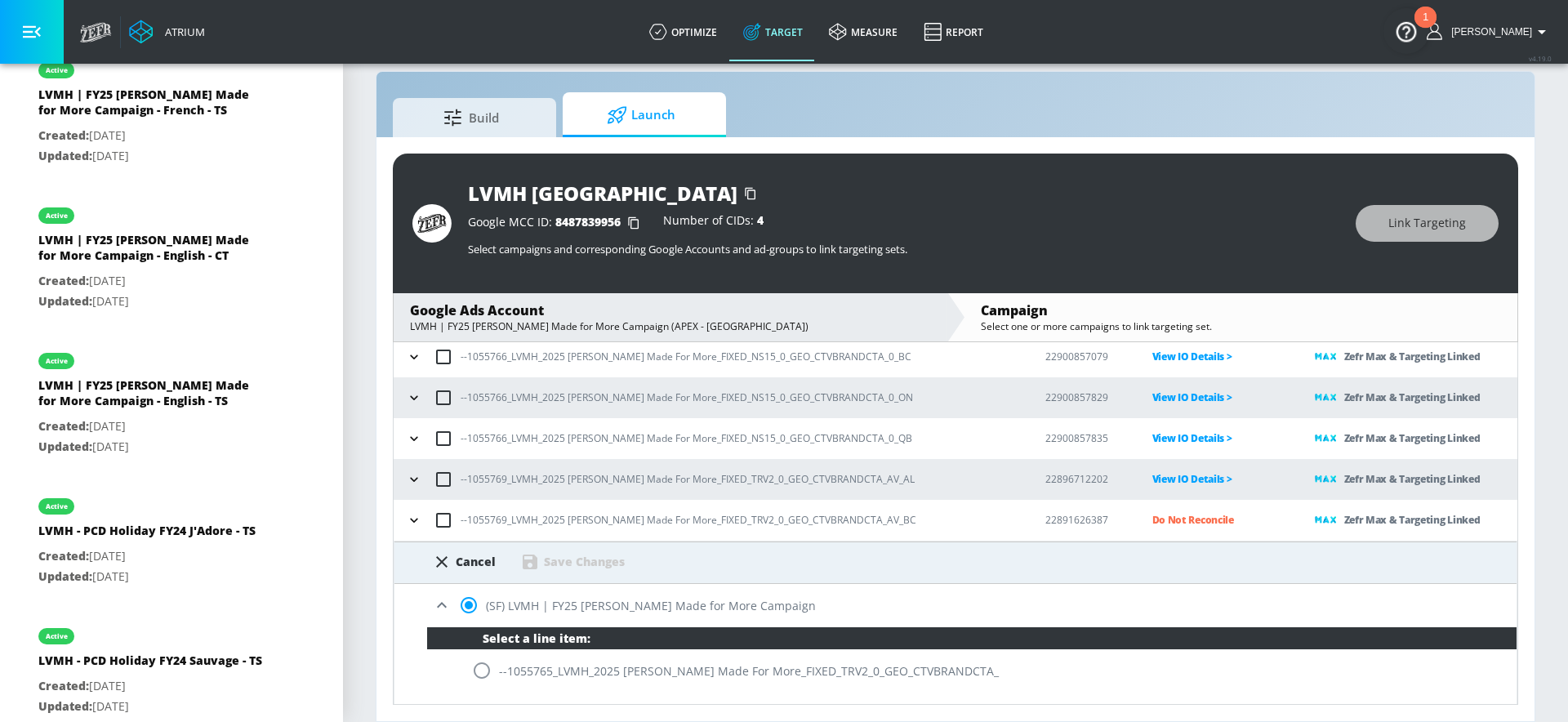
scroll to position [529, 0]
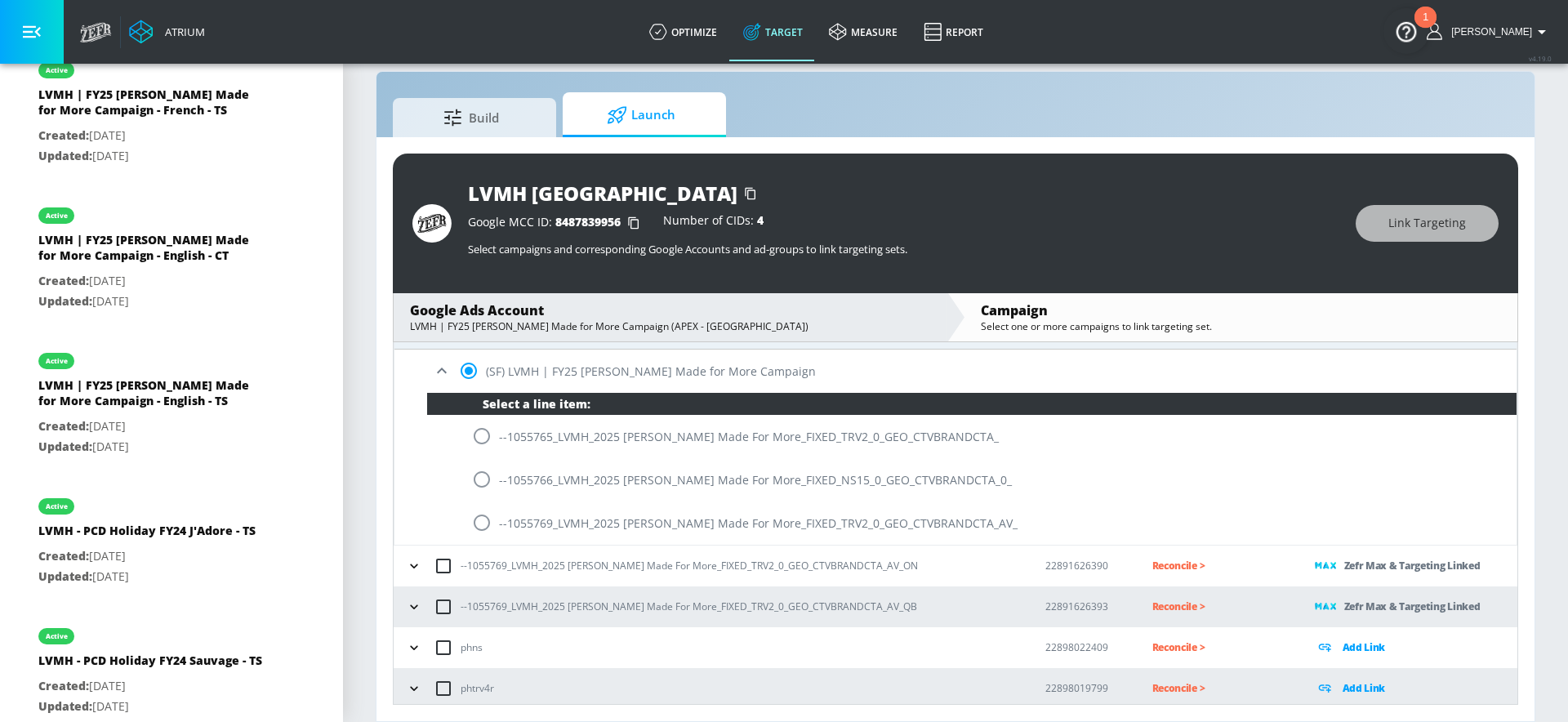
click at [486, 532] on input "radio" at bounding box center [481, 523] width 34 height 34
radio input "true"
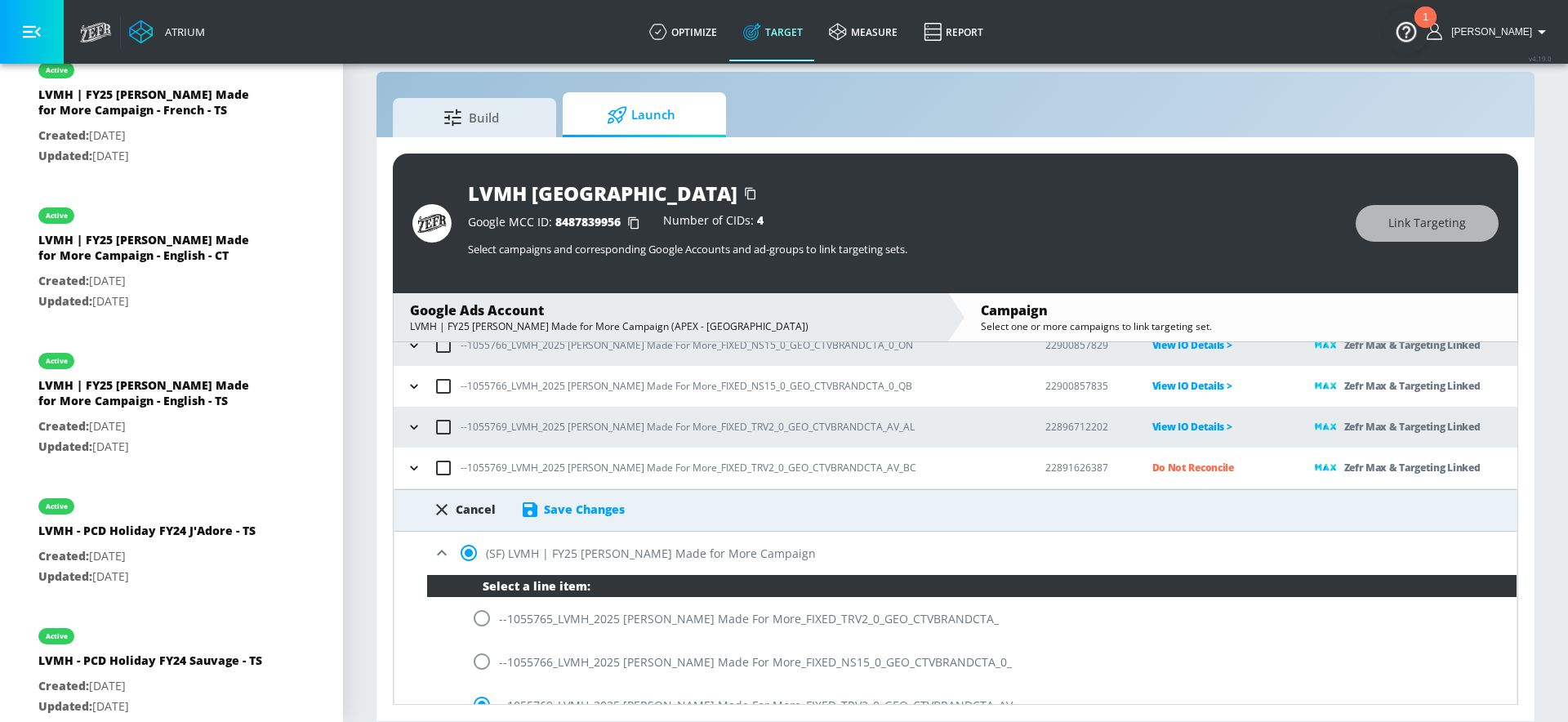
scroll to position [320, 0]
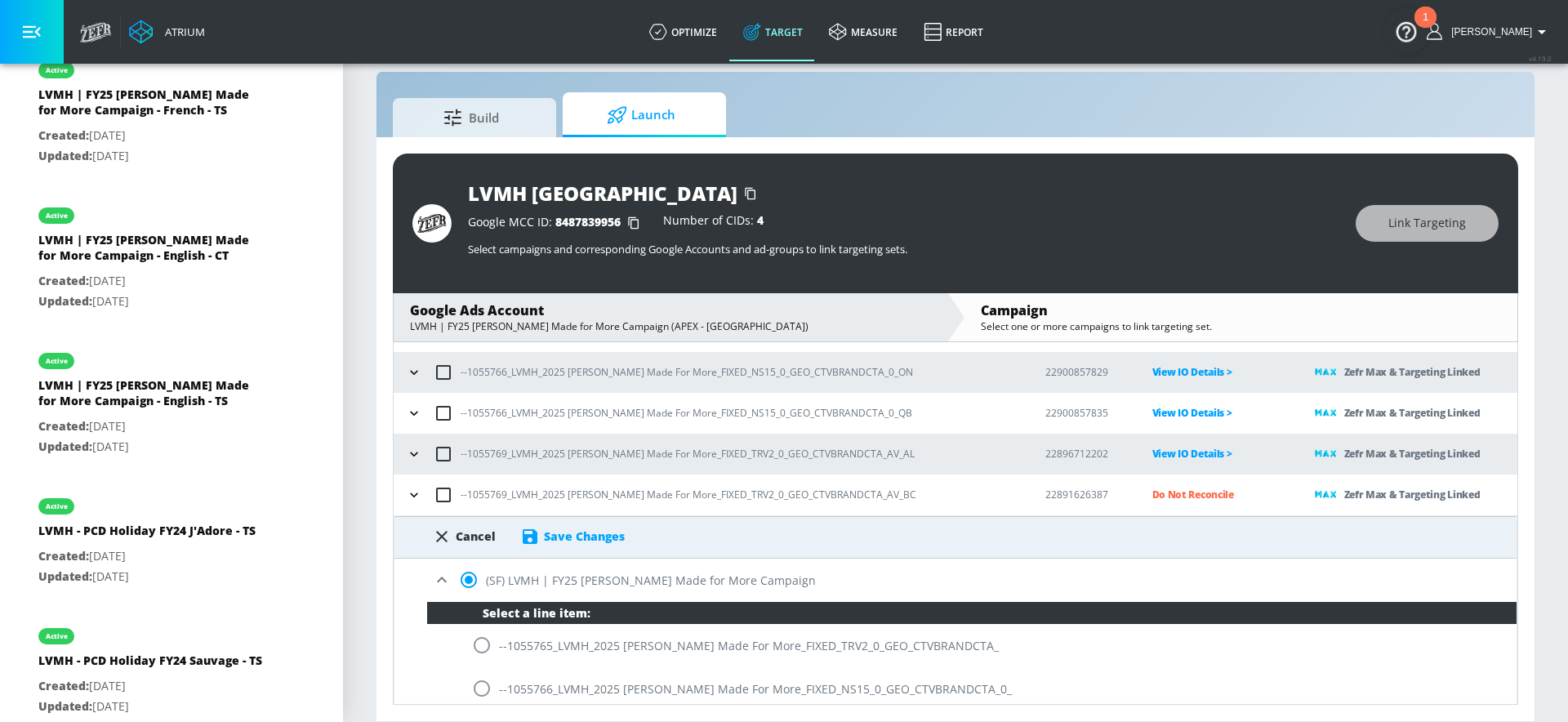
click at [552, 533] on div "Save Changes" at bounding box center [584, 536] width 81 height 16
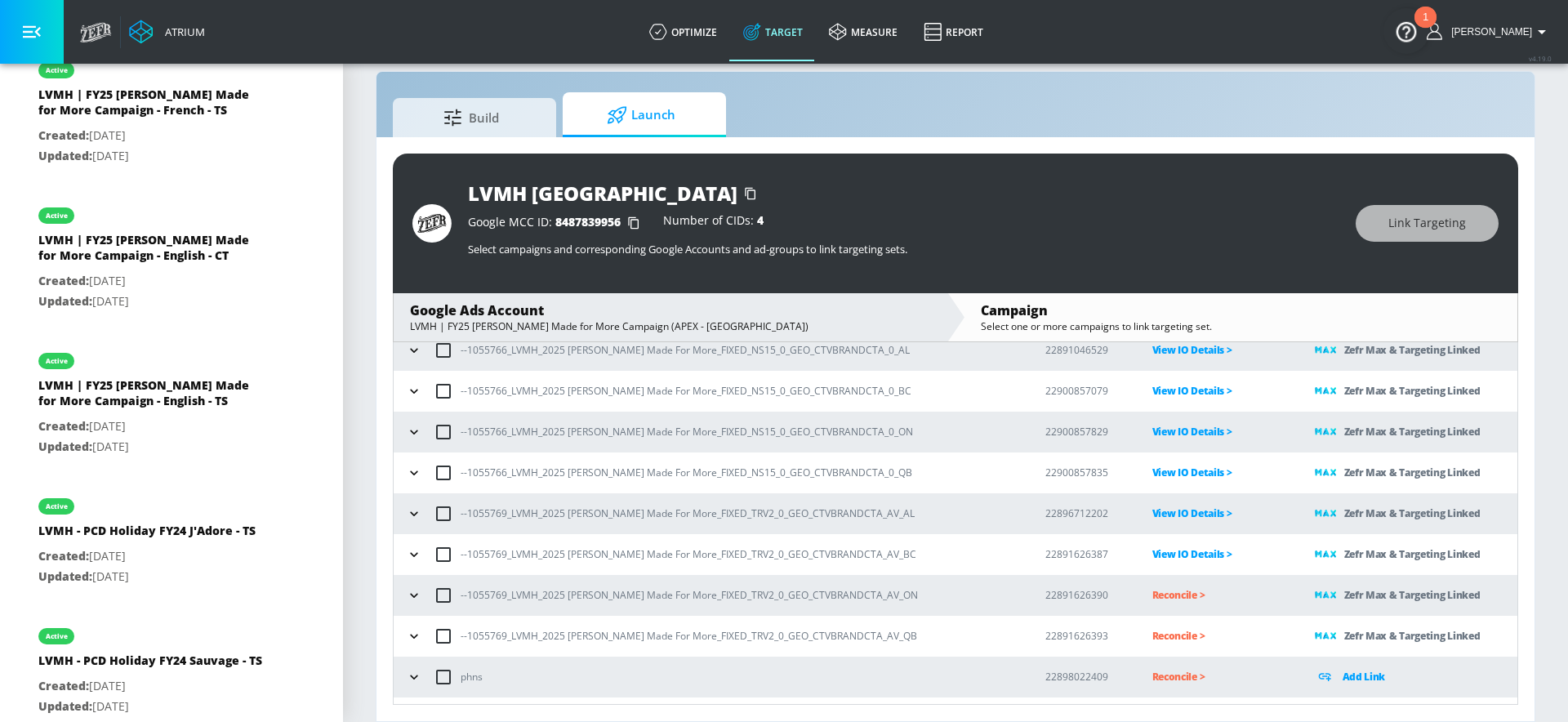
scroll to position [295, 0]
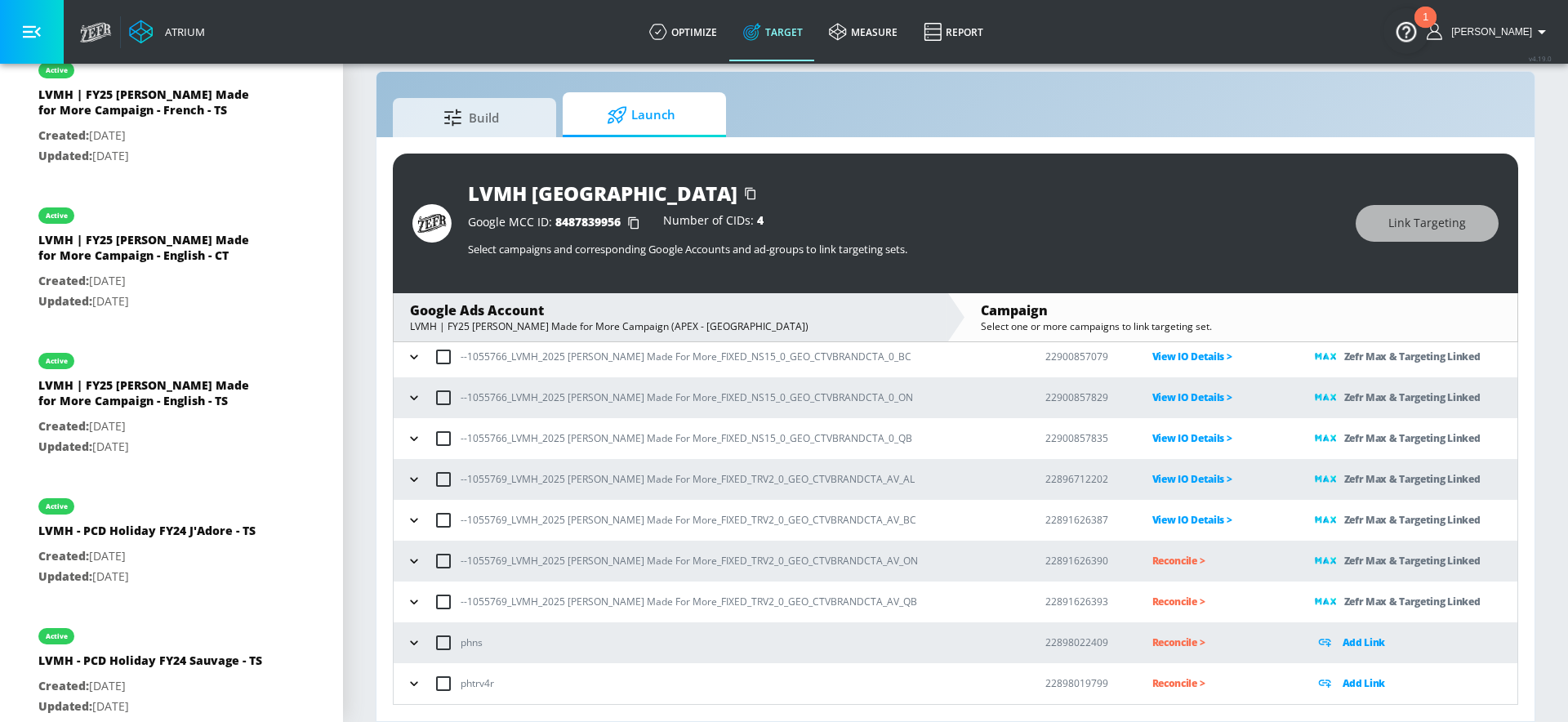
click at [1177, 560] on p "Reconcile >" at bounding box center [1221, 560] width 136 height 18
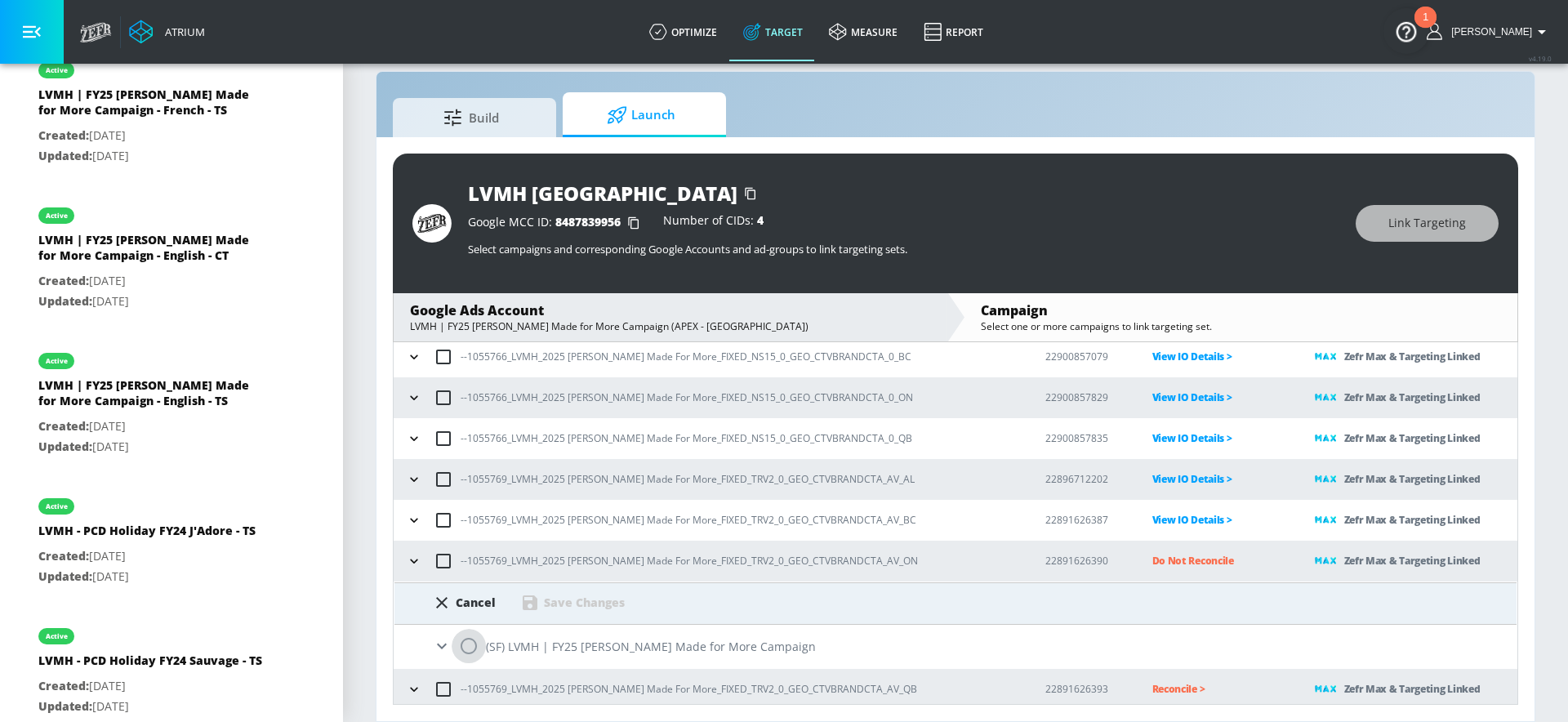
click at [473, 646] on input "radio" at bounding box center [468, 646] width 34 height 34
radio input "true"
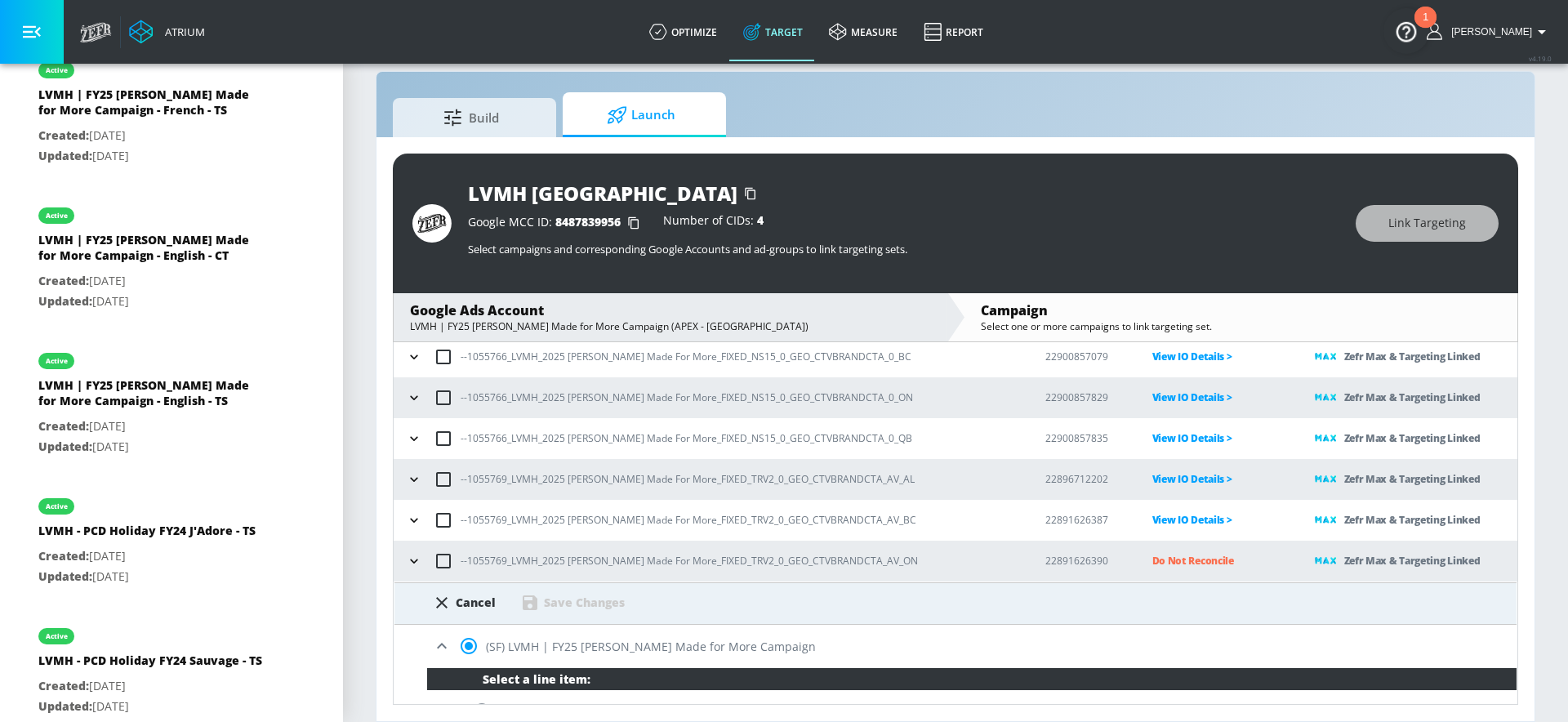
scroll to position [534, 0]
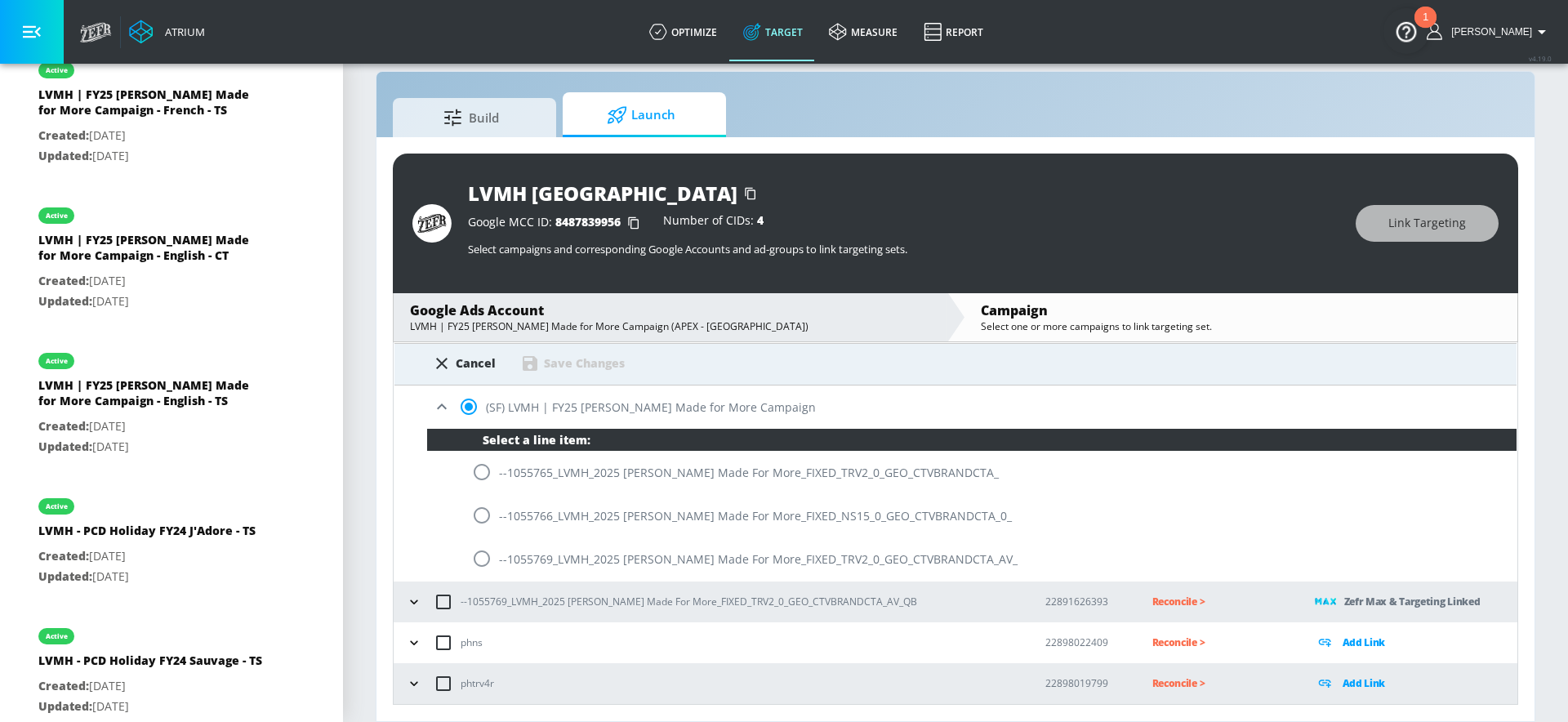
click at [487, 563] on input "radio" at bounding box center [481, 559] width 34 height 34
radio input "true"
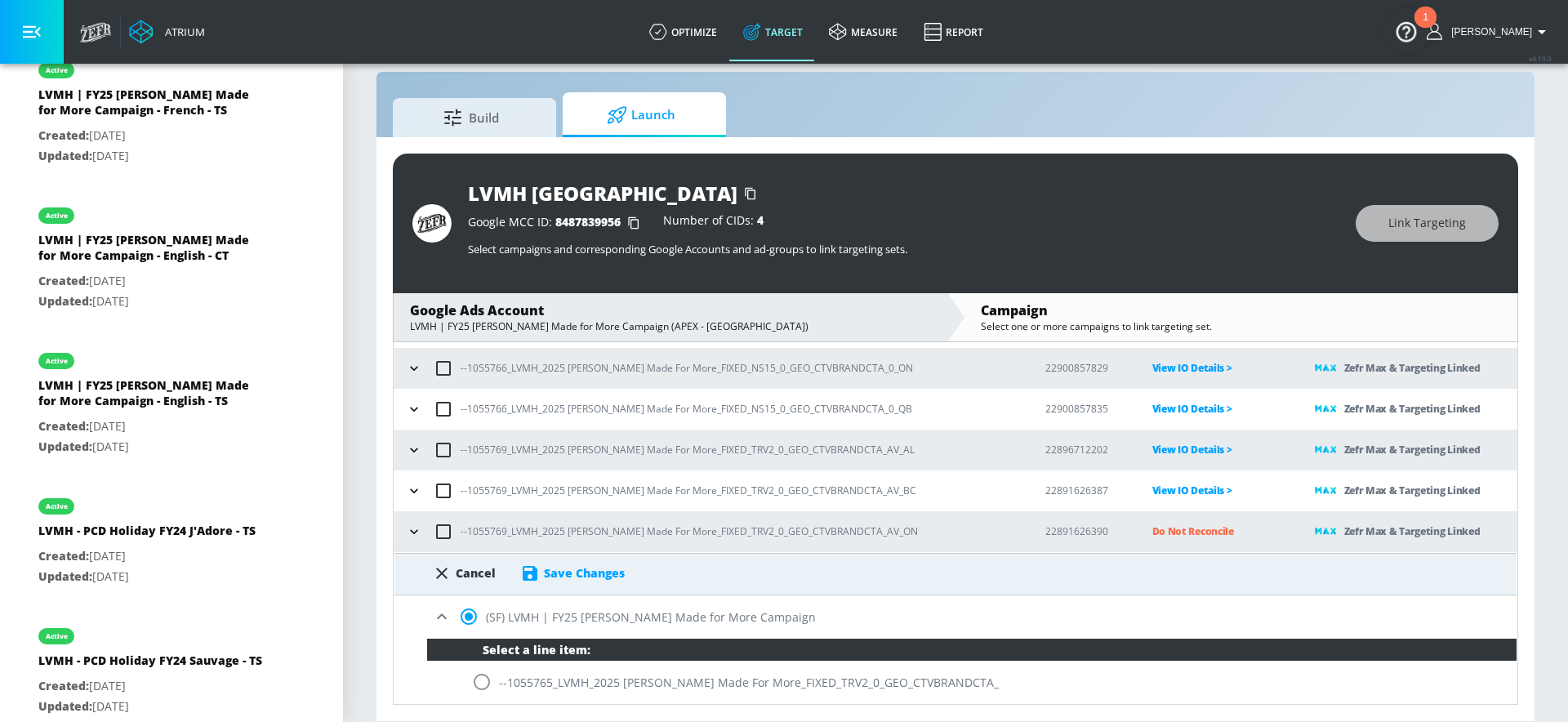
click at [579, 568] on div "Save Changes" at bounding box center [584, 573] width 81 height 16
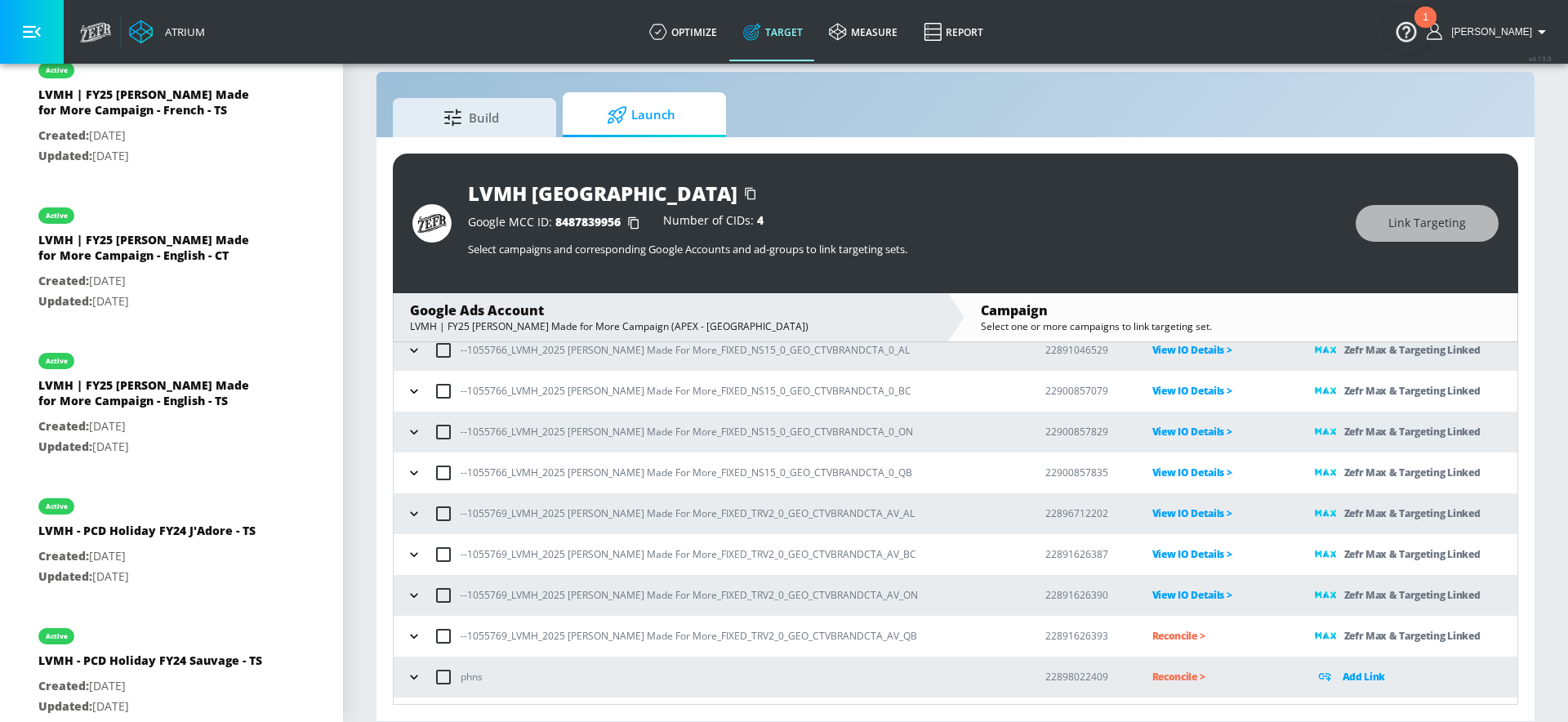
scroll to position [295, 0]
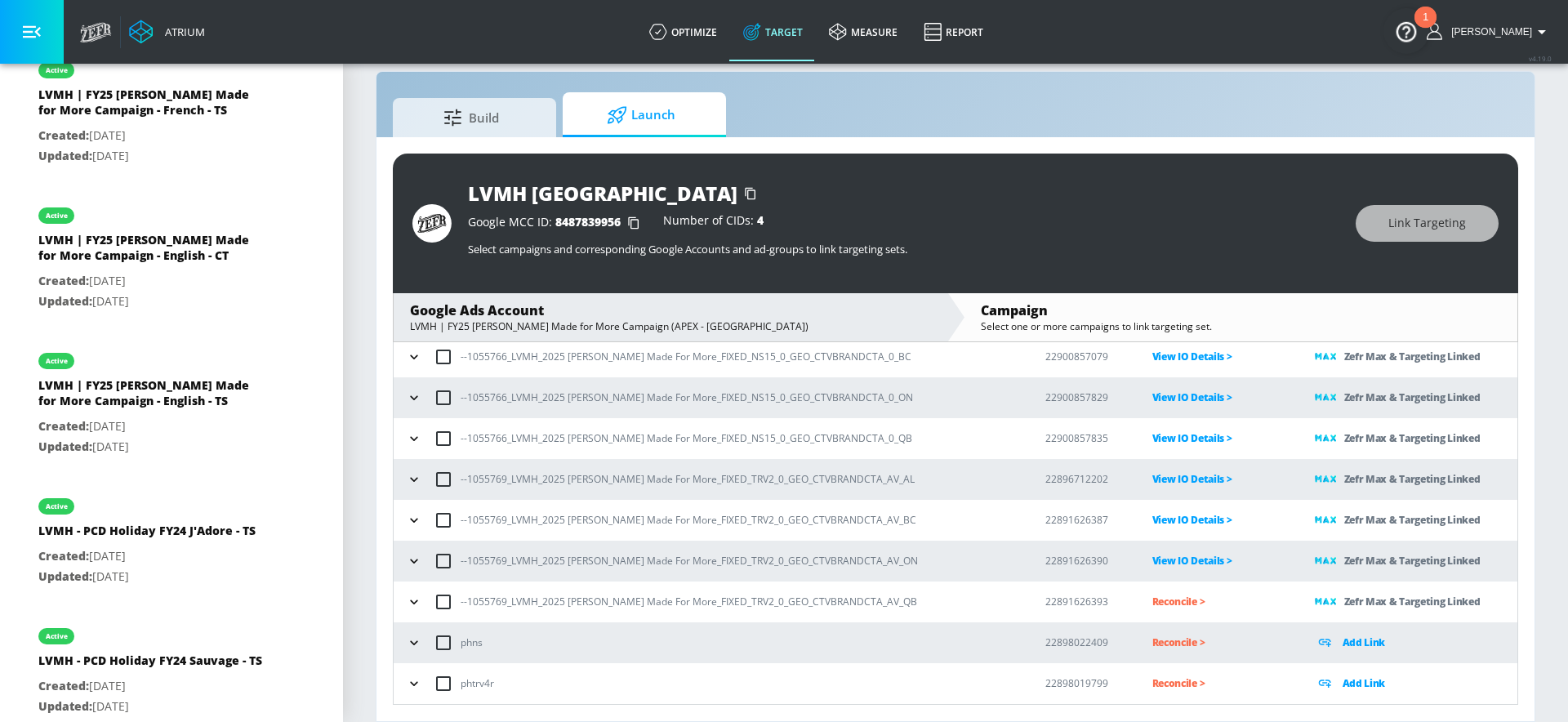
click at [1153, 602] on p "Reconcile >" at bounding box center [1221, 601] width 136 height 18
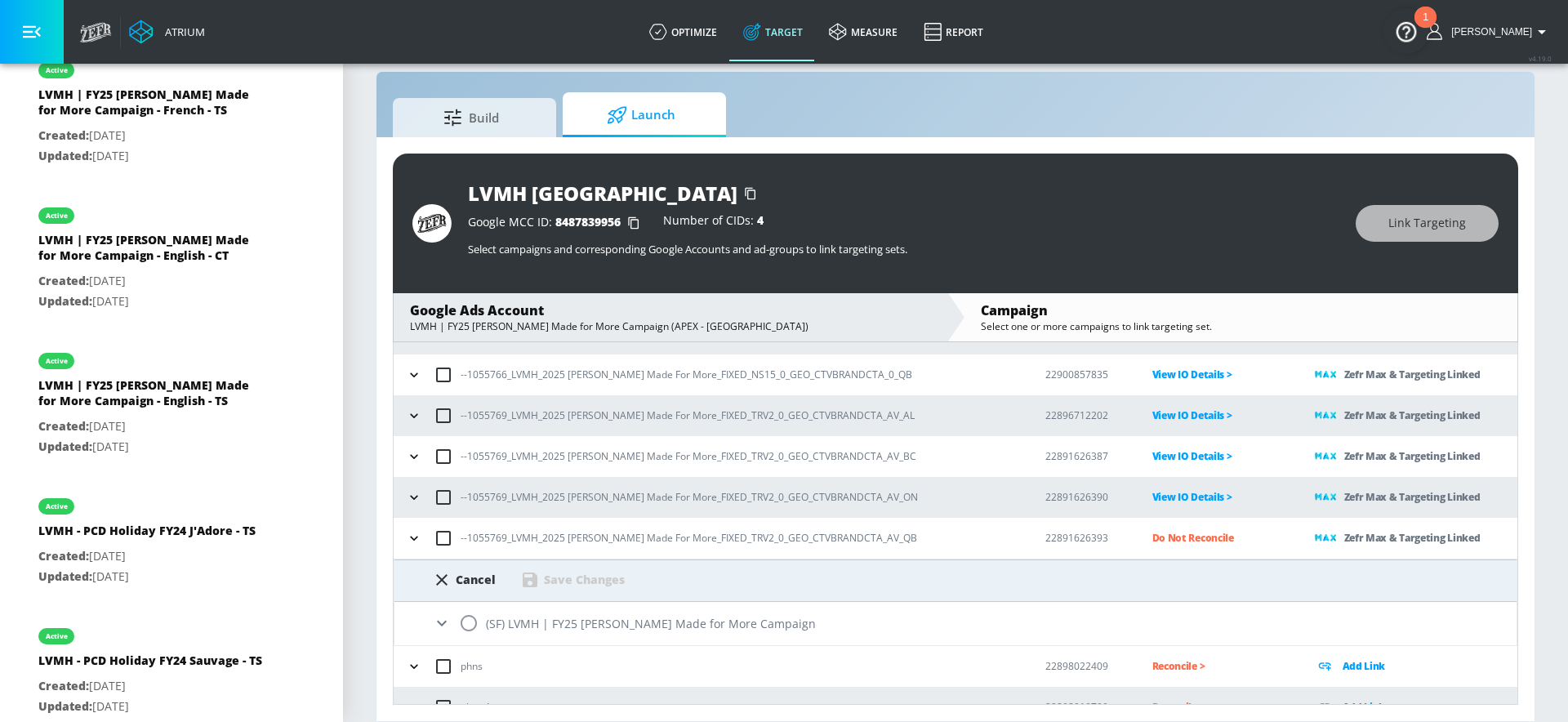
scroll to position [382, 0]
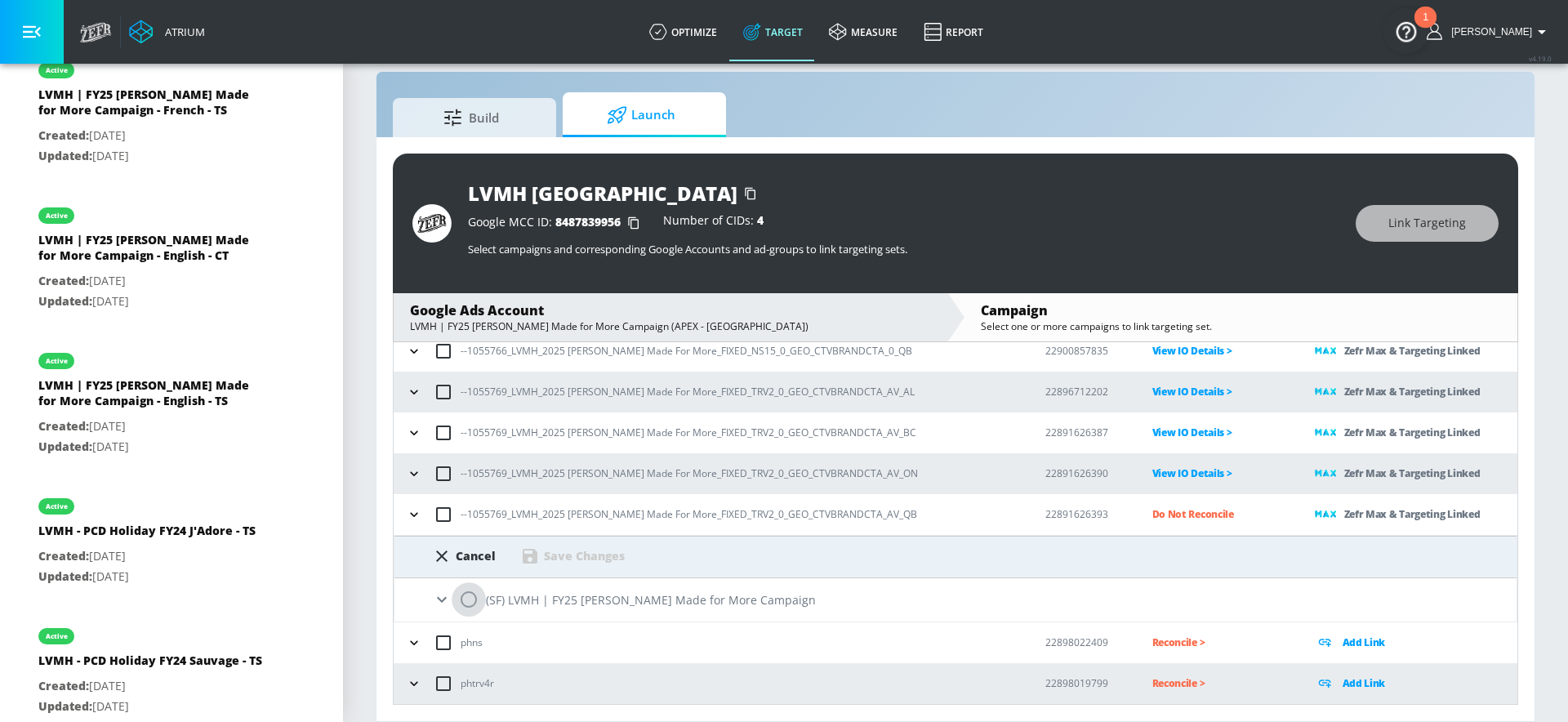
click at [462, 597] on input "radio" at bounding box center [468, 599] width 34 height 34
radio input "true"
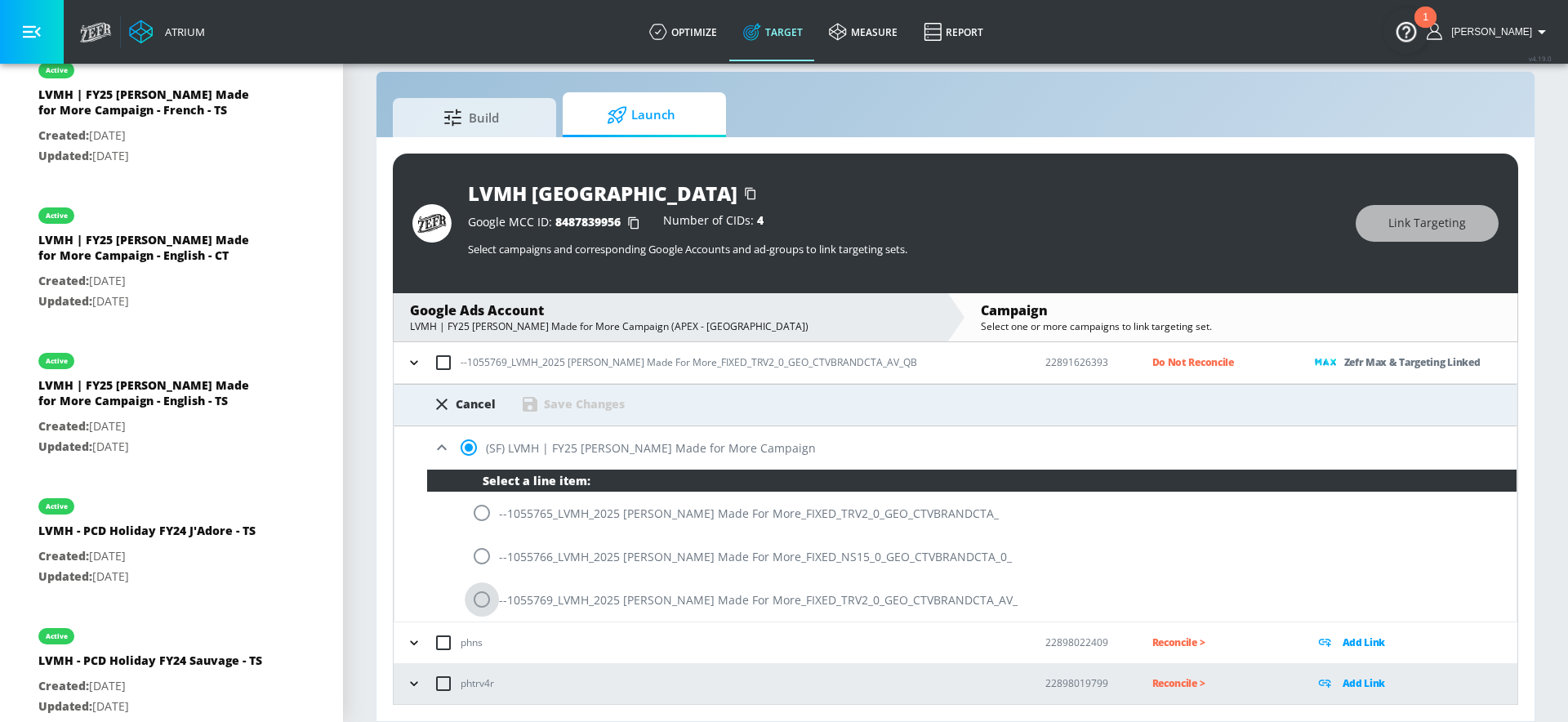
click at [483, 597] on input "radio" at bounding box center [481, 599] width 34 height 34
radio input "true"
click at [584, 400] on div "Save Changes" at bounding box center [584, 404] width 81 height 16
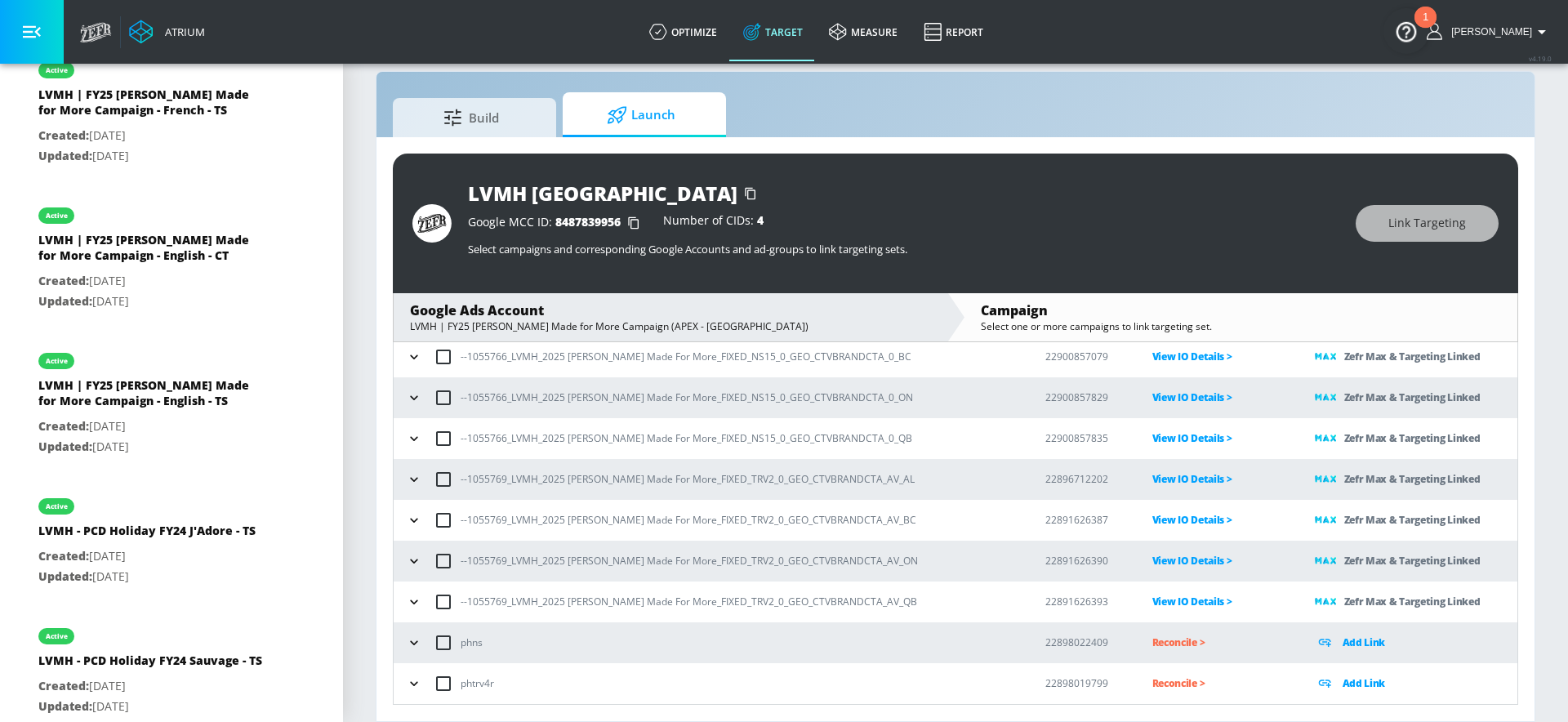
scroll to position [0, 0]
